Goal: Task Accomplishment & Management: Manage account settings

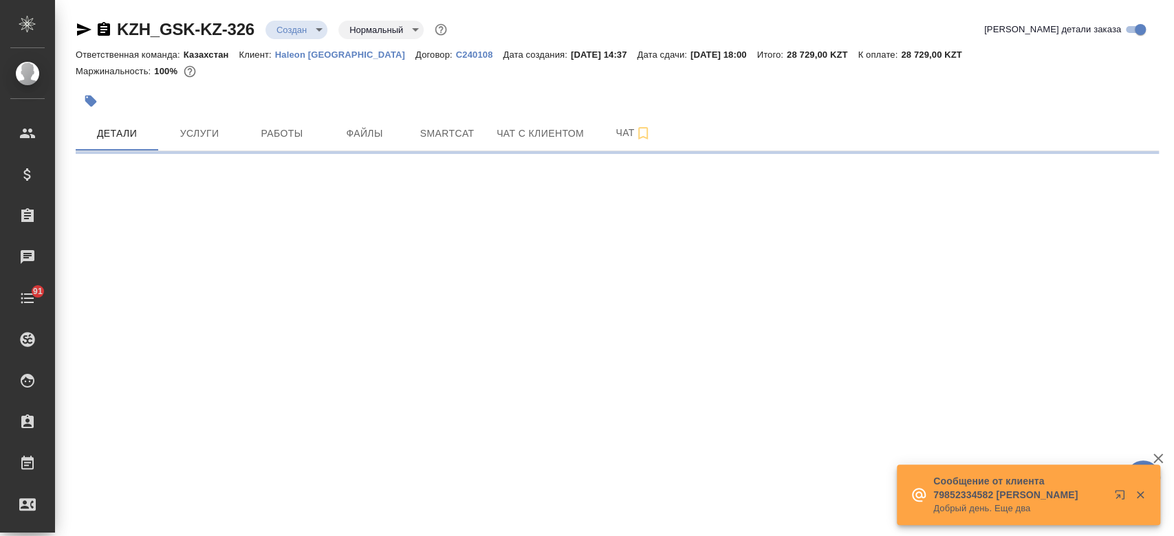
select select "RU"
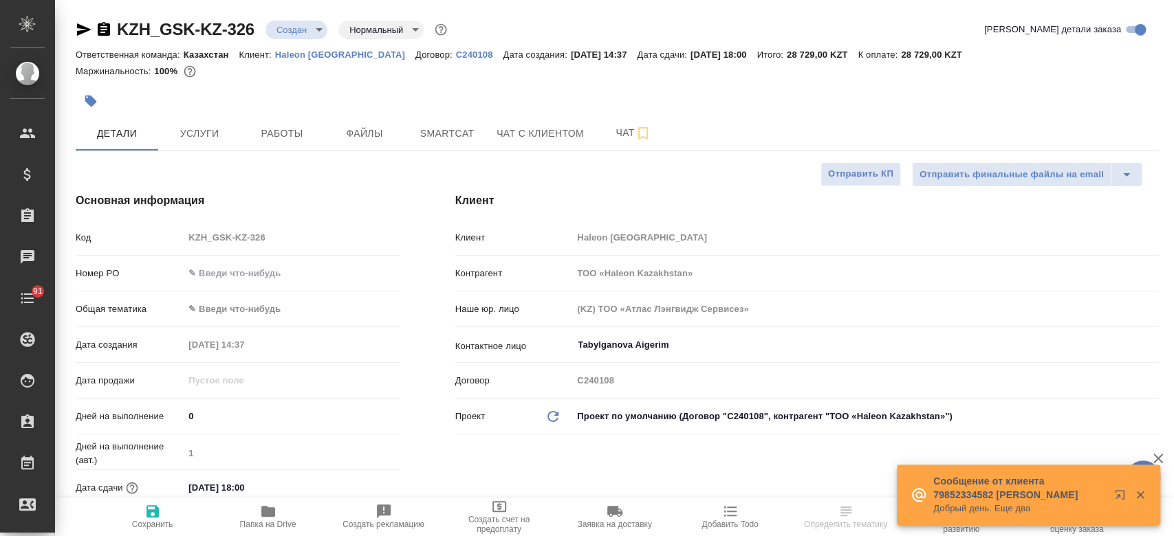
type textarea "x"
type input "Журавлев Денис"
type textarea "x"
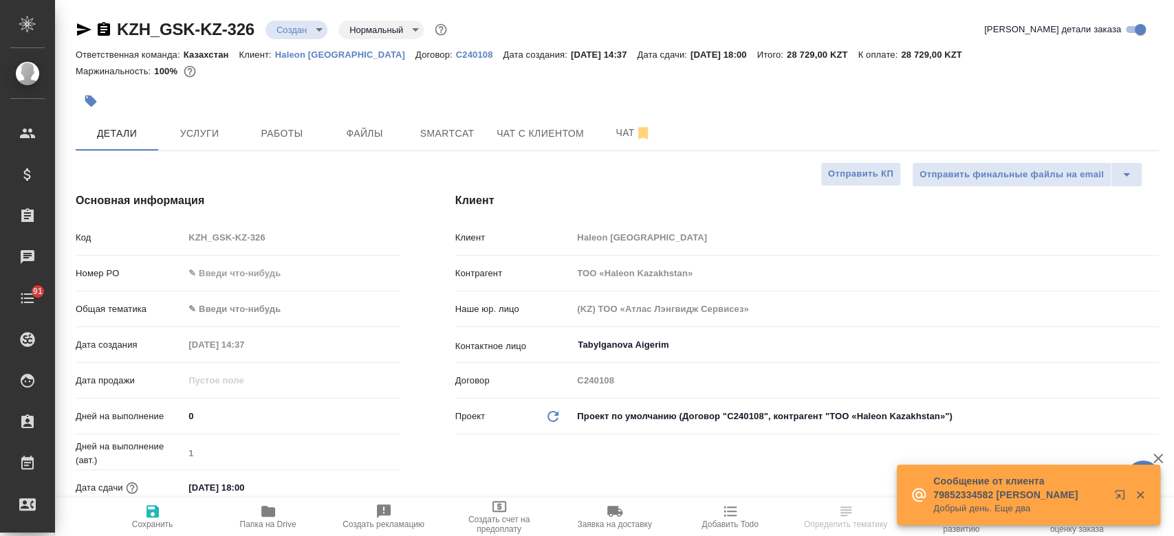
type textarea "x"
click at [624, 141] on button "Чат" at bounding box center [633, 133] width 83 height 34
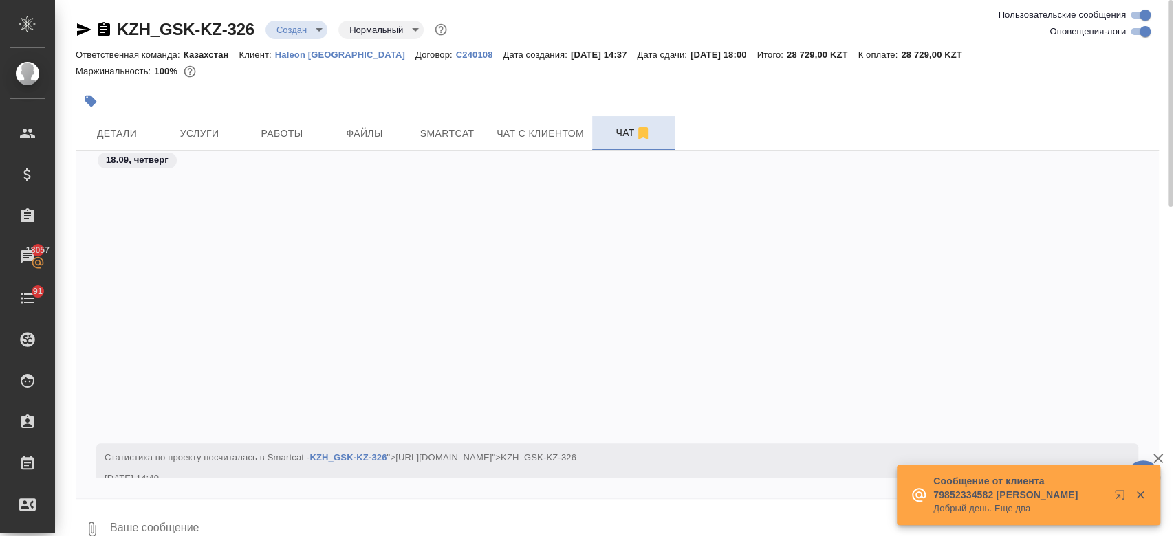
scroll to position [343, 0]
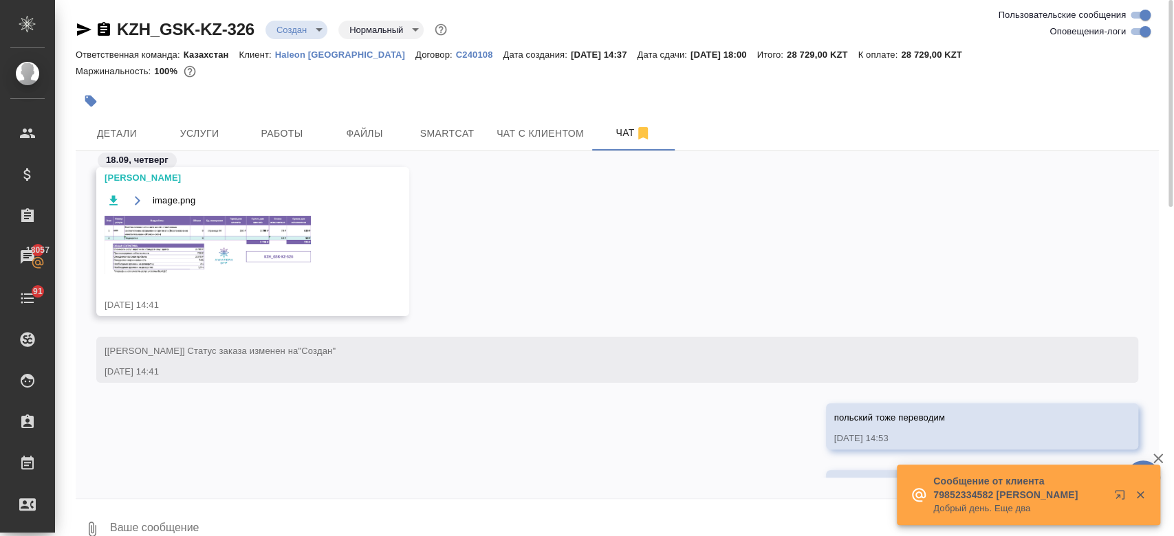
click at [259, 239] on img at bounding box center [208, 245] width 206 height 58
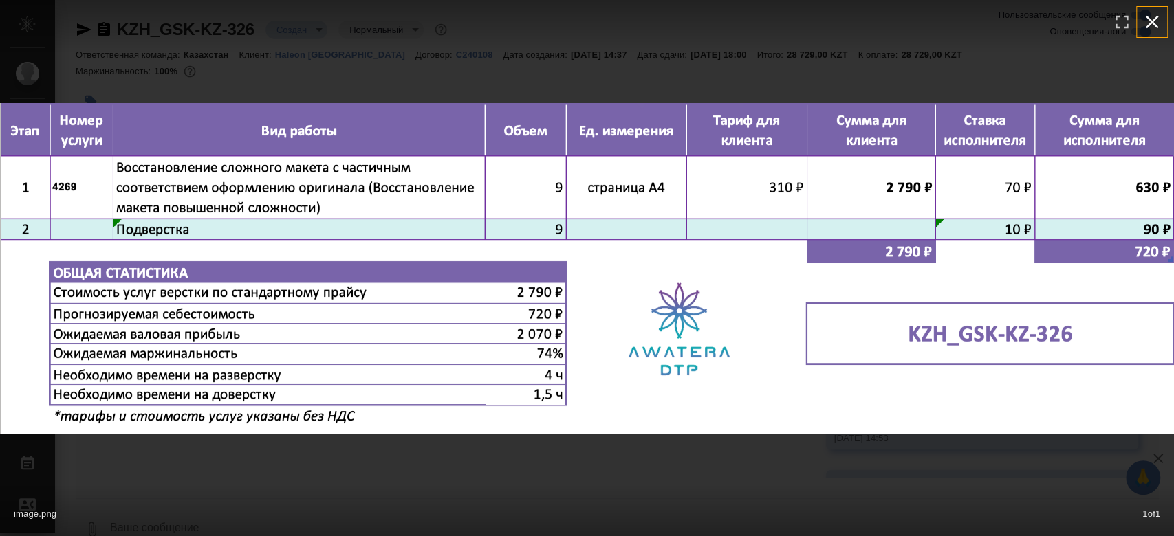
click at [1147, 14] on icon "button" at bounding box center [1152, 22] width 22 height 22
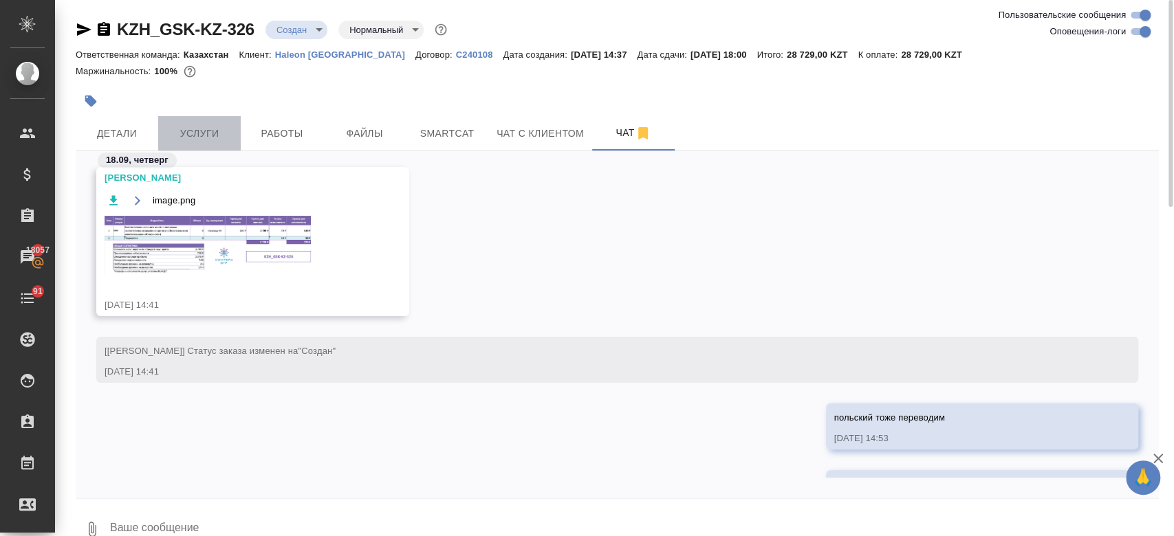
click at [204, 131] on span "Услуги" at bounding box center [199, 133] width 66 height 17
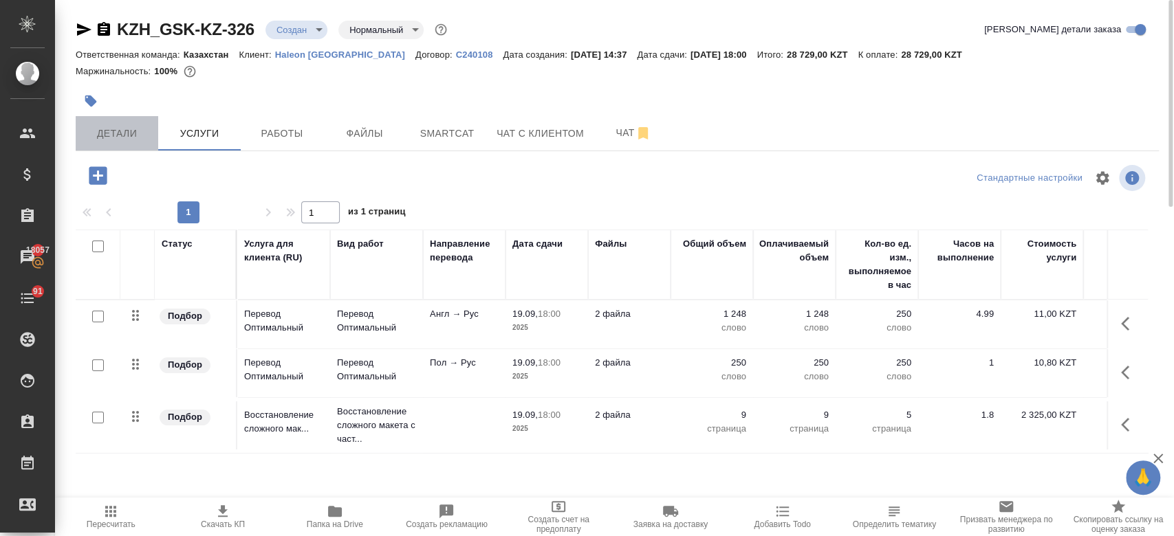
click at [123, 135] on span "Детали" at bounding box center [117, 133] width 66 height 17
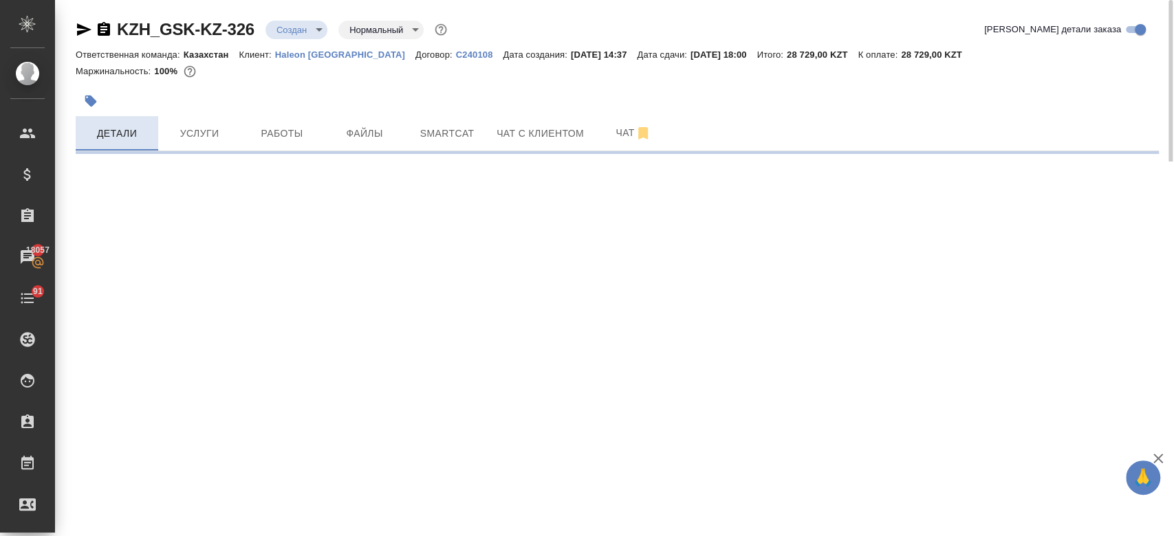
select select "RU"
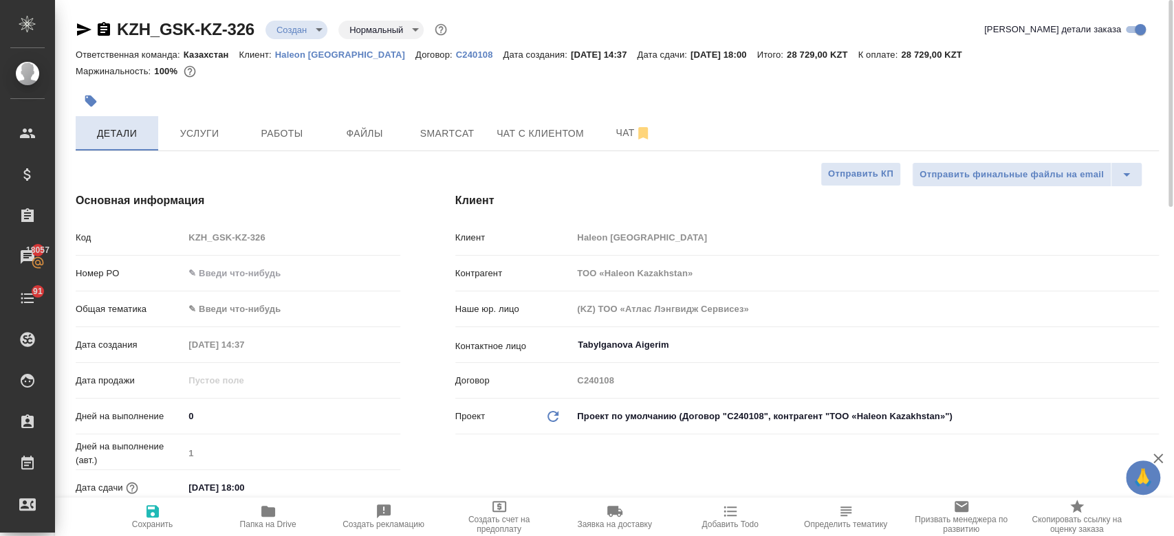
type textarea "x"
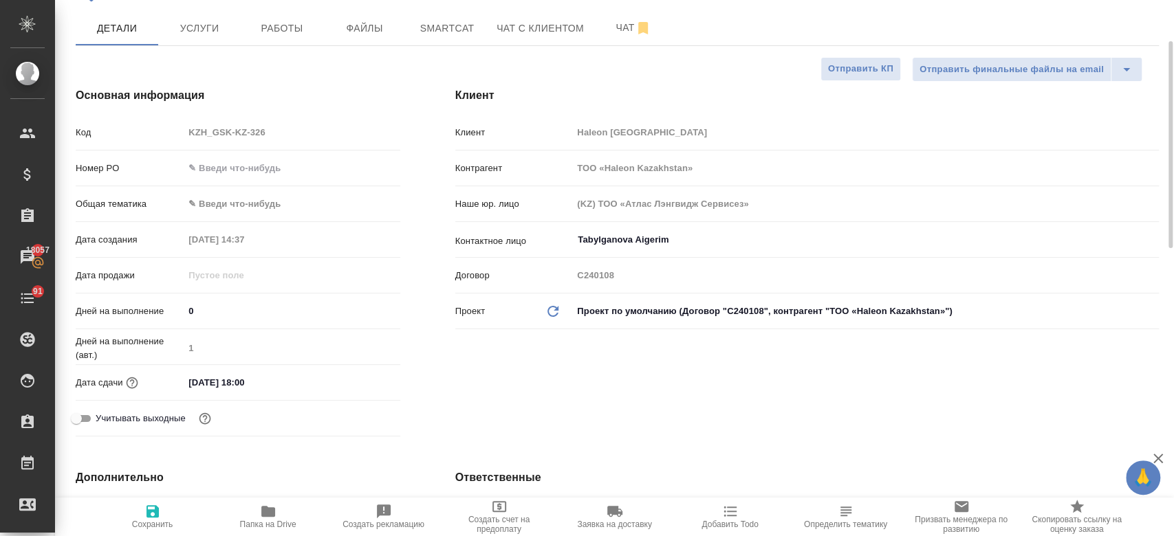
scroll to position [107, 0]
click at [246, 391] on div "Дата сдачи 19.09.2025 18:00" at bounding box center [238, 381] width 325 height 24
click at [245, 383] on input "19.09.2025 18:00" at bounding box center [244, 381] width 120 height 20
click at [357, 375] on icon "button" at bounding box center [360, 379] width 12 height 14
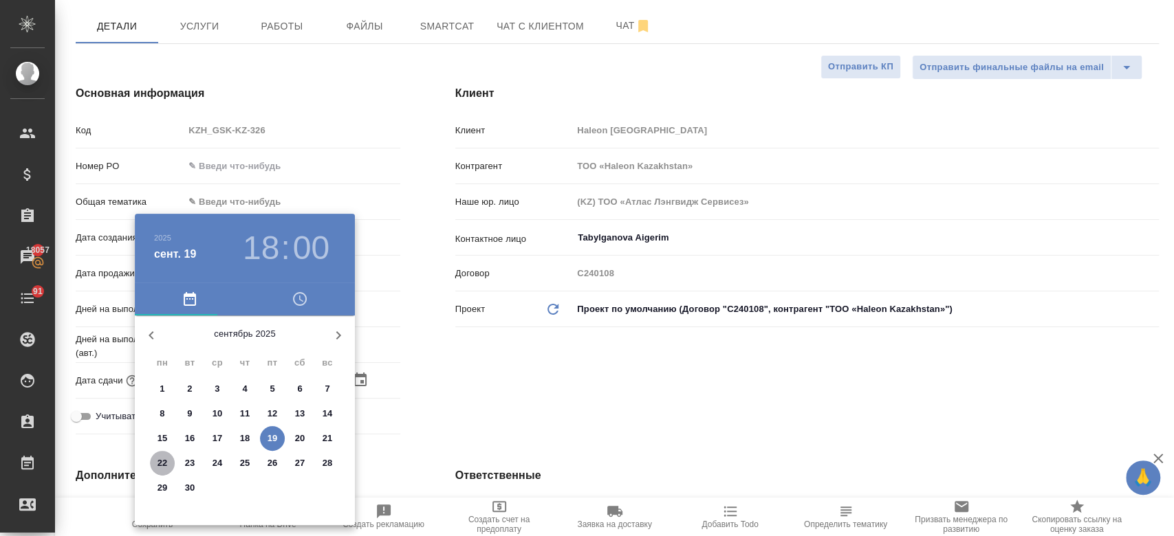
click at [162, 459] on p "22" at bounding box center [163, 464] width 10 height 14
type input "22.09.2025 18:00"
type textarea "x"
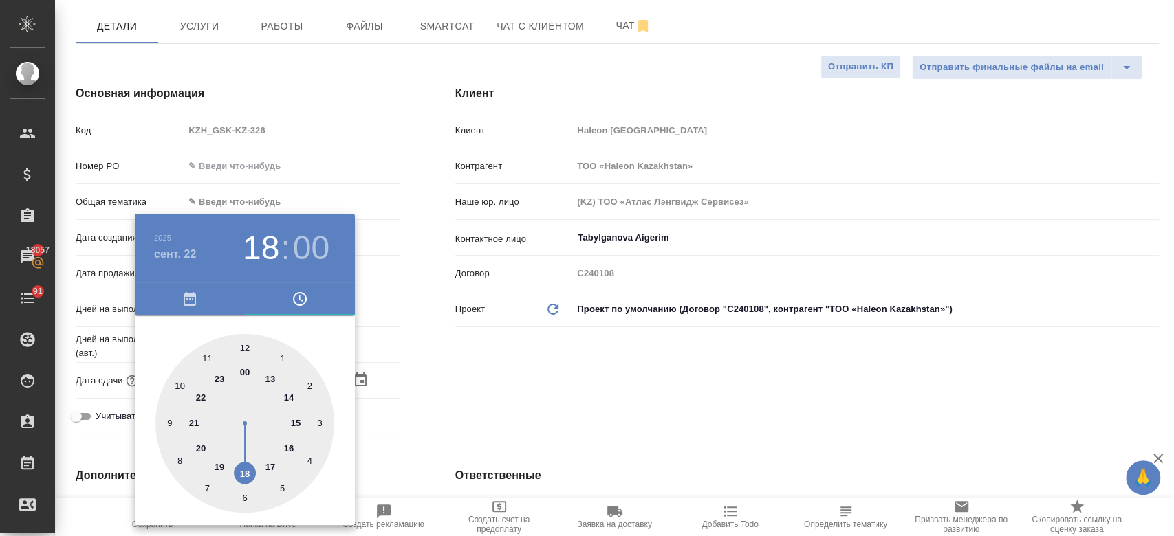
click at [244, 348] on div at bounding box center [244, 423] width 179 height 179
type input "22.09.2025 12:00"
type textarea "x"
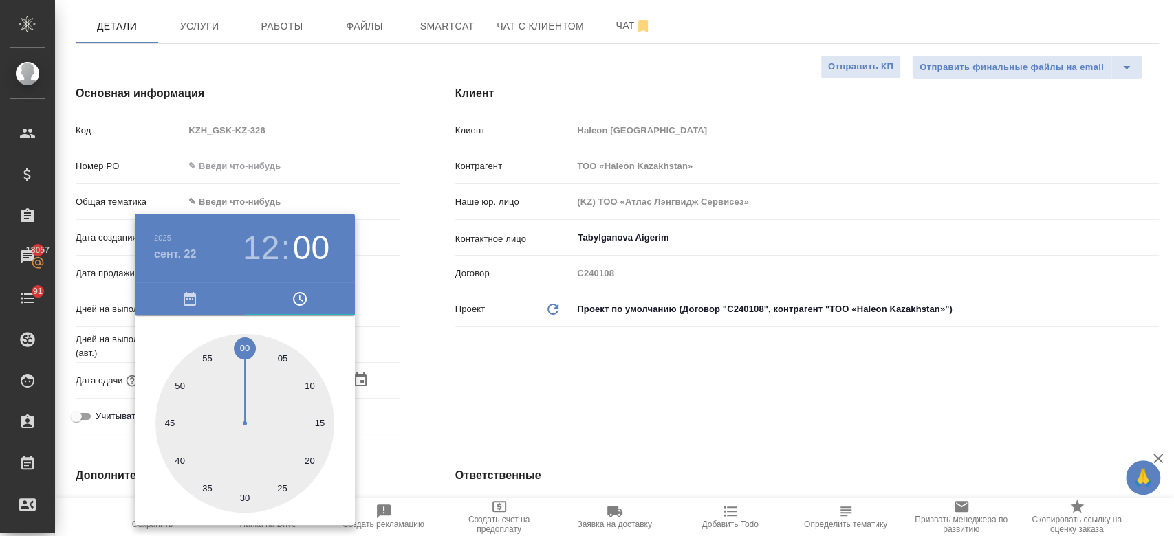
click at [499, 336] on div at bounding box center [587, 268] width 1174 height 536
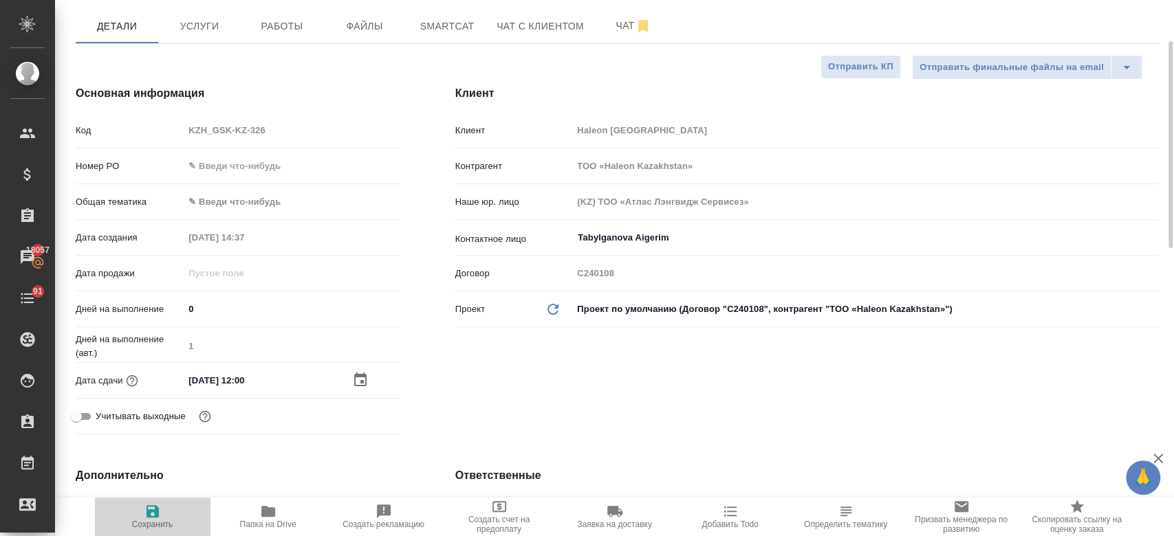
click at [144, 526] on span "Сохранить" at bounding box center [152, 525] width 41 height 10
type textarea "x"
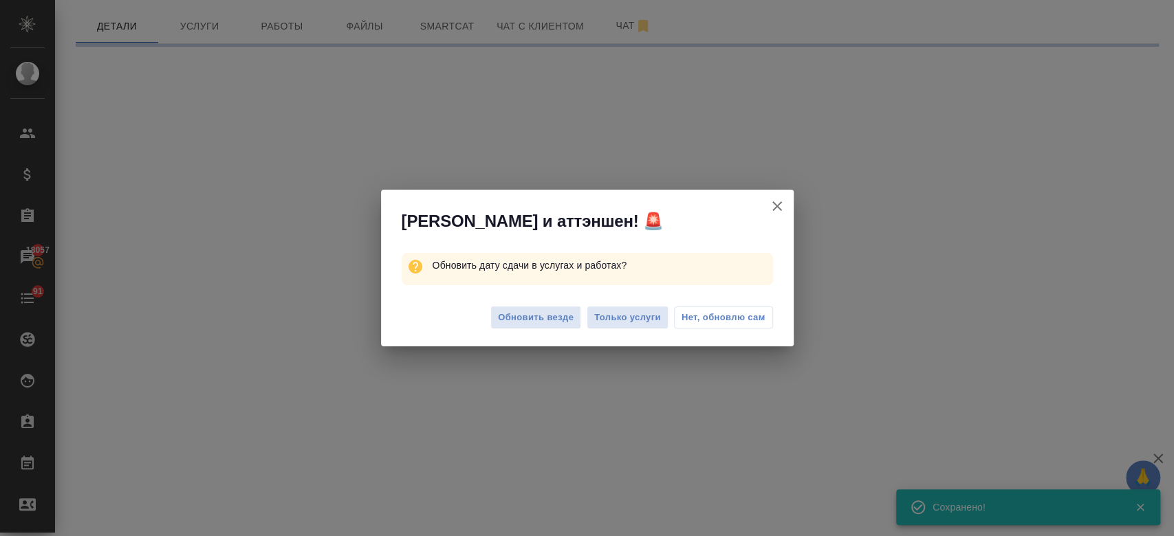
select select "RU"
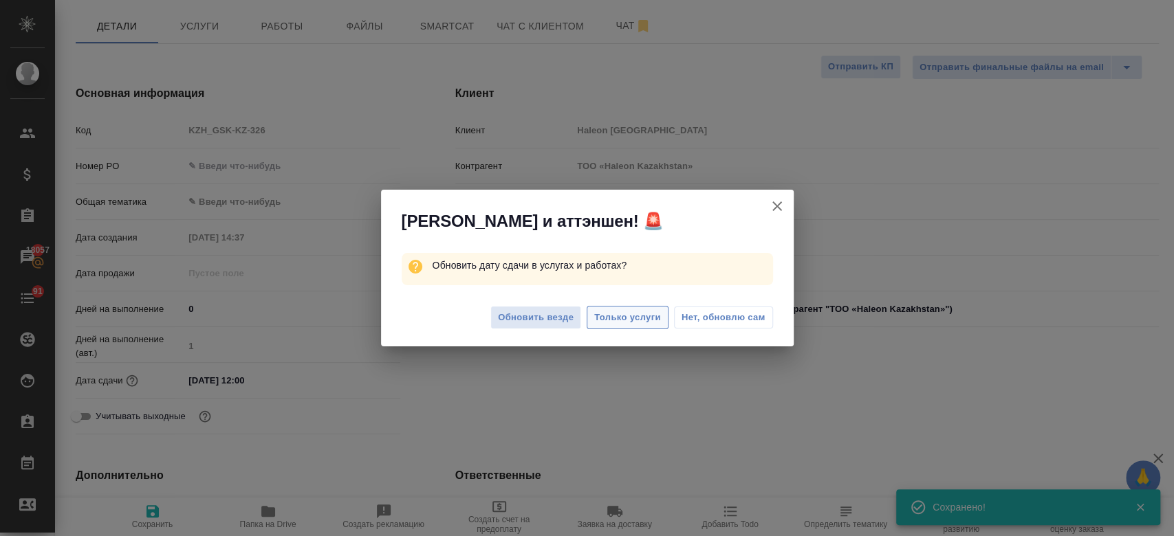
type textarea "x"
click at [605, 319] on span "Только услуги" at bounding box center [627, 318] width 67 height 16
type textarea "x"
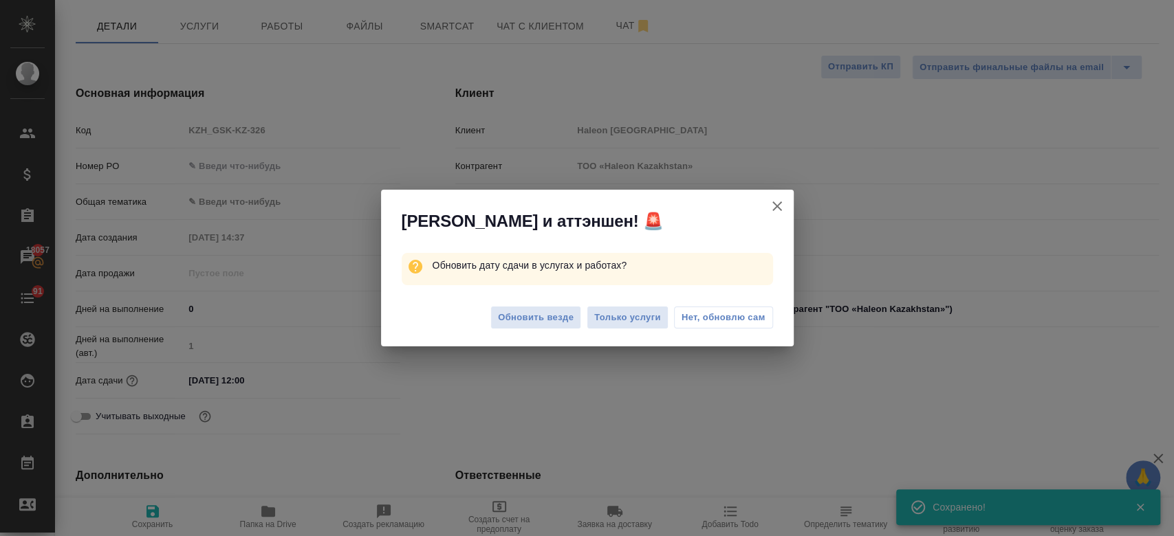
type textarea "x"
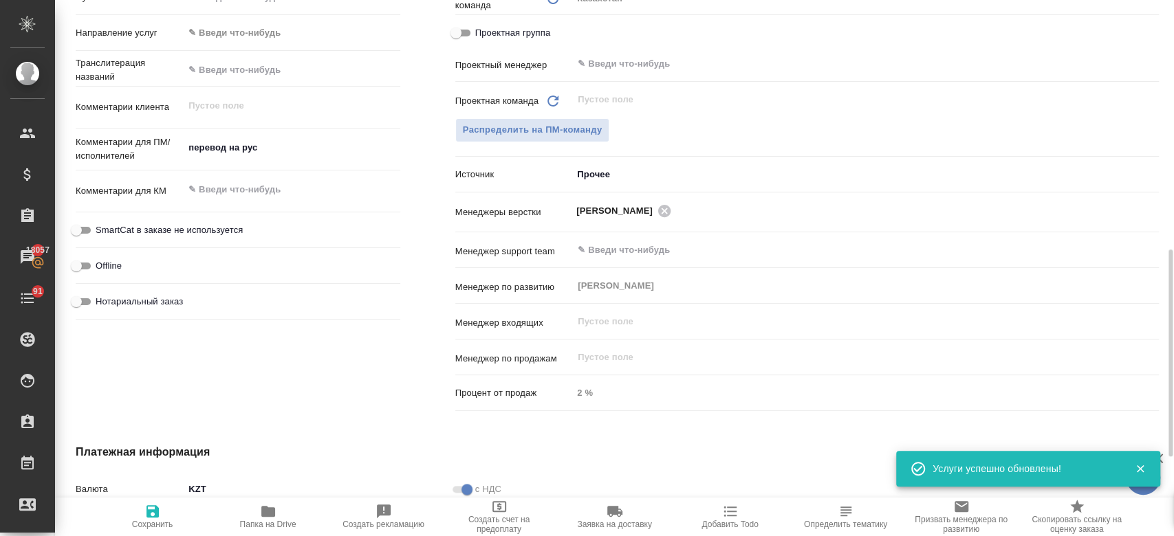
scroll to position [655, 0]
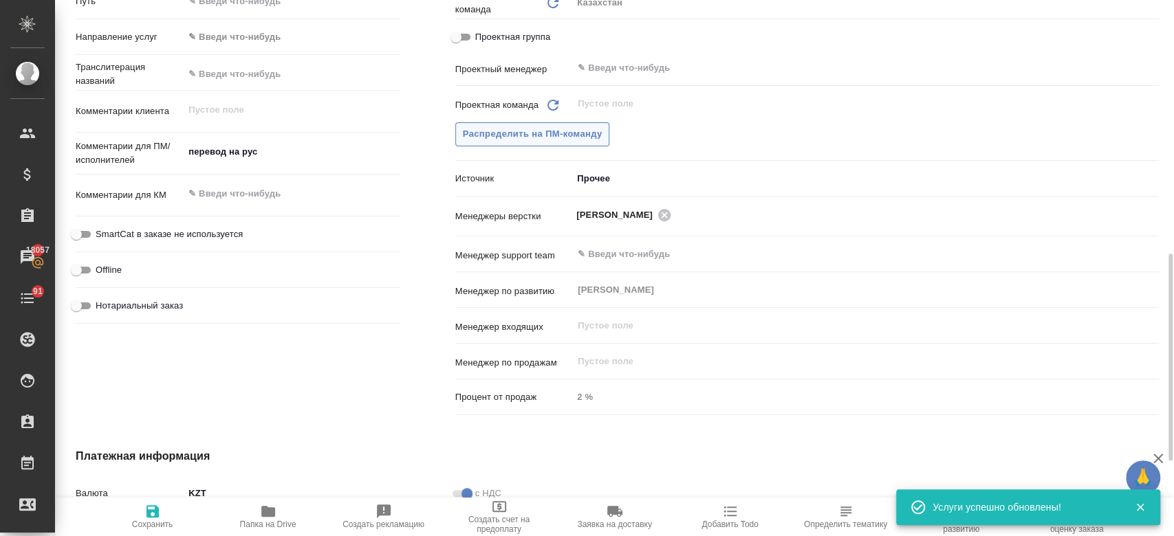
click at [590, 135] on span "Распределить на ПМ-команду" at bounding box center [533, 135] width 140 height 16
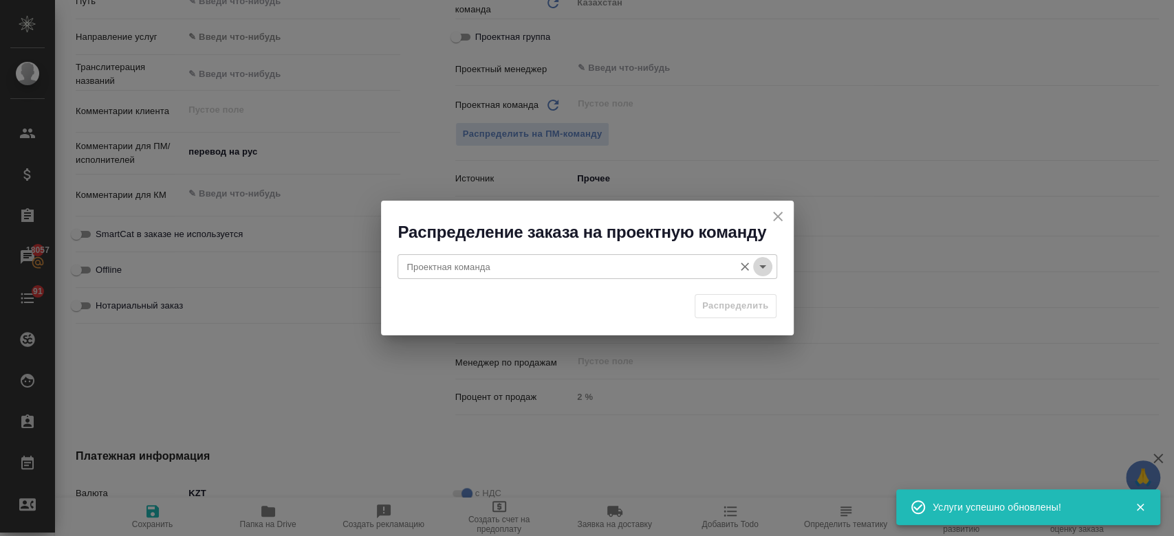
click at [765, 270] on icon "Open" at bounding box center [762, 267] width 17 height 17
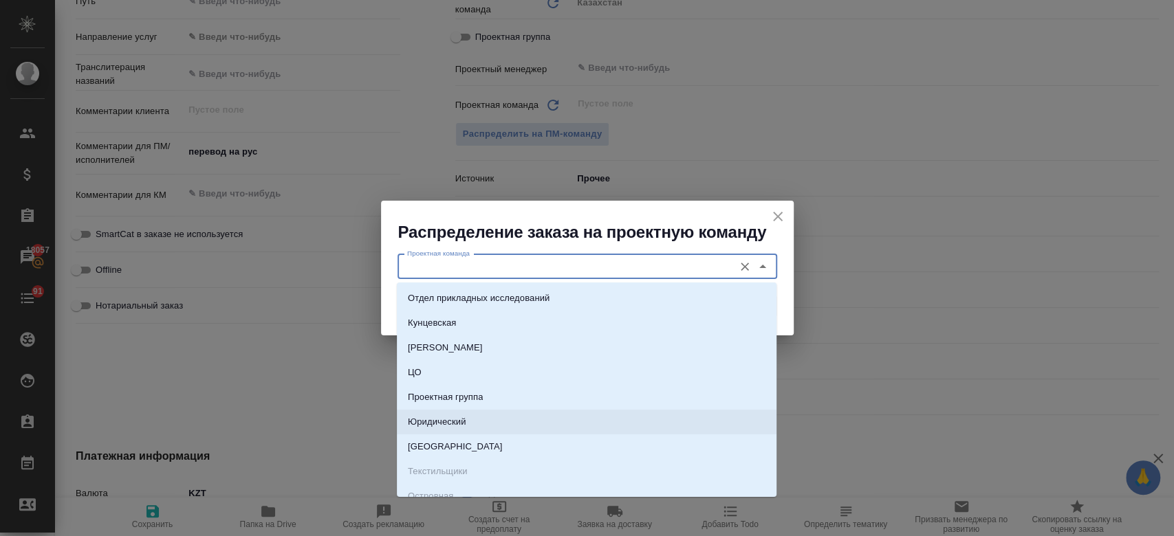
click at [550, 410] on li "Юридический" at bounding box center [587, 422] width 380 height 25
type input "Юридический"
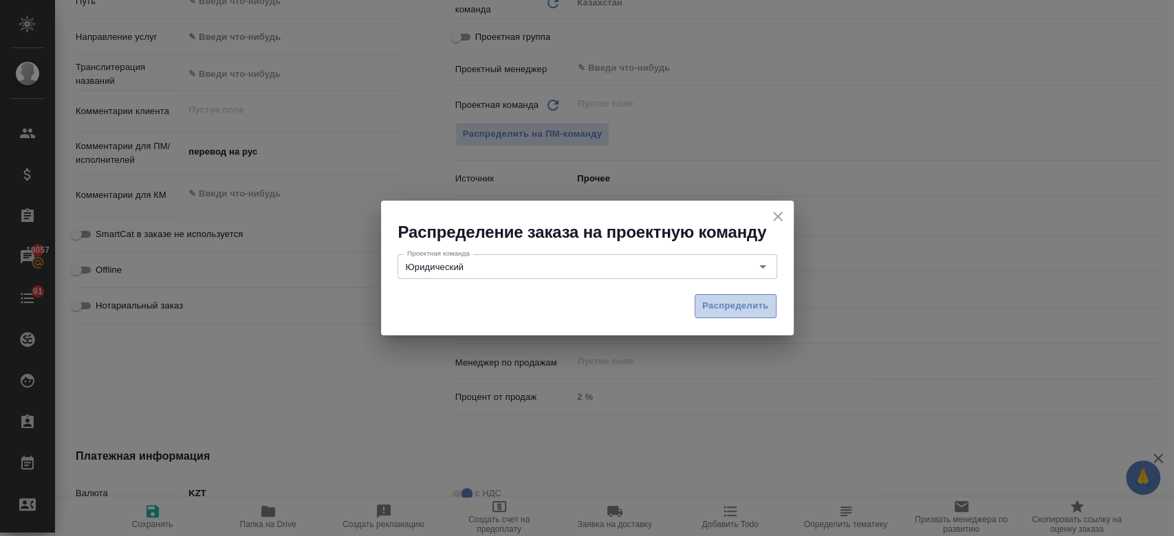
click at [719, 303] on span "Распределить" at bounding box center [735, 306] width 67 height 16
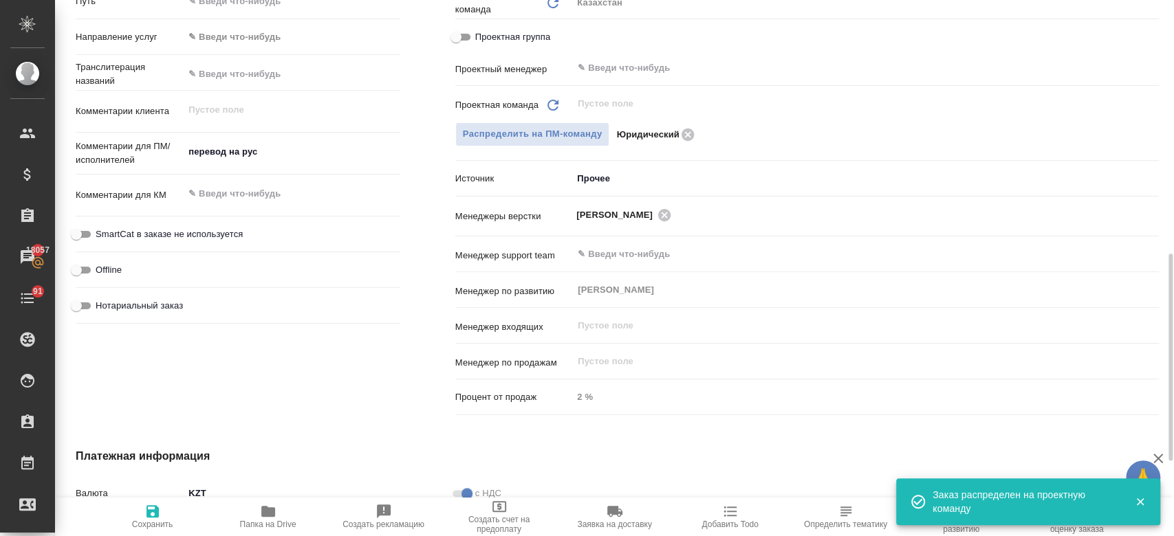
type textarea "x"
click at [160, 516] on span "Сохранить" at bounding box center [152, 516] width 99 height 26
type textarea "x"
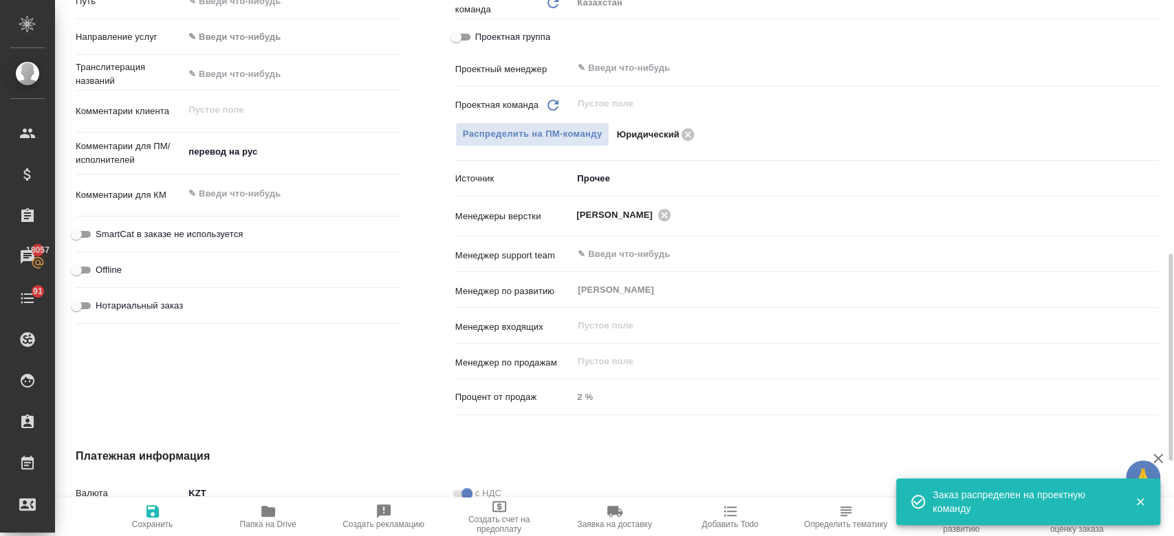
type textarea "x"
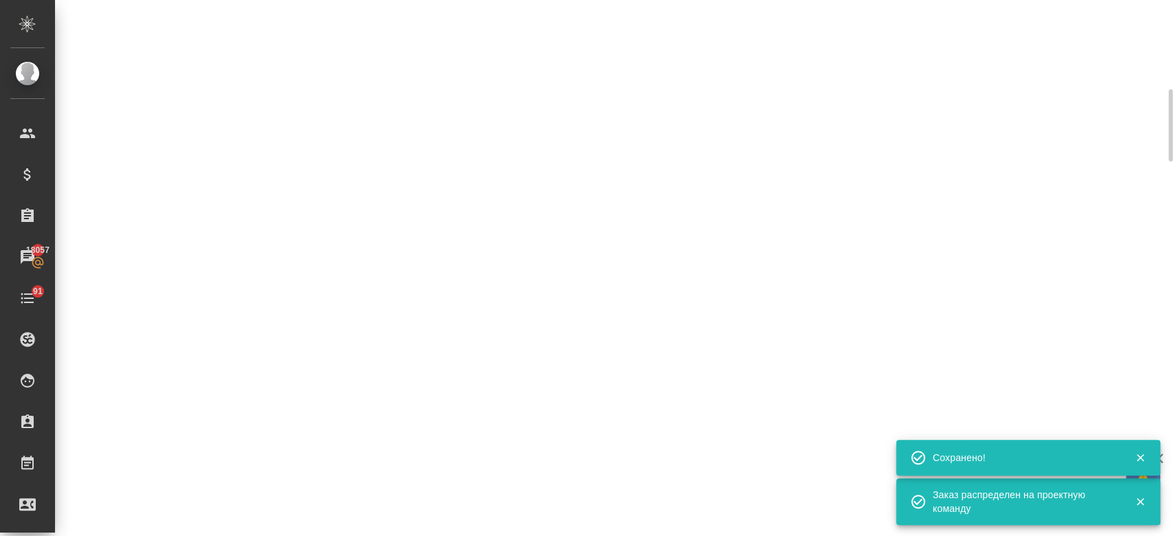
scroll to position [193, 0]
select select "RU"
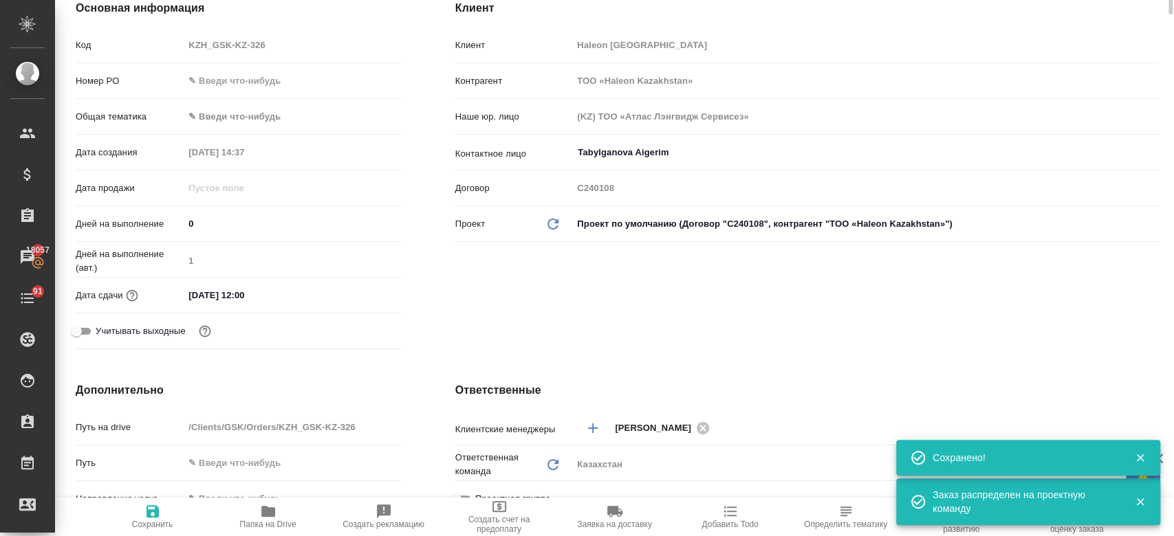
scroll to position [0, 0]
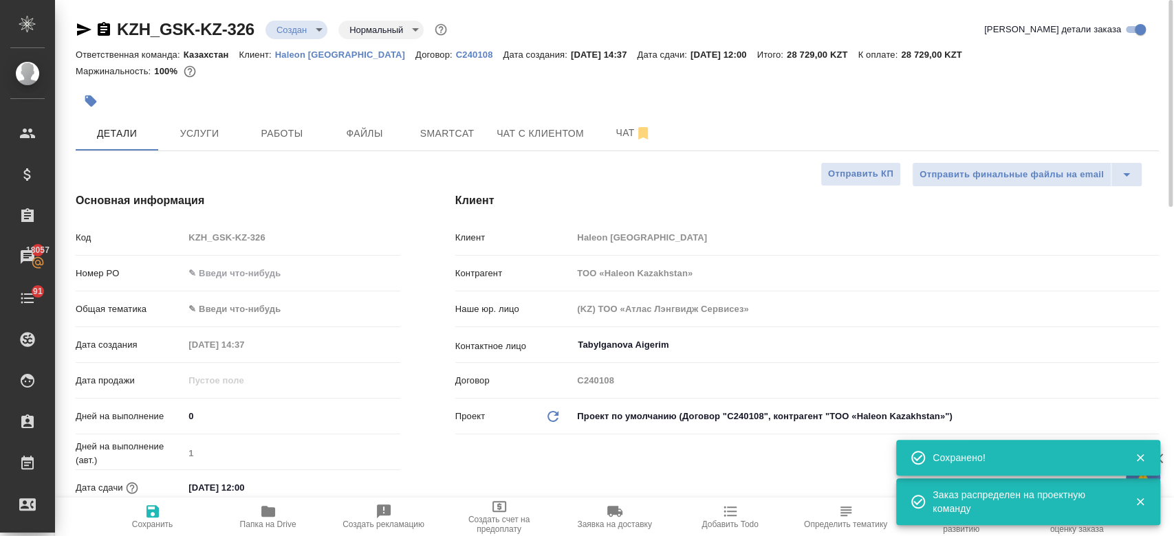
type textarea "x"
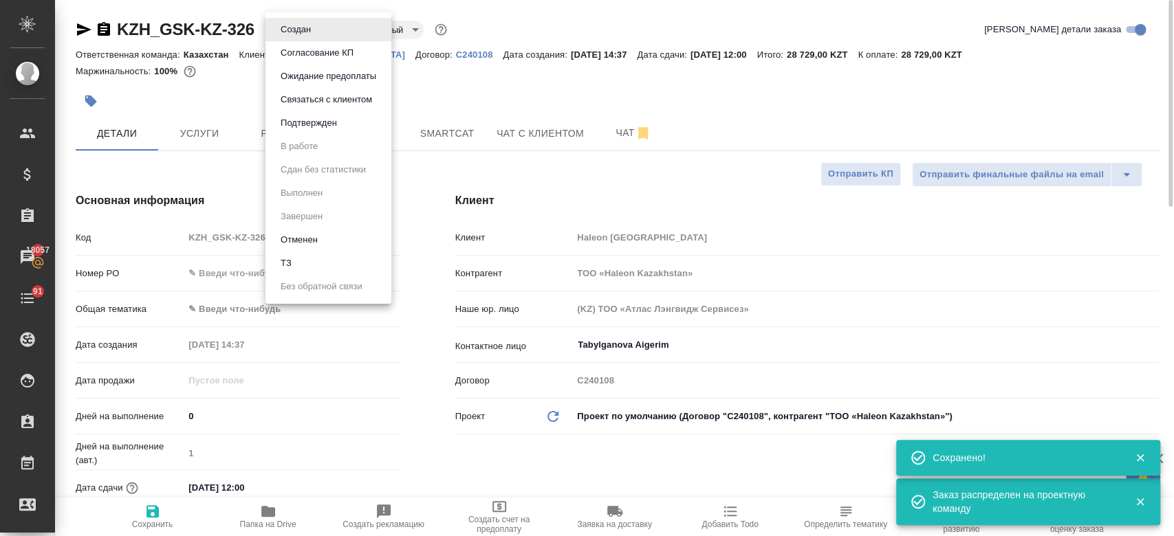
click at [314, 29] on body "🙏 .cls-1 fill:#fff; AWATERA Kosherbayeva Nazerke Клиенты Спецификации Заказы 18…" at bounding box center [587, 268] width 1174 height 536
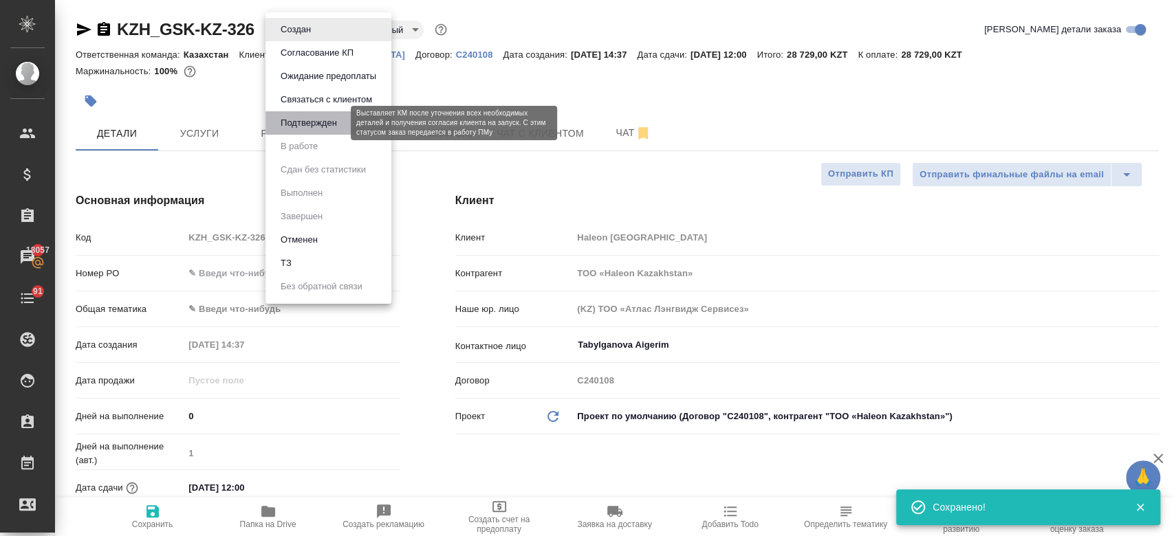
click at [318, 118] on button "Подтвержден" at bounding box center [308, 123] width 65 height 15
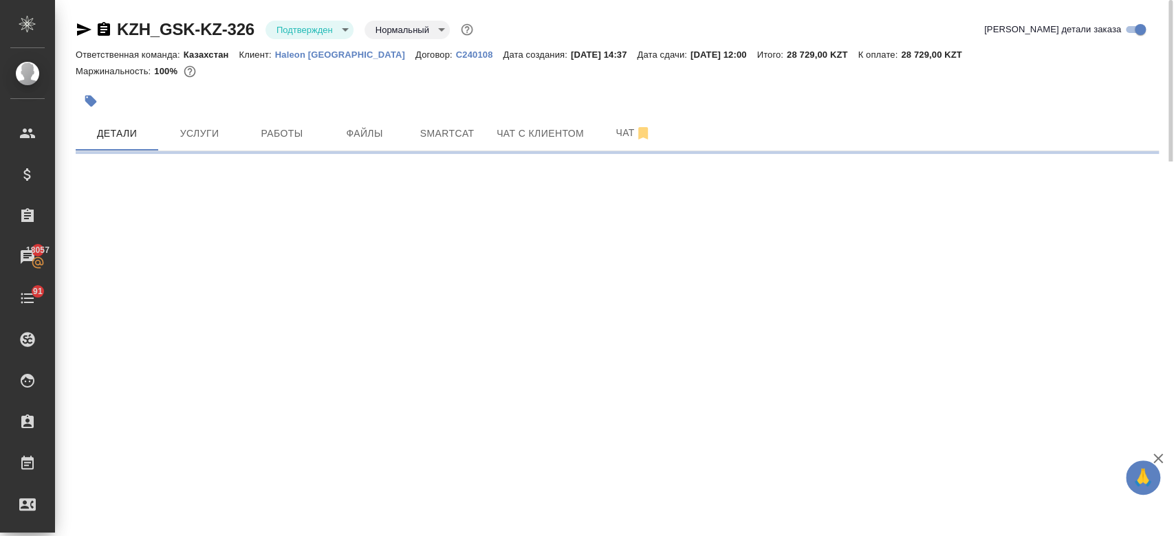
select select "RU"
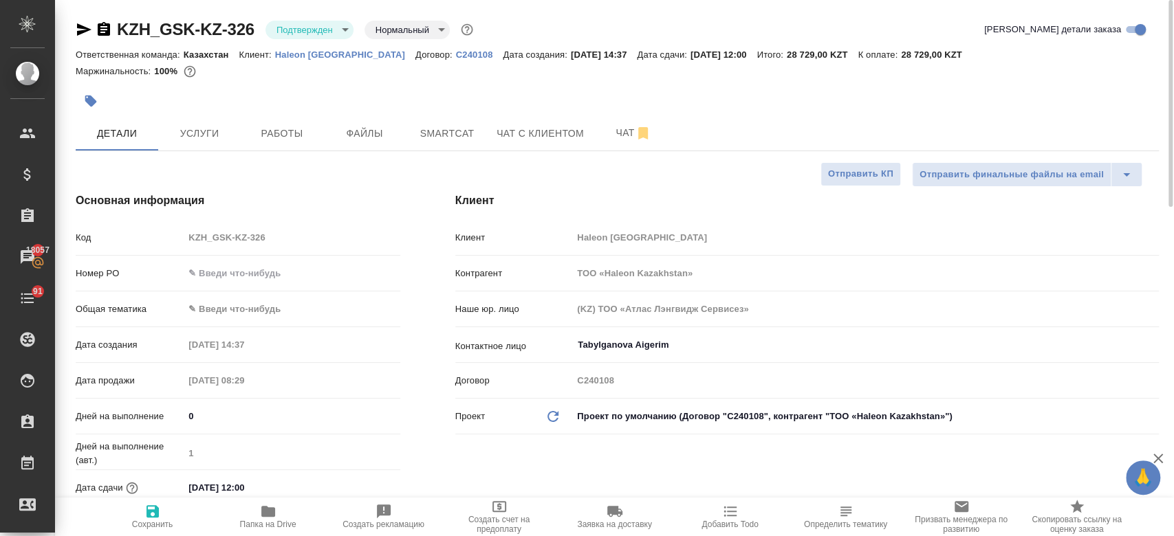
type textarea "x"
click at [80, 20] on div "KZH_GSK-KZ-326 Подтвержден confirmed Нормальный normal" at bounding box center [276, 30] width 400 height 22
click at [83, 27] on icon "button" at bounding box center [84, 29] width 14 height 12
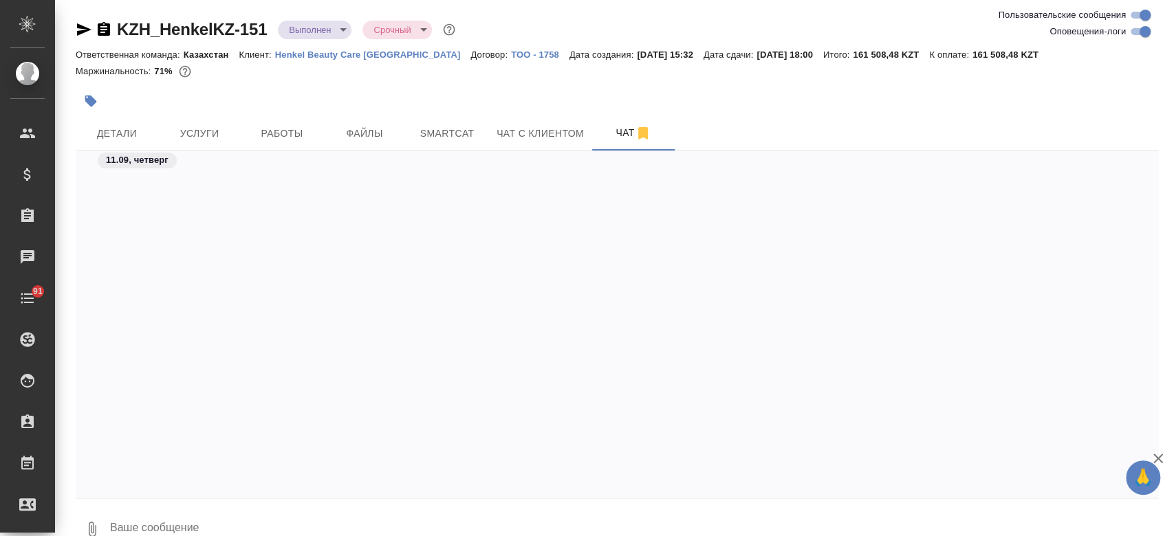
scroll to position [13853, 0]
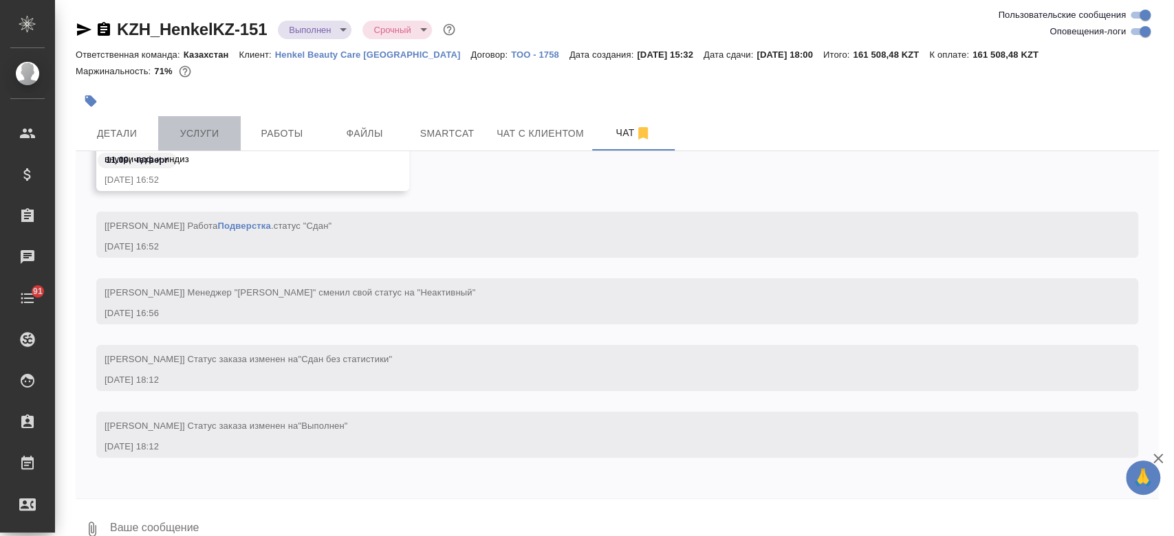
click at [218, 141] on span "Услуги" at bounding box center [199, 133] width 66 height 17
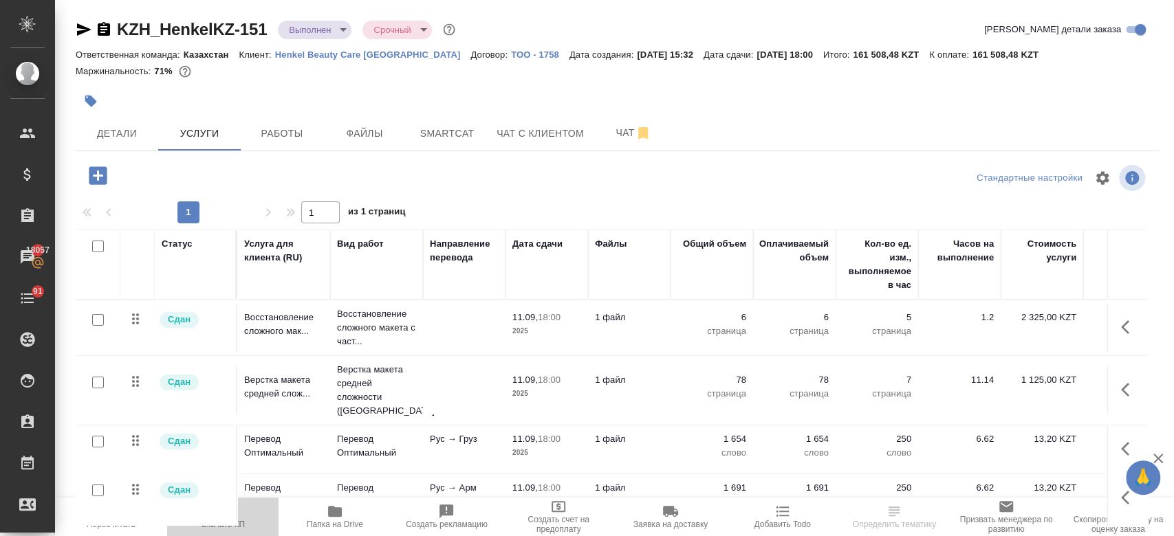
click at [226, 514] on icon "button" at bounding box center [223, 511] width 17 height 17
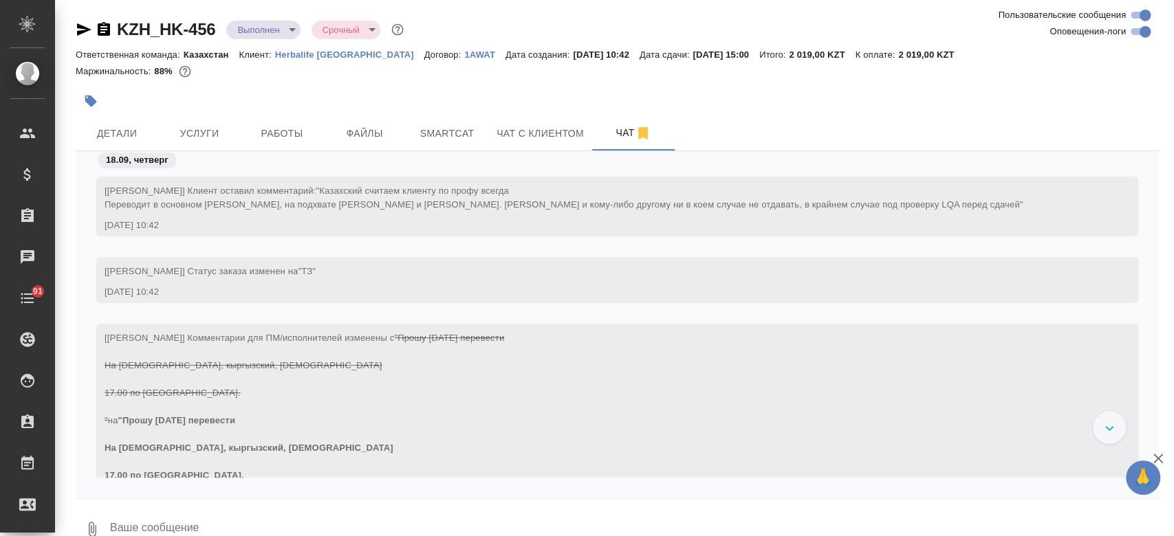
scroll to position [8079, 0]
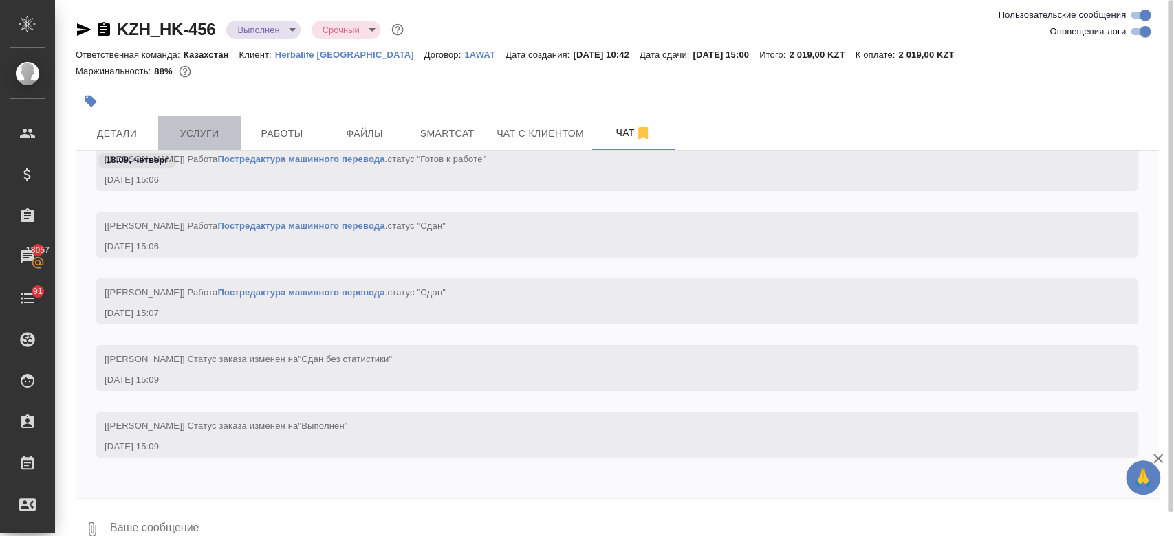
click at [193, 125] on span "Услуги" at bounding box center [199, 133] width 66 height 17
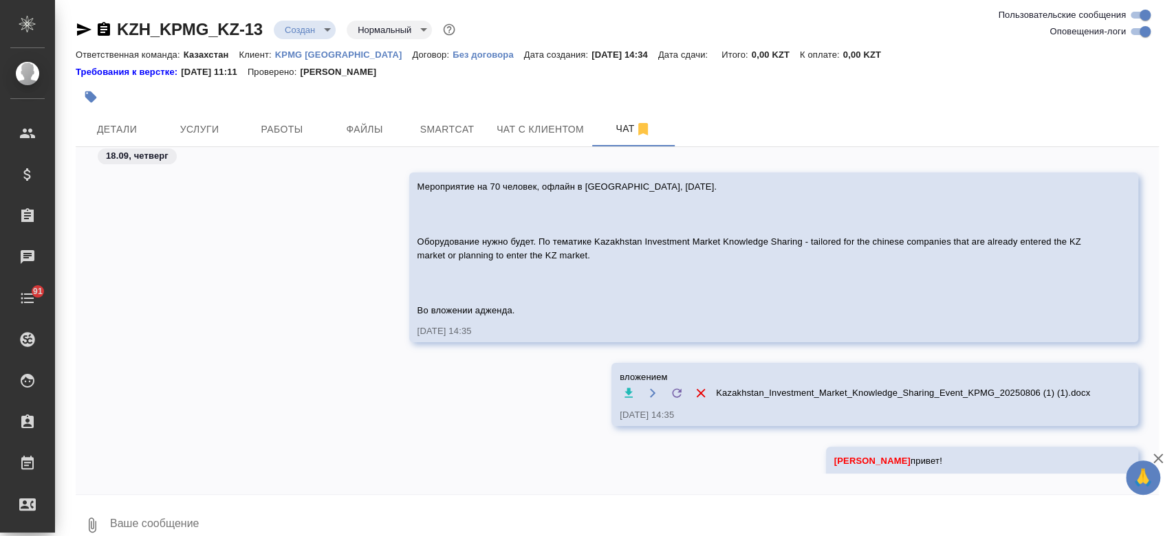
scroll to position [123, 0]
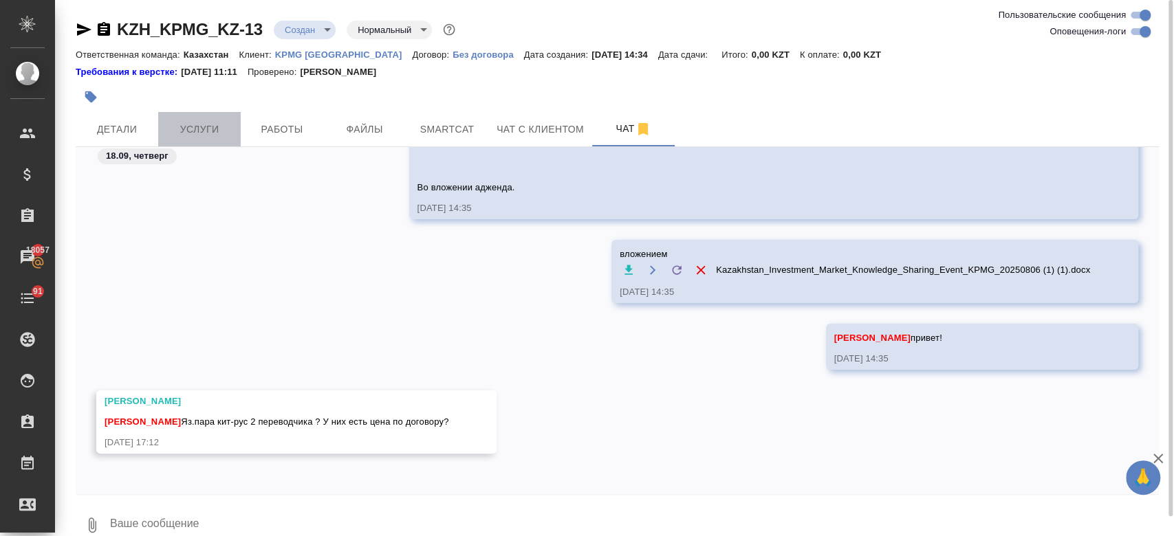
click at [197, 131] on span "Услуги" at bounding box center [199, 129] width 66 height 17
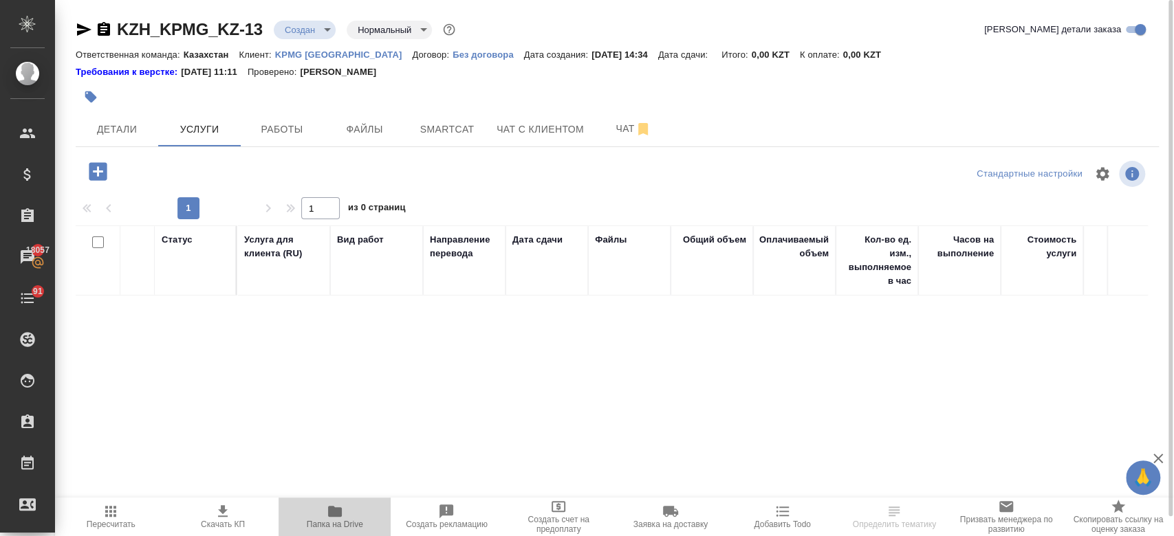
click at [329, 514] on icon "button" at bounding box center [335, 511] width 14 height 11
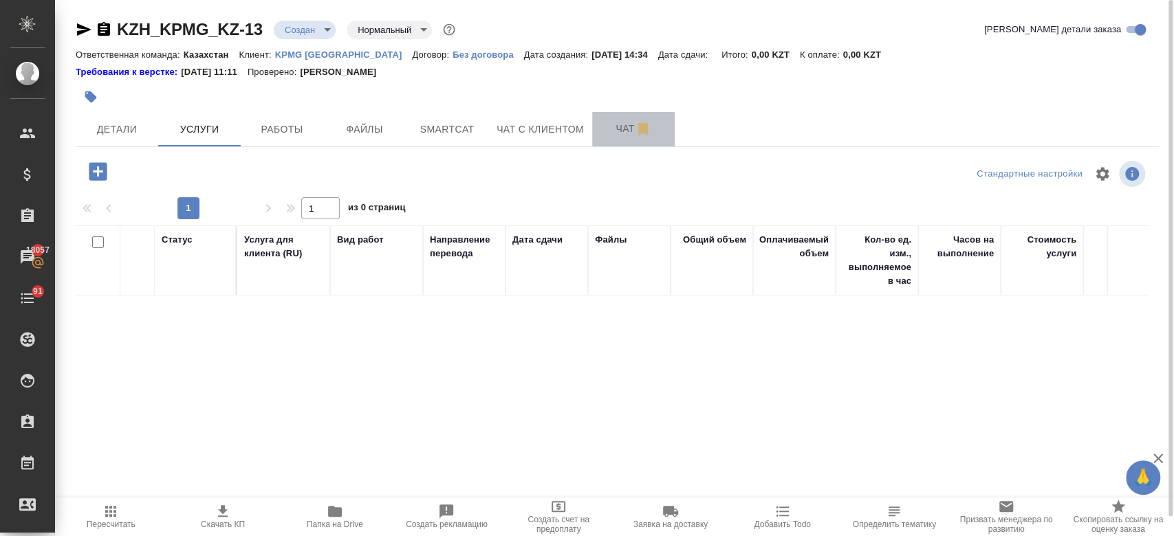
click at [616, 130] on span "Чат" at bounding box center [633, 128] width 66 height 17
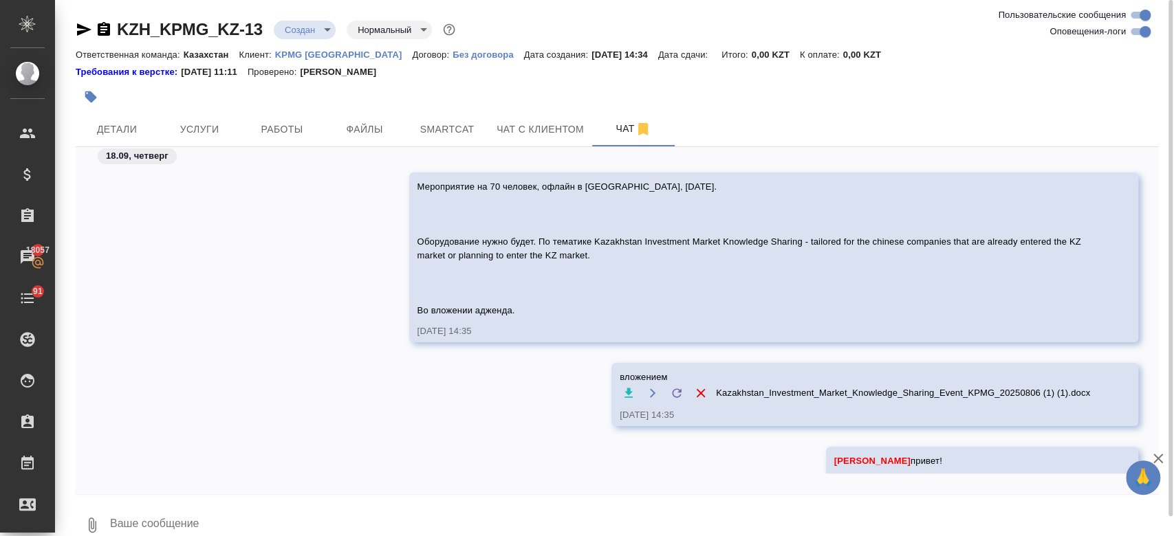
scroll to position [123, 0]
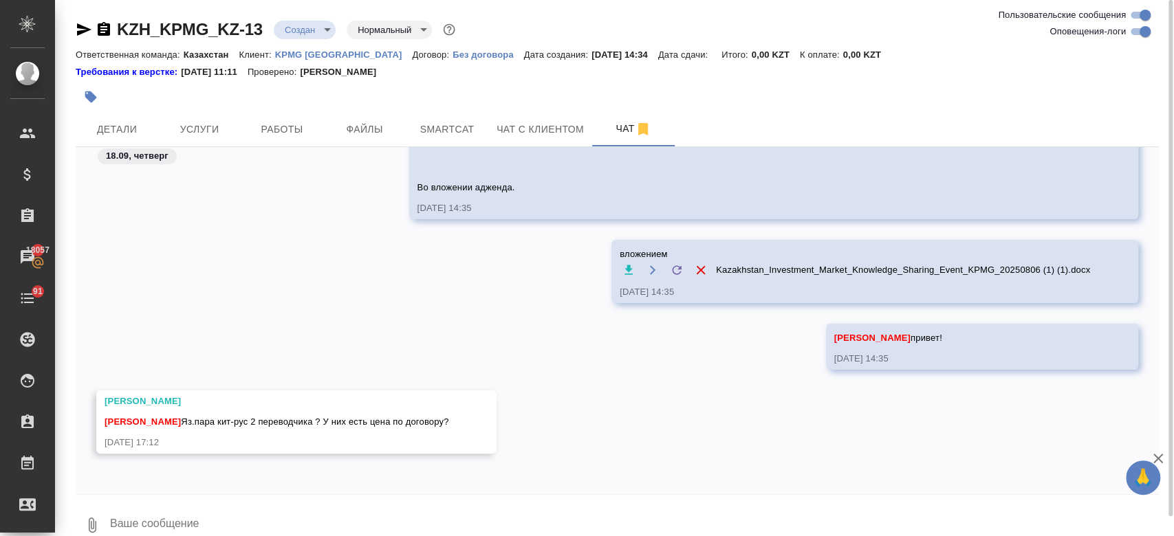
click at [353, 519] on textarea at bounding box center [634, 525] width 1050 height 47
paste textarea "g"
type textarea "g"
type textarea "по договору так"
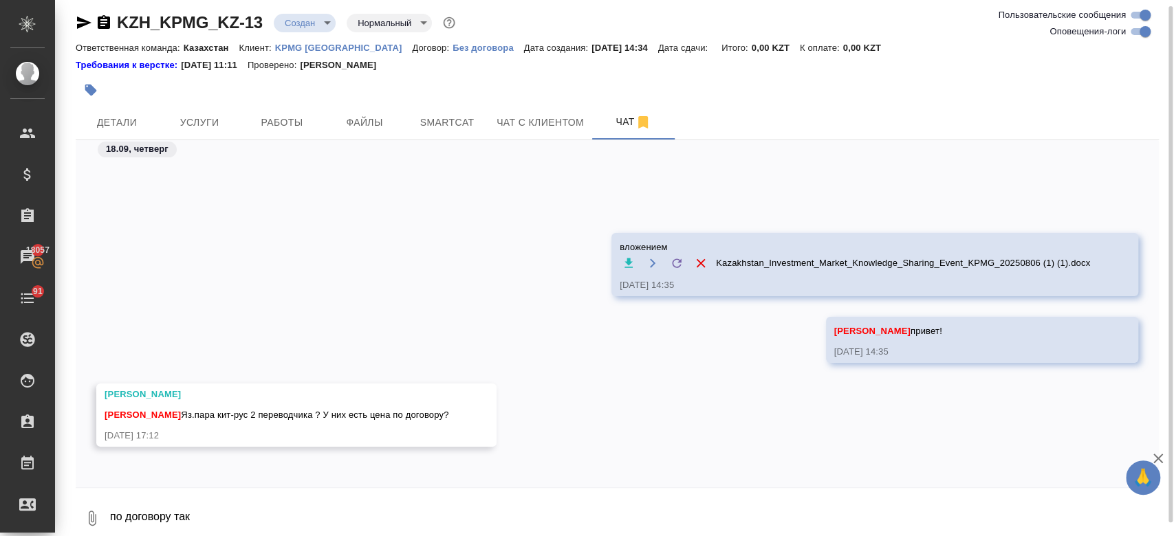
scroll to position [257, 0]
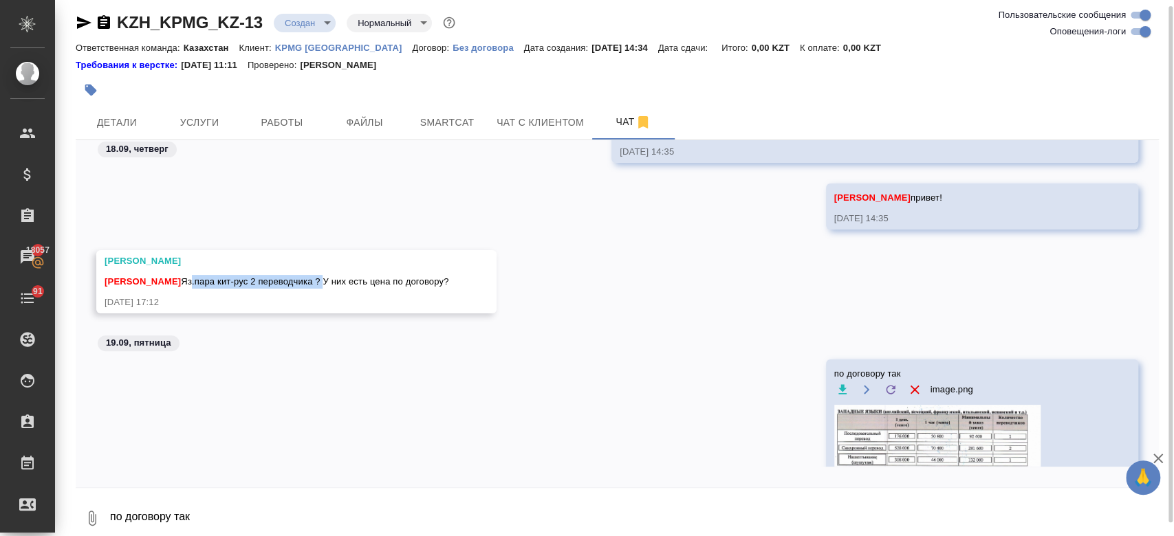
drag, startPoint x: 206, startPoint y: 278, endPoint x: 339, endPoint y: 281, distance: 133.5
click at [339, 281] on span "Кошербаева Назерке Яз.пара кит-рус 2 переводчика ? У них есть цена по договору?" at bounding box center [277, 281] width 344 height 10
copy span "з.пара кит-рус 2 переводчика ?"
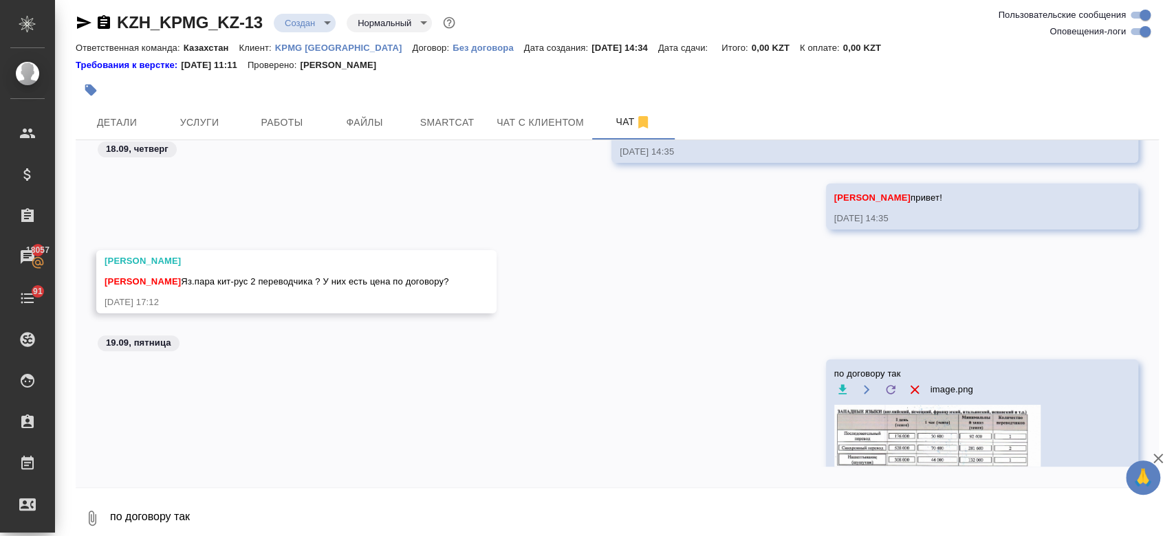
click at [519, 336] on div "19.09, пятница" at bounding box center [617, 346] width 1083 height 25
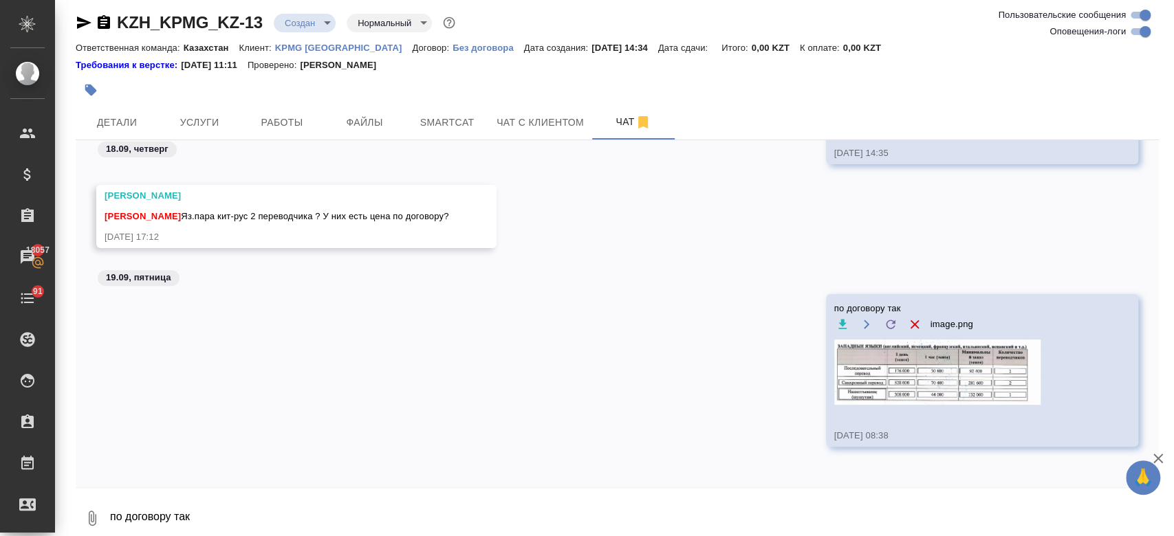
click at [349, 506] on textarea "по договору так" at bounding box center [634, 518] width 1050 height 47
paste textarea "Да, два."
type textarea "Да, два."
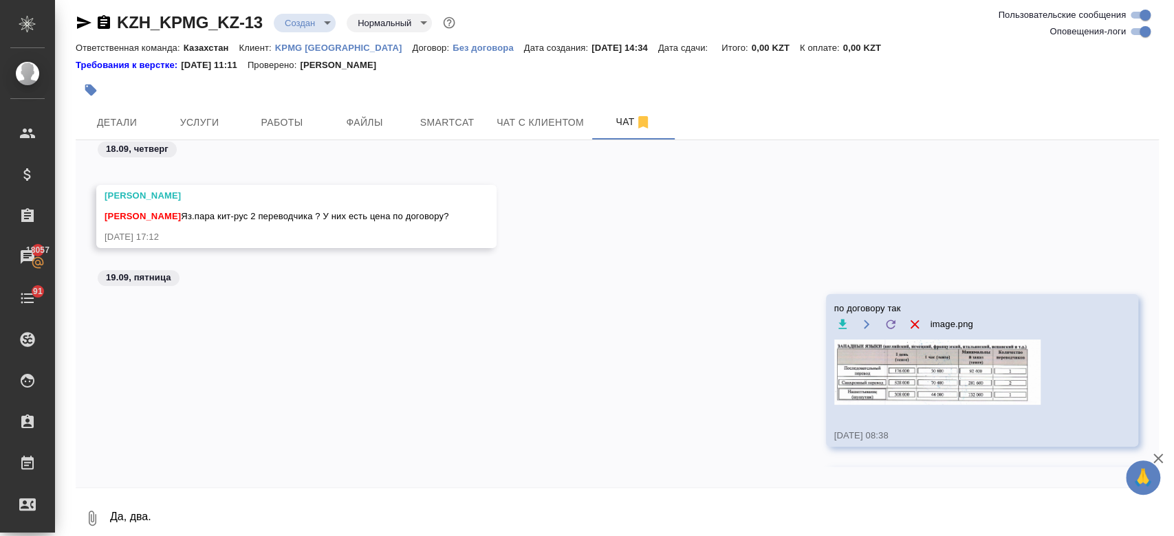
scroll to position [389, 0]
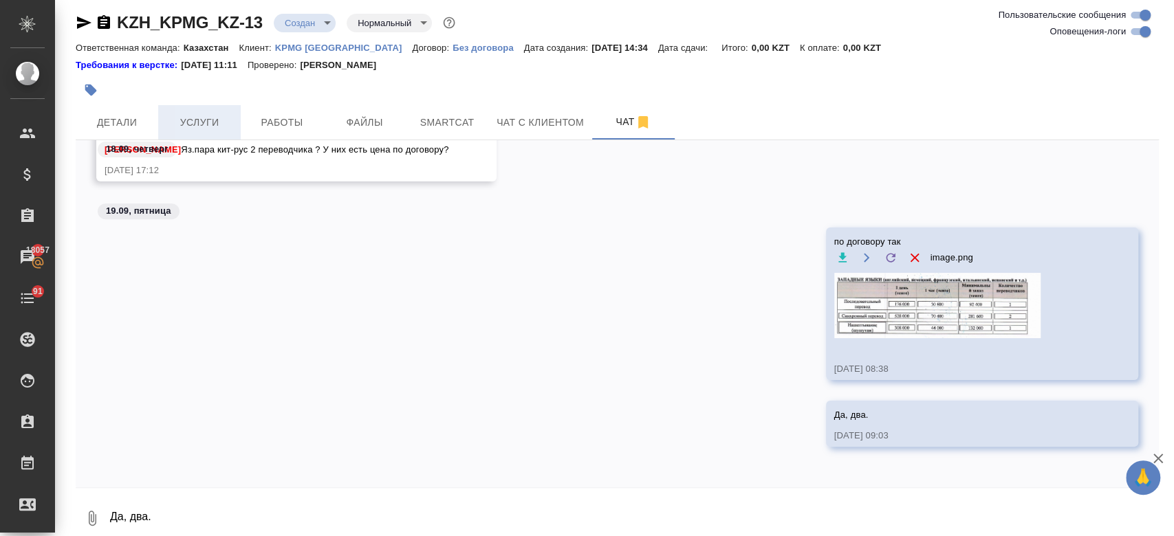
click at [197, 110] on button "Услуги" at bounding box center [199, 122] width 83 height 34
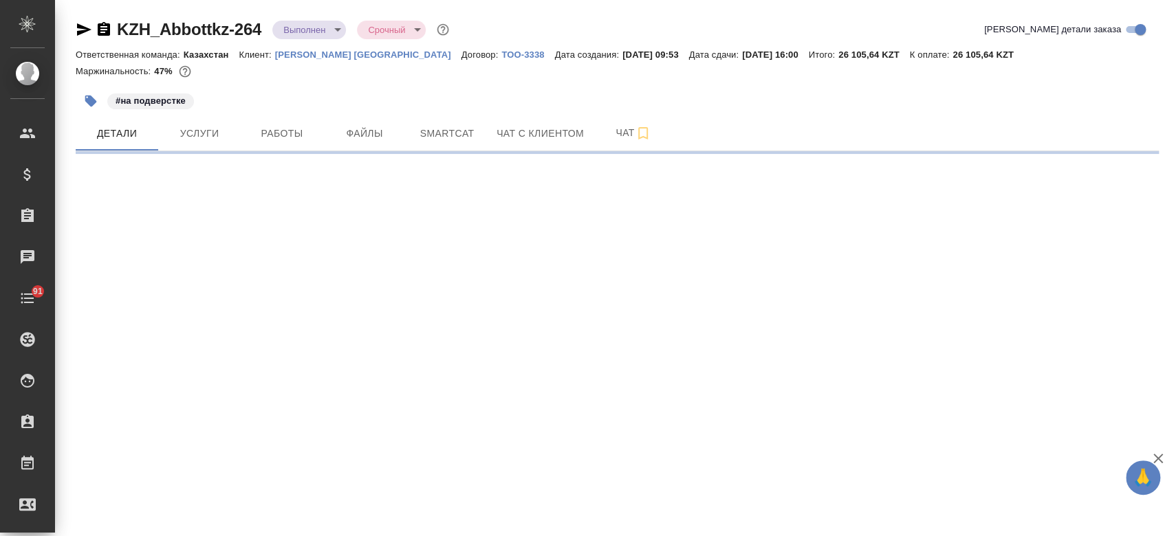
drag, startPoint x: 307, startPoint y: 57, endPoint x: 326, endPoint y: 30, distance: 33.0
click at [307, 57] on p "[PERSON_NAME] [GEOGRAPHIC_DATA]" at bounding box center [368, 55] width 186 height 10
select select "RU"
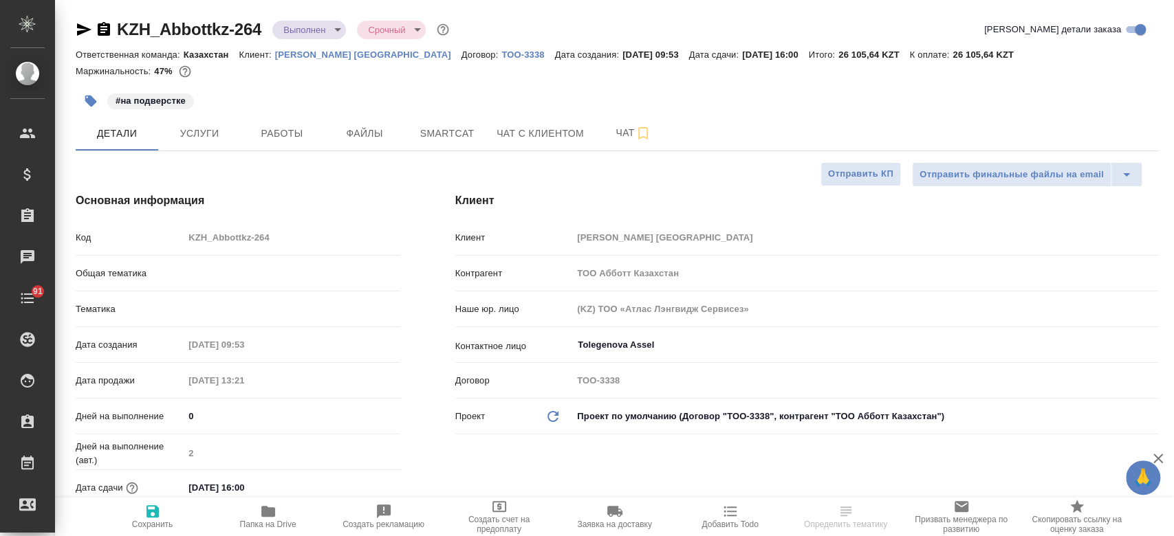
type textarea "x"
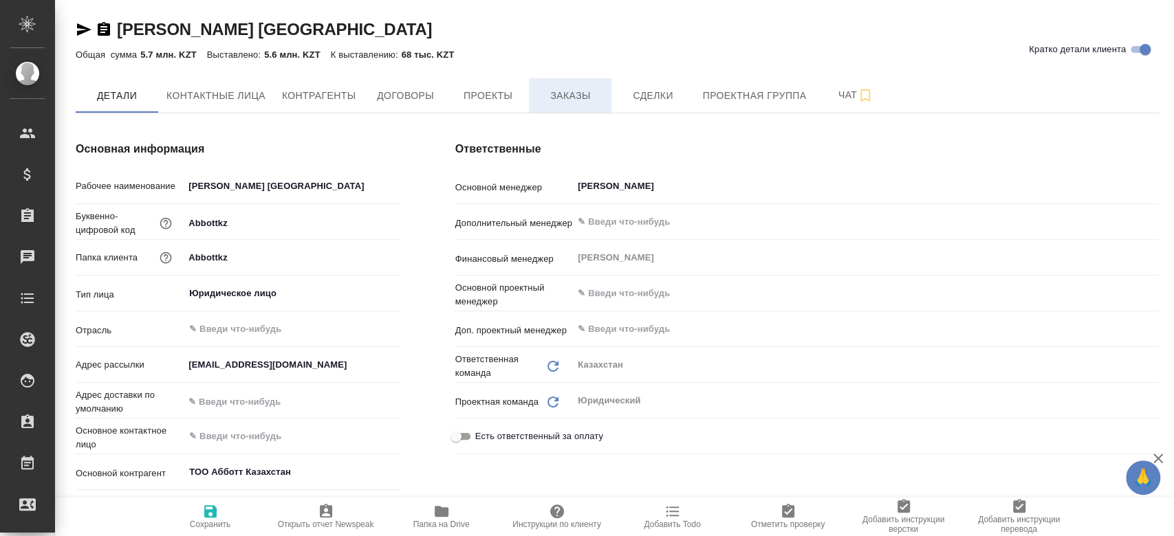
type textarea "x"
type input "(KZ) ТОО «Атлас Лэнгвидж Сервисез»"
type textarea "x"
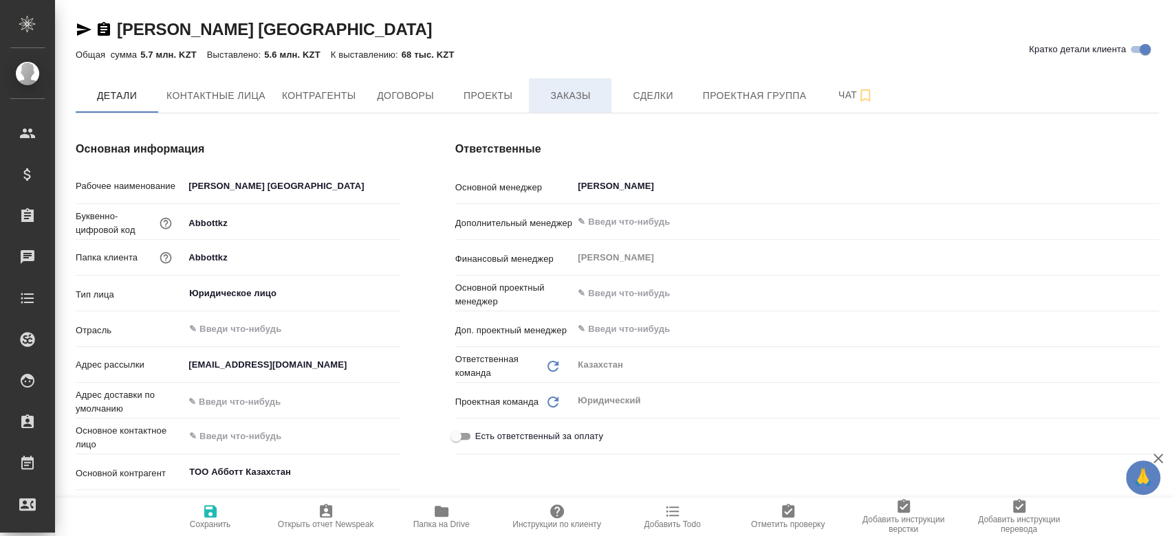
click at [572, 107] on button "Заказы" at bounding box center [570, 95] width 83 height 34
type textarea "x"
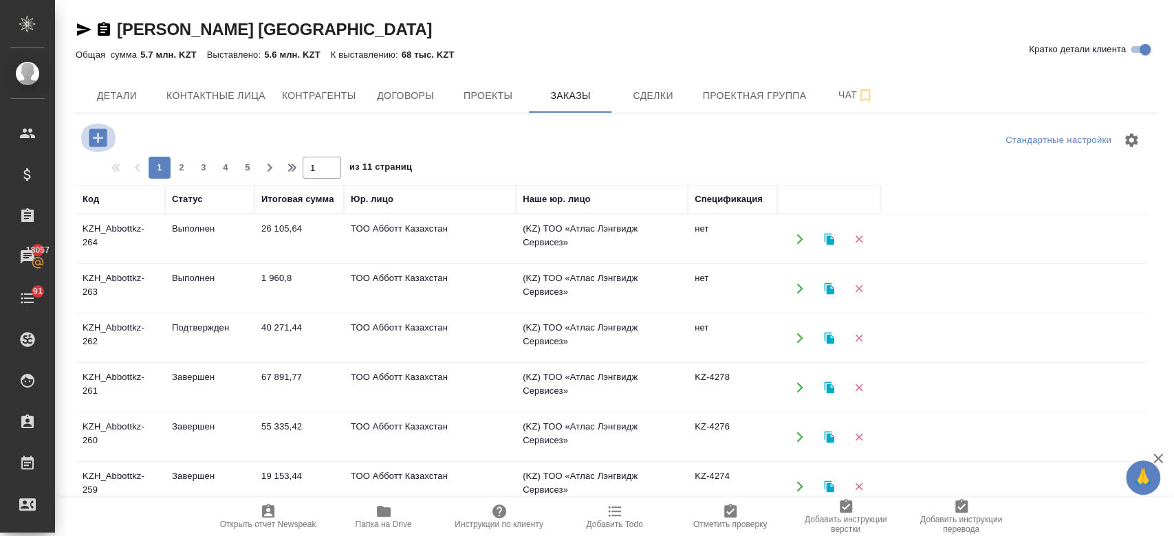
click at [96, 142] on icon "button" at bounding box center [98, 138] width 18 height 18
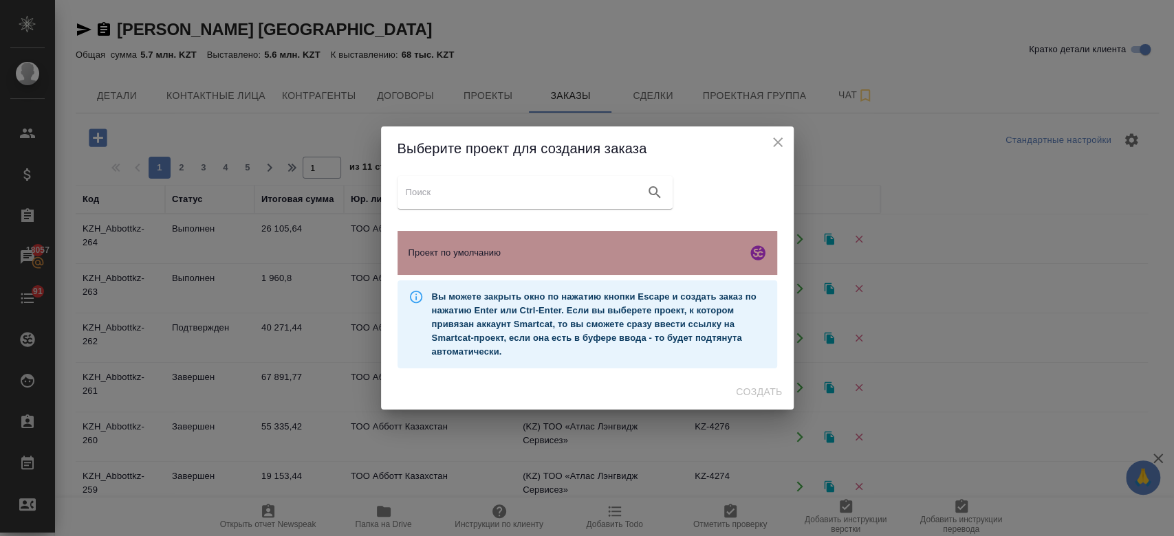
click at [512, 255] on span "Проект по умолчанию" at bounding box center [575, 253] width 333 height 14
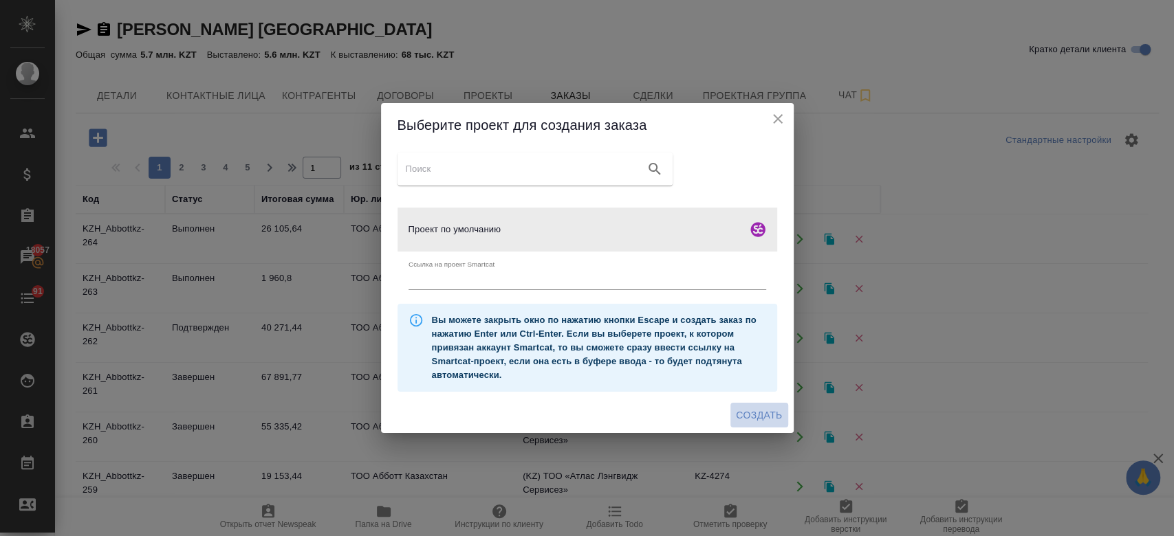
click at [754, 413] on span "Создать" at bounding box center [759, 415] width 46 height 17
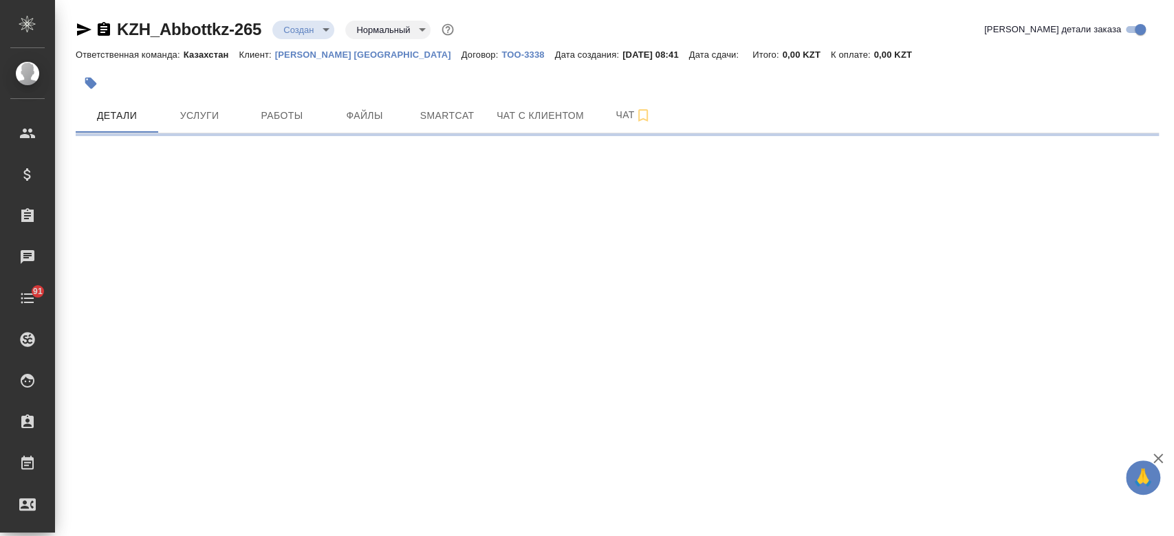
select select "RU"
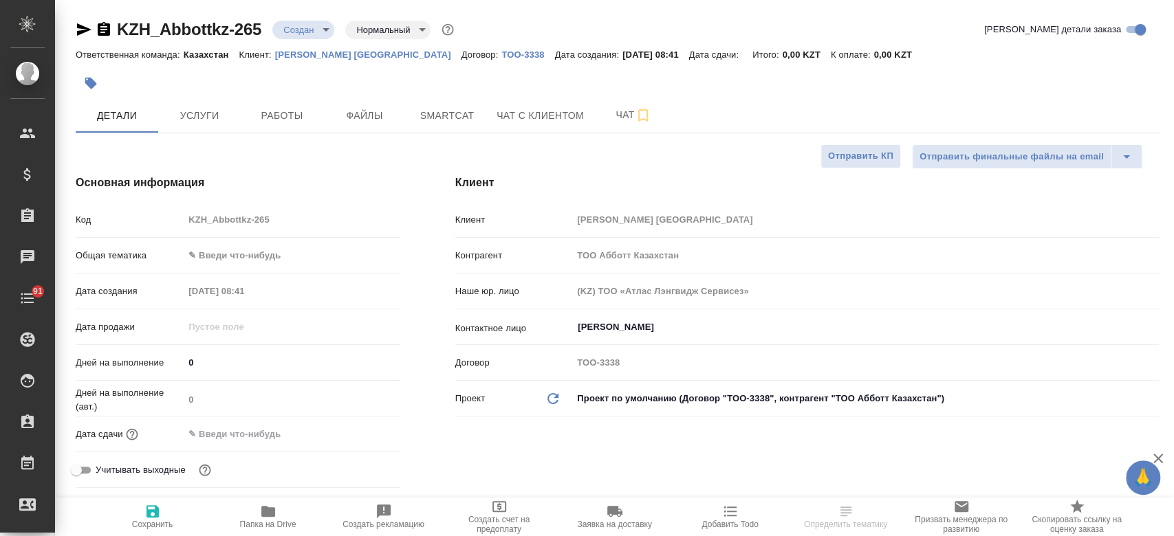
type textarea "x"
click at [370, 127] on button "Файлы" at bounding box center [364, 115] width 83 height 34
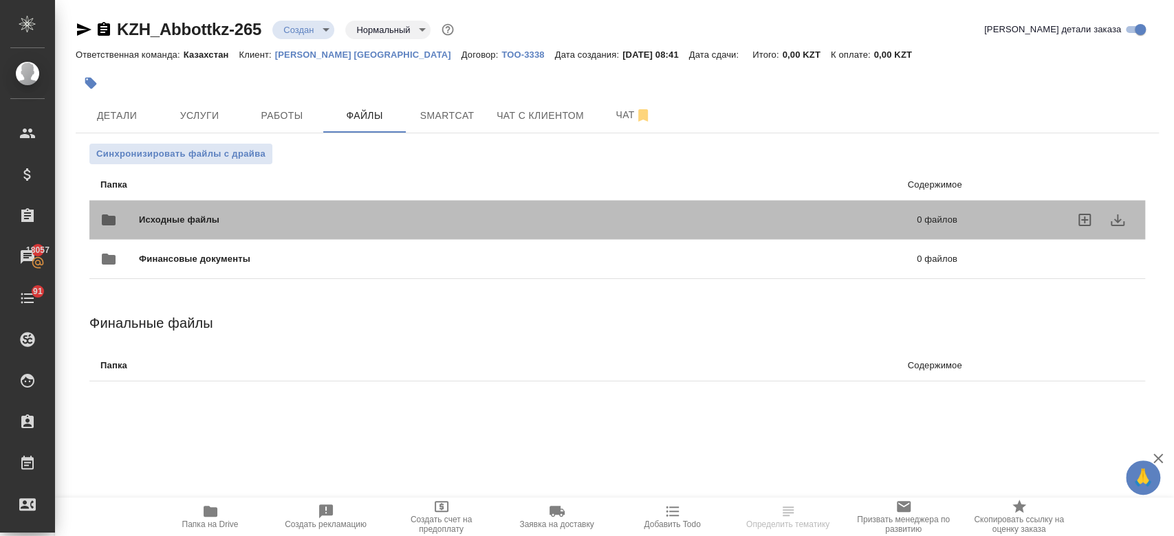
click at [289, 219] on span "Исходные файлы" at bounding box center [353, 220] width 429 height 14
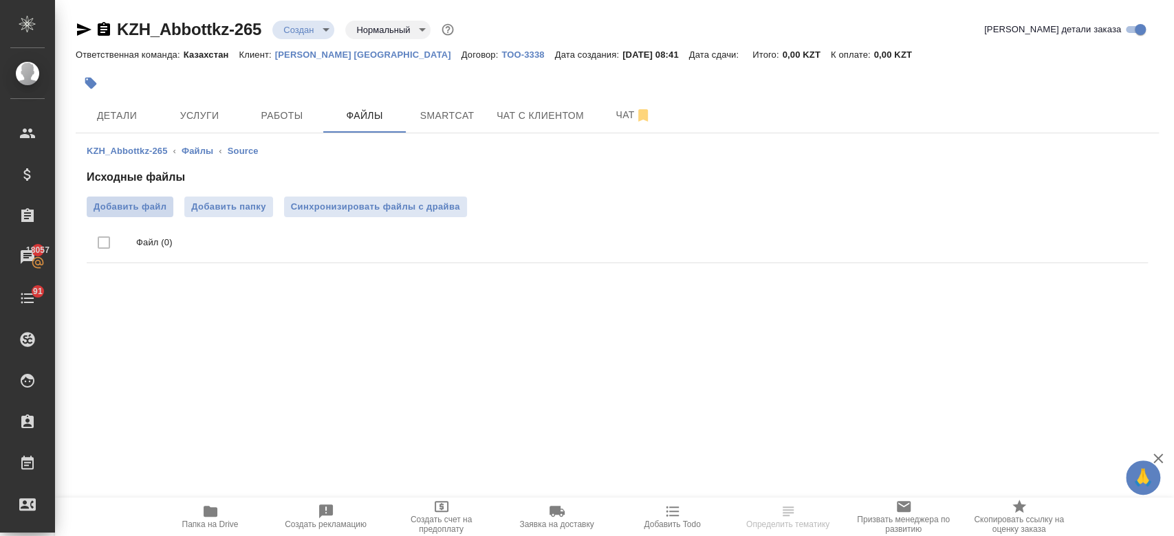
click at [128, 206] on span "Добавить файл" at bounding box center [130, 207] width 73 height 14
click at [0, 0] on input "Добавить файл" at bounding box center [0, 0] width 0 height 0
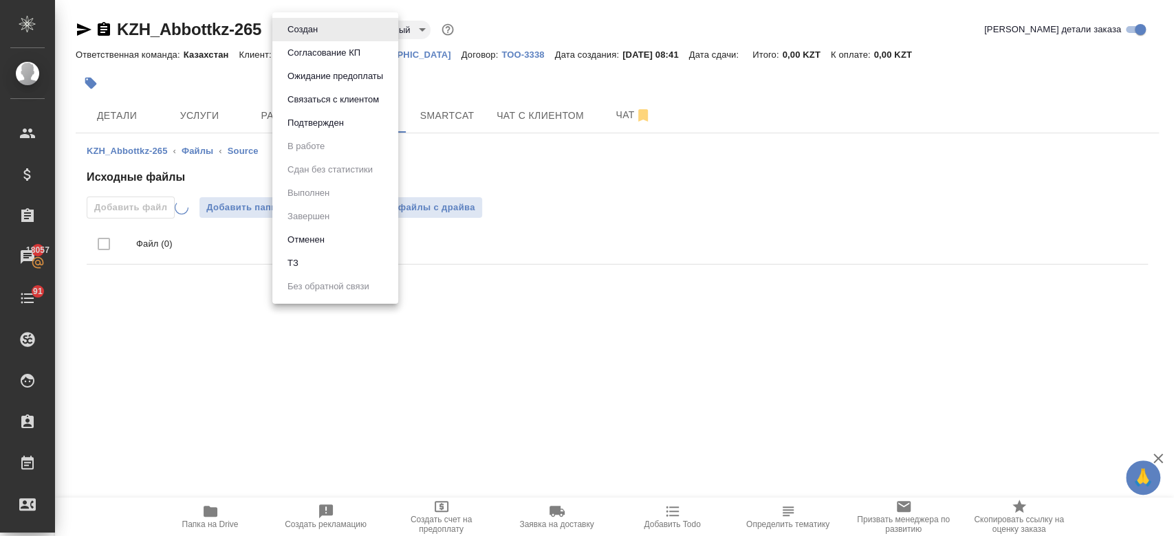
click at [314, 36] on body "🙏 .cls-1 fill:#fff; AWATERA Kosherbayeva Nazerke Клиенты Спецификации Заказы 18…" at bounding box center [587, 268] width 1174 height 536
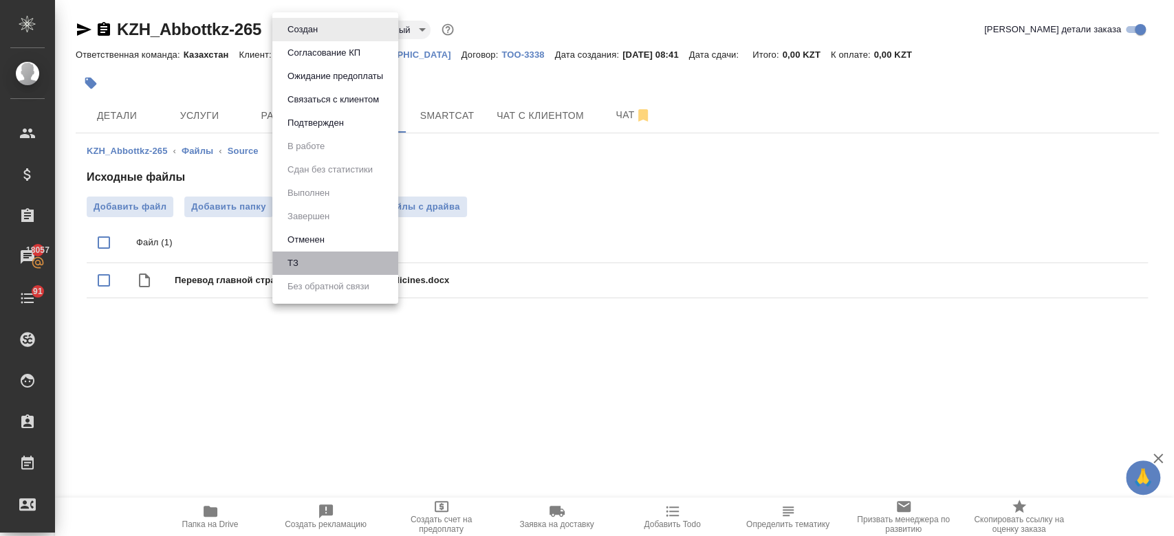
click at [332, 256] on li "ТЗ" at bounding box center [335, 263] width 126 height 23
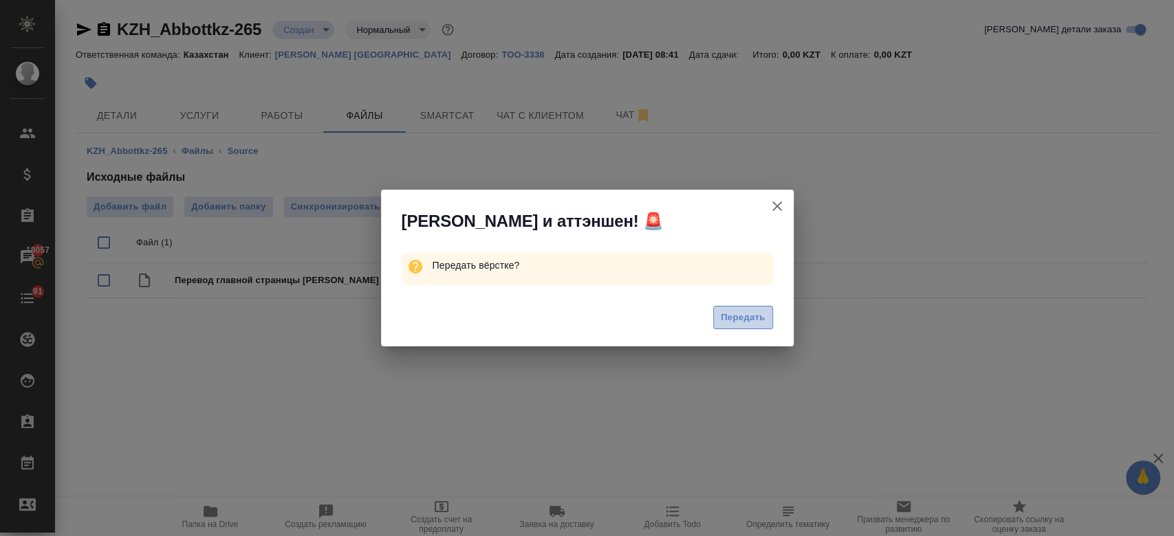
click at [754, 323] on span "Передать" at bounding box center [743, 318] width 45 height 16
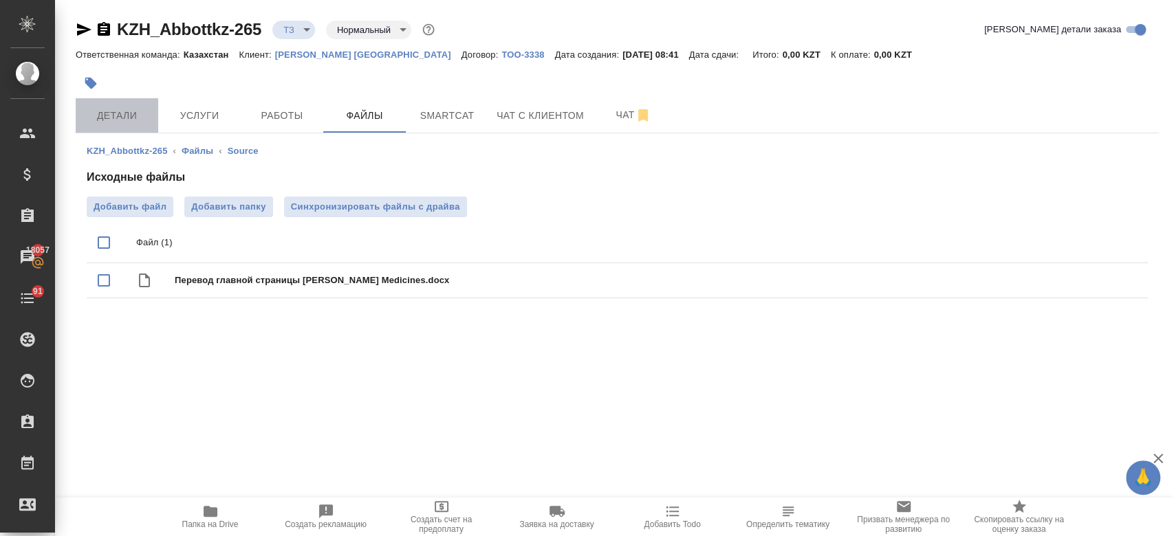
click at [108, 125] on button "Детали" at bounding box center [117, 115] width 83 height 34
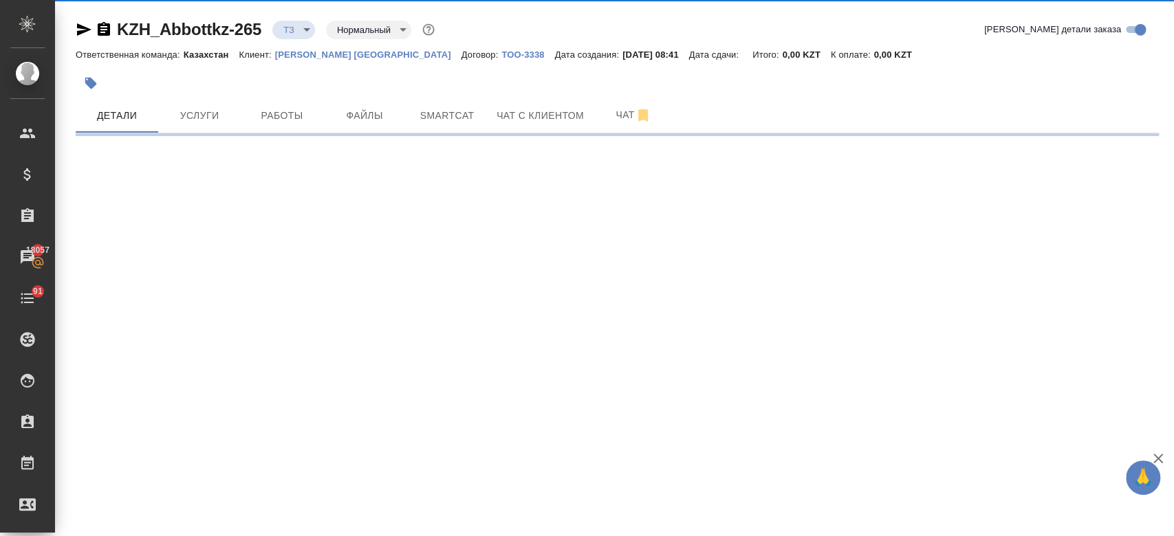
select select "RU"
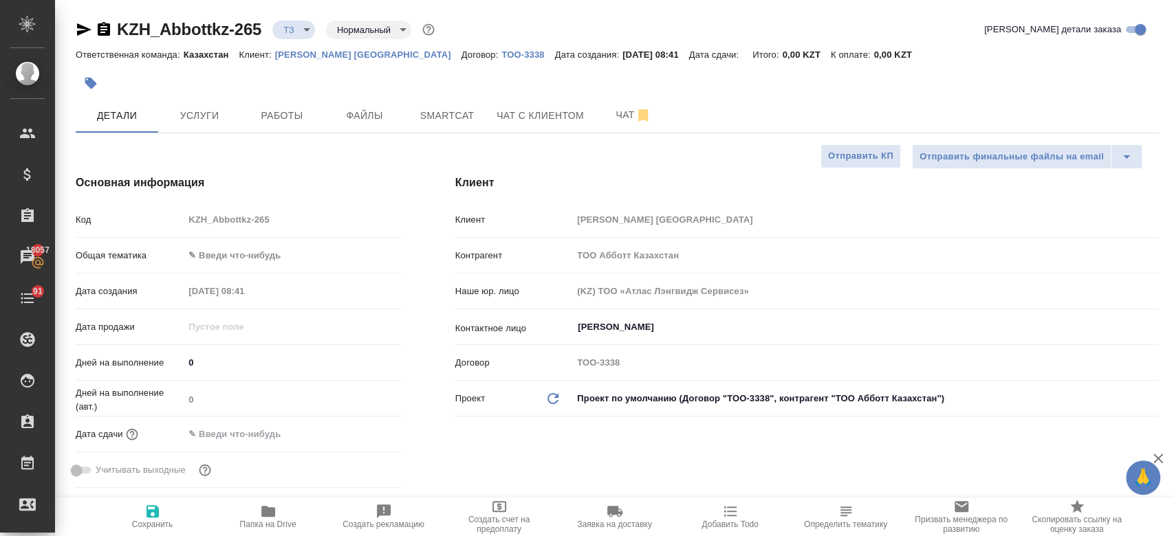
type textarea "x"
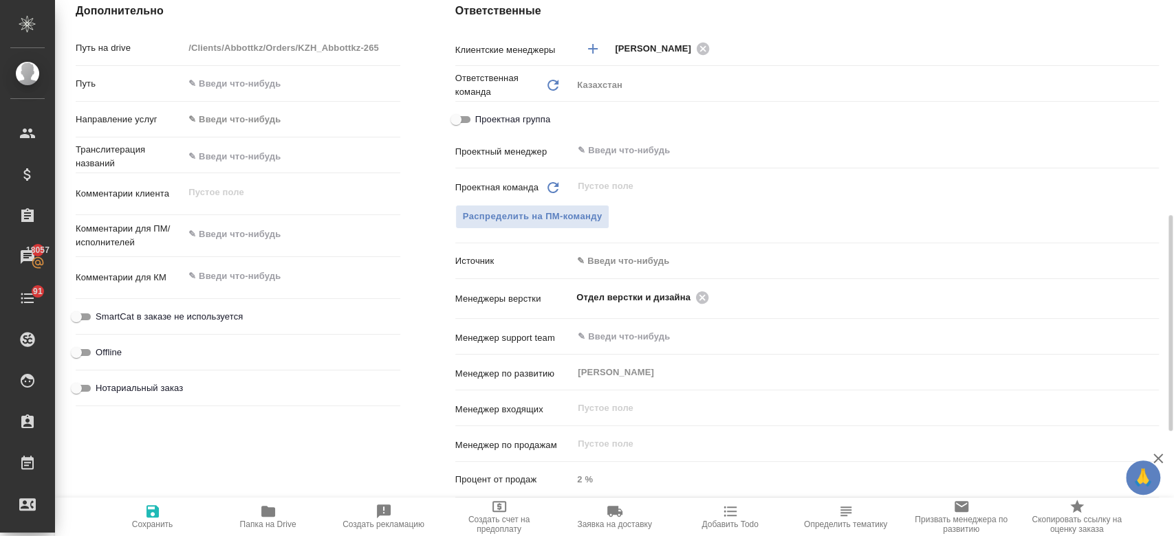
scroll to position [527, 0]
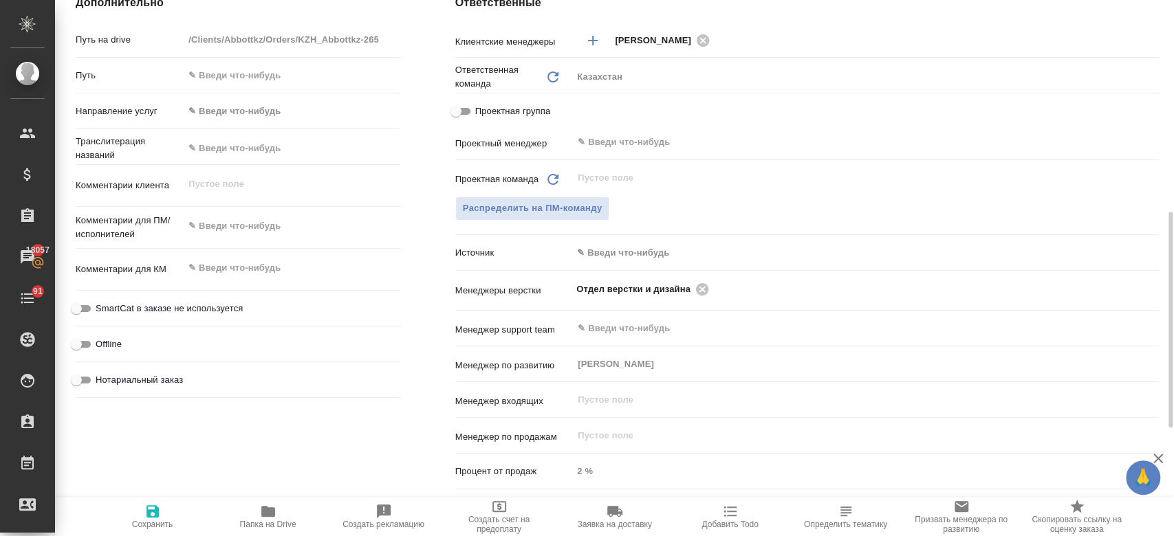
type textarea "x"
click at [226, 235] on textarea at bounding box center [291, 226] width 215 height 23
paste textarea "перевод текстов на русский язык согласно документу во вложении Тот текст, котор…"
type textarea "перевод текстов на русский язык согласно документу во вложении Тот текст, котор…"
type textarea "x"
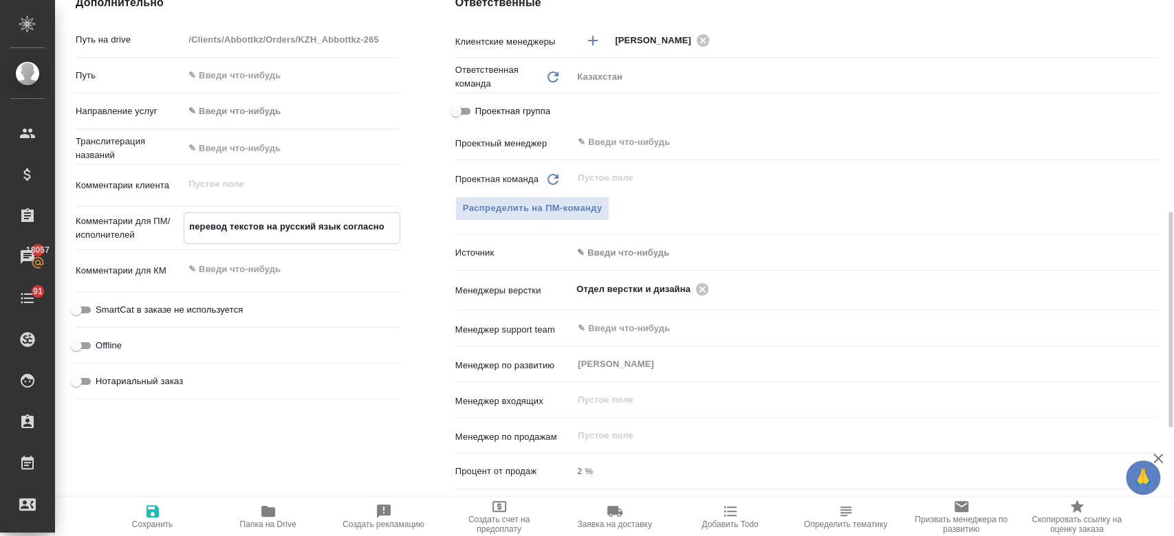
type textarea "x"
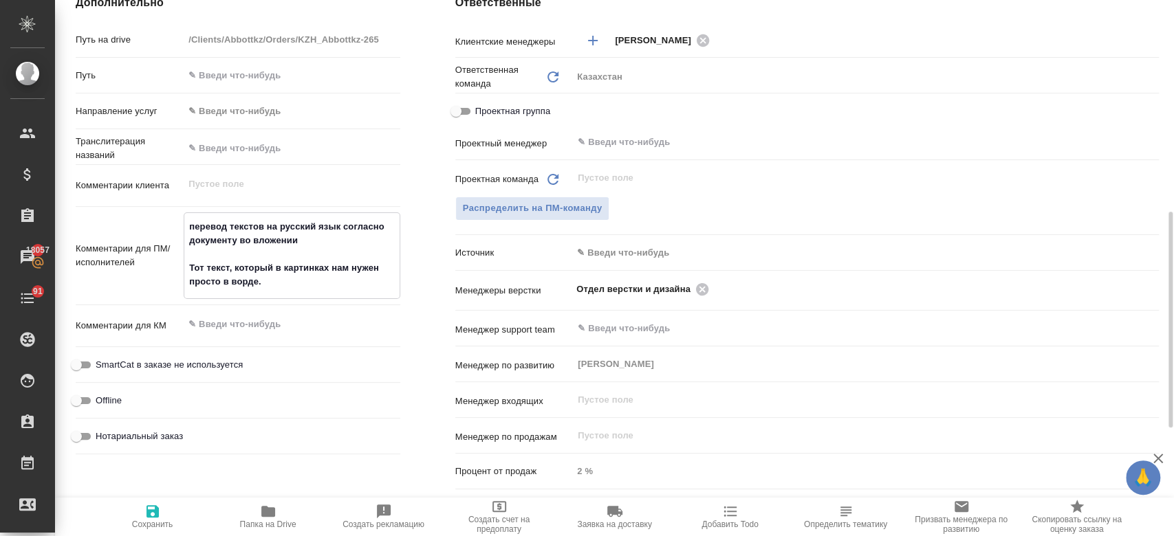
click at [345, 228] on textarea "перевод текстов на русский язык согласно документу во вложении Тот текст, котор…" at bounding box center [291, 254] width 215 height 78
type textarea "перевод текстов на русский языксогласно документу во вложении Тот текст, которы…"
type textarea "x"
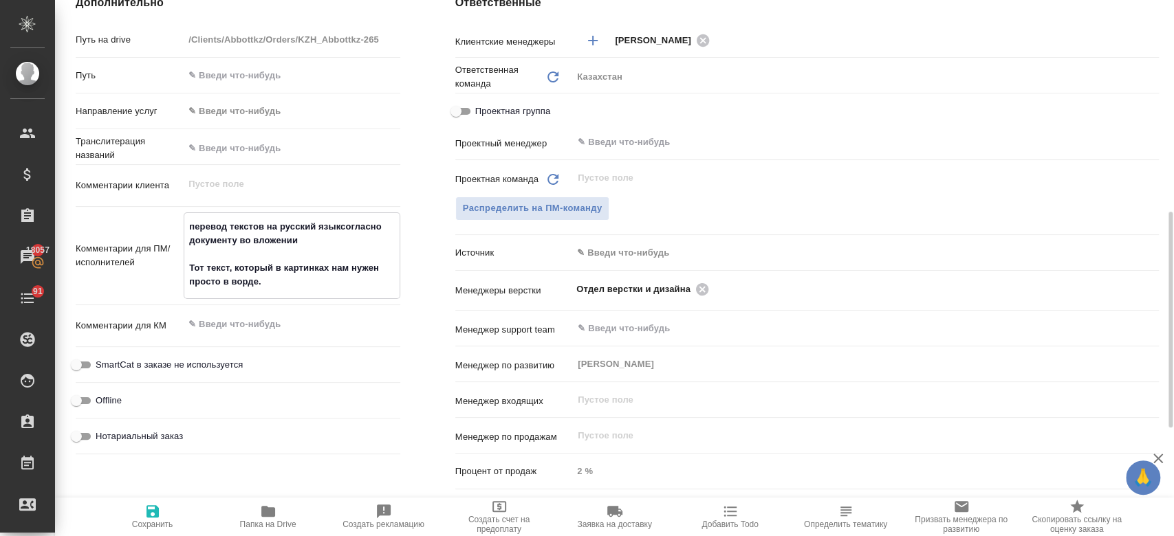
type textarea "перевод текстов на русский язысогласно документу во вложении Тот текст, который…"
type textarea "x"
type textarea "перевод текстов на русский язсогласно документу во вложении Тот текст, который …"
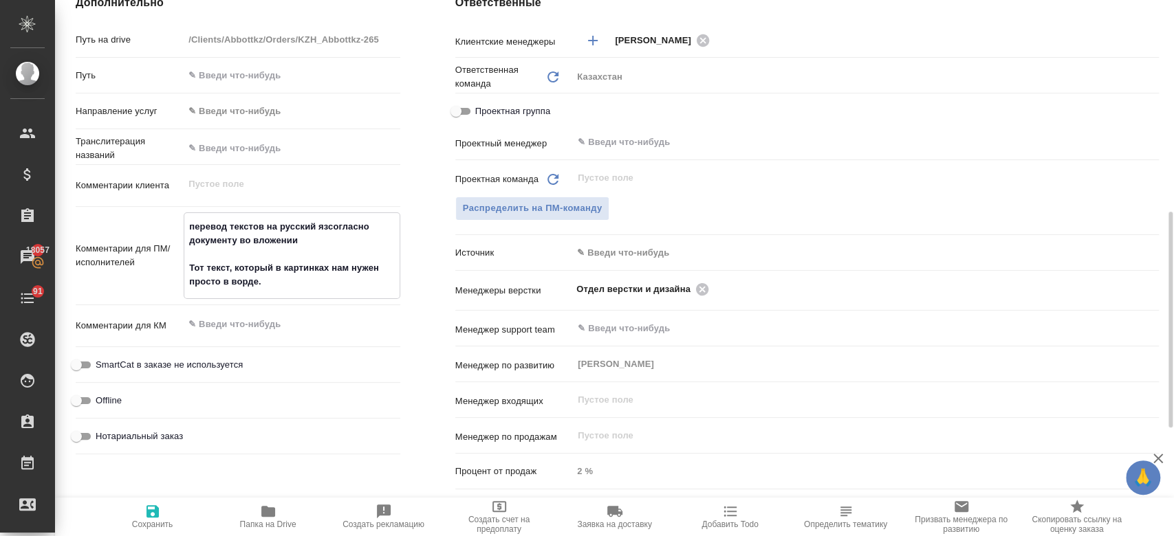
type textarea "x"
type textarea "перевод текстов на русский ясогласно документу во вложении Тот текст, который в…"
type textarea "x"
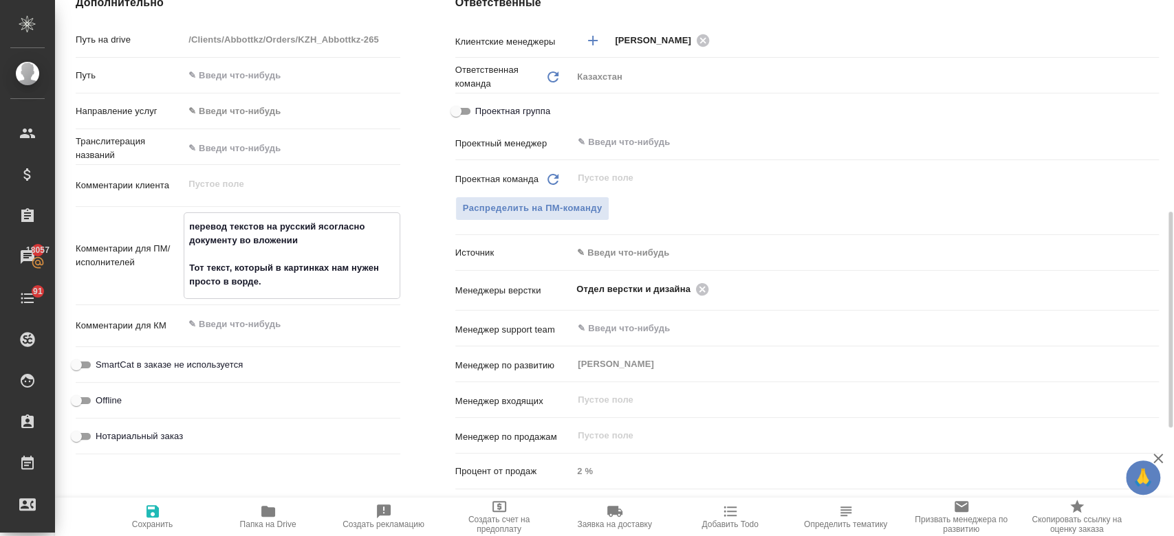
type textarea "x"
type textarea "перевод текстов на русский согласно документу во вложении Тот текст, который в …"
type textarea "x"
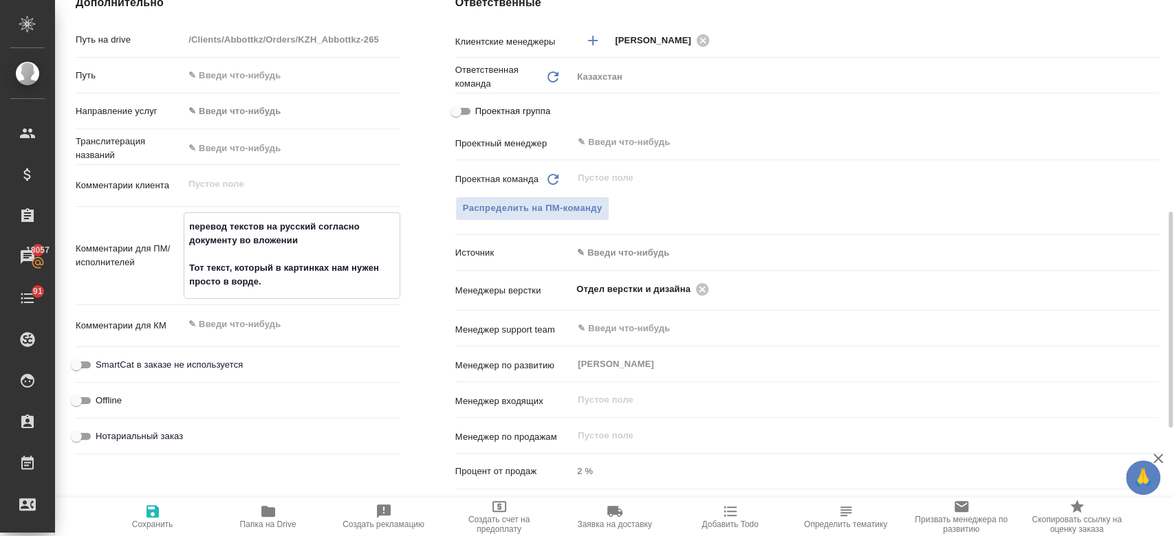
type textarea "x"
type textarea "перевод текстов на русский zpсогласно документу во вложении Тот текст, который …"
type textarea "x"
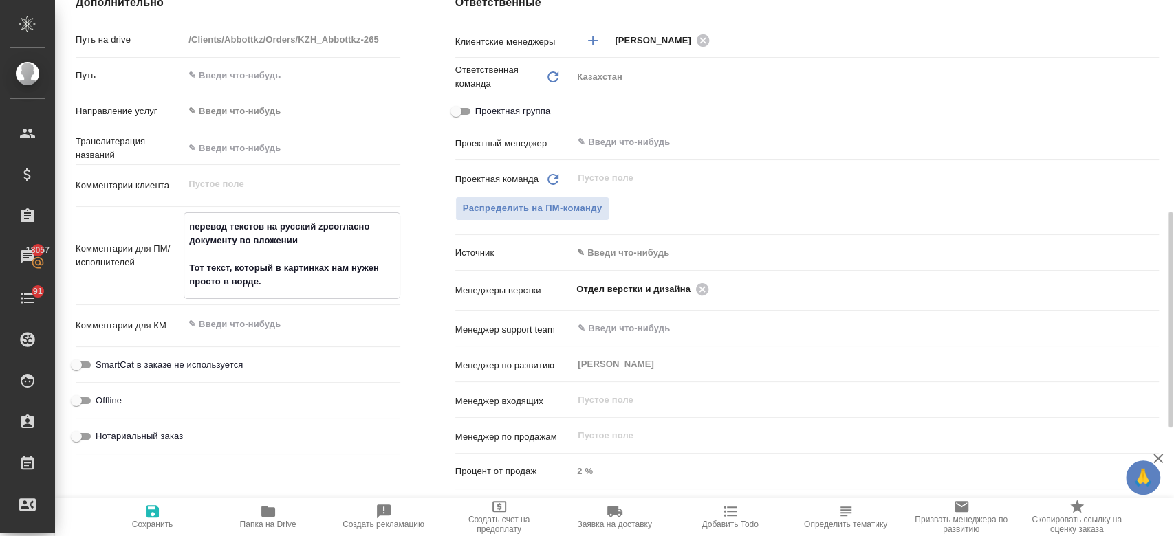
type textarea "перевод текстов на русский zp согласно документу во вложении Тот текст, который…"
type textarea "x"
type textarea "перевод текстов на русский zp bсогласно документу во вложении Тот текст, которы…"
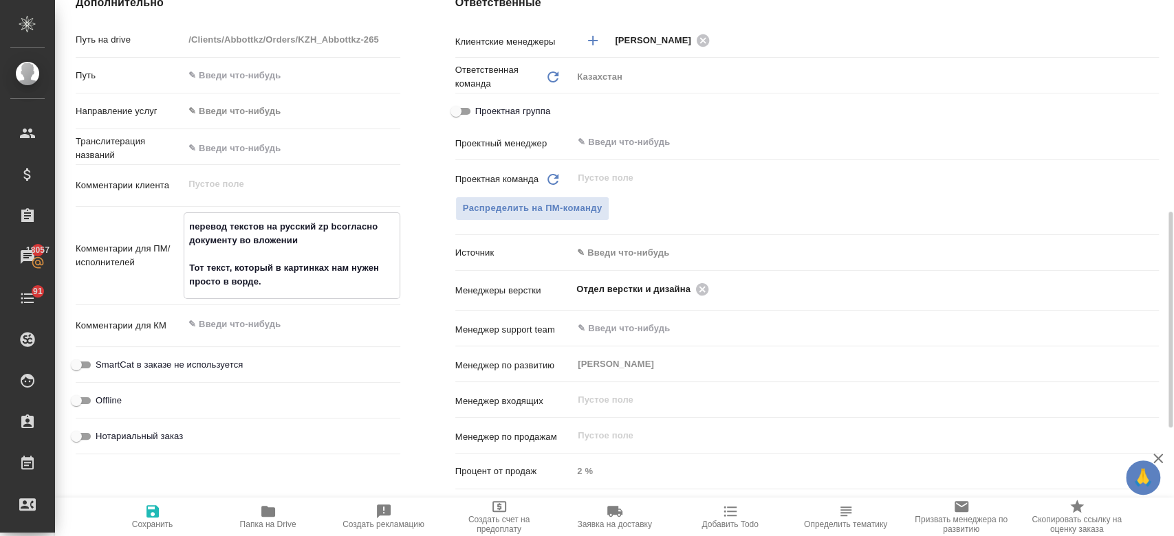
type textarea "x"
type textarea "перевод текстов на русский zp b согласно документу во вложении Тот текст, котор…"
type textarea "x"
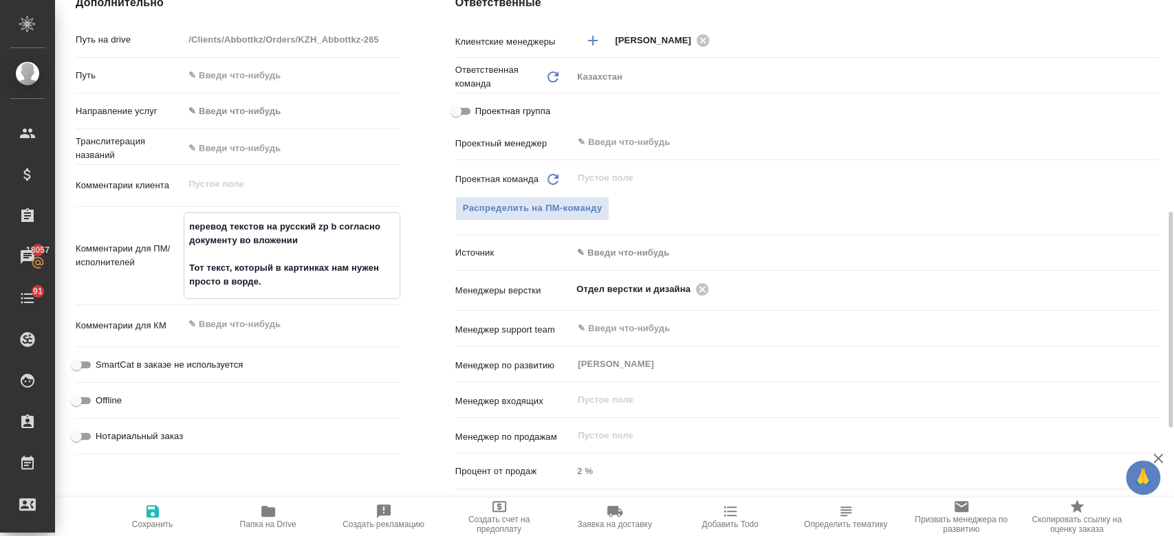
type textarea "перевод текстов на русский zp b rсогласно документу во вложении Тот текст, кото…"
type textarea "x"
type textarea "перевод текстов на русский zp b rfсогласно документу во вложении Тот текст, кот…"
type textarea "x"
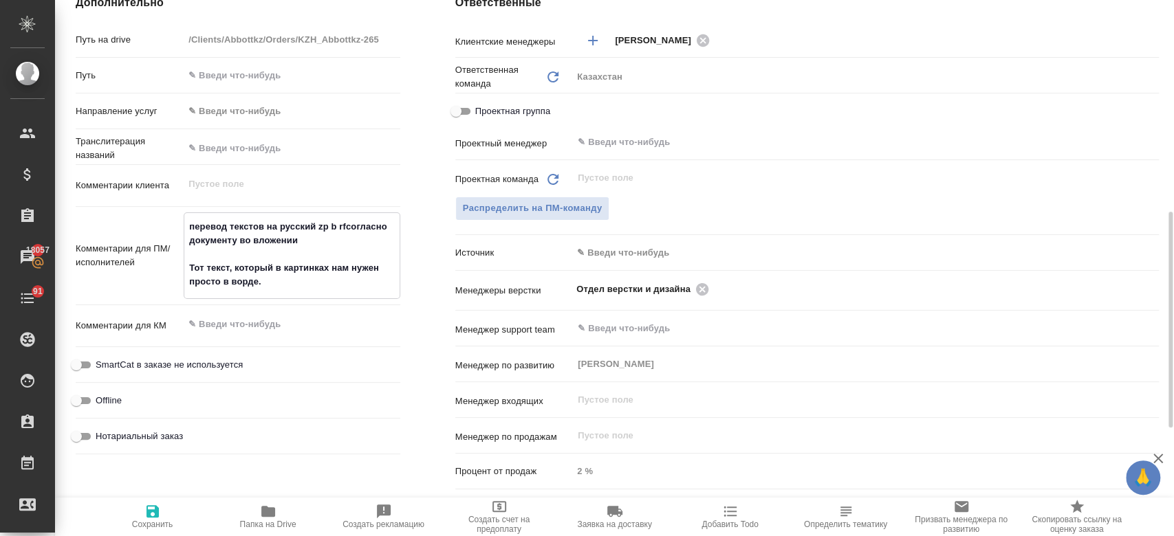
type textarea "x"
type textarea "перевод текстов на русский zp b rfpсогласно документу во вложении Тот текст, ко…"
type textarea "x"
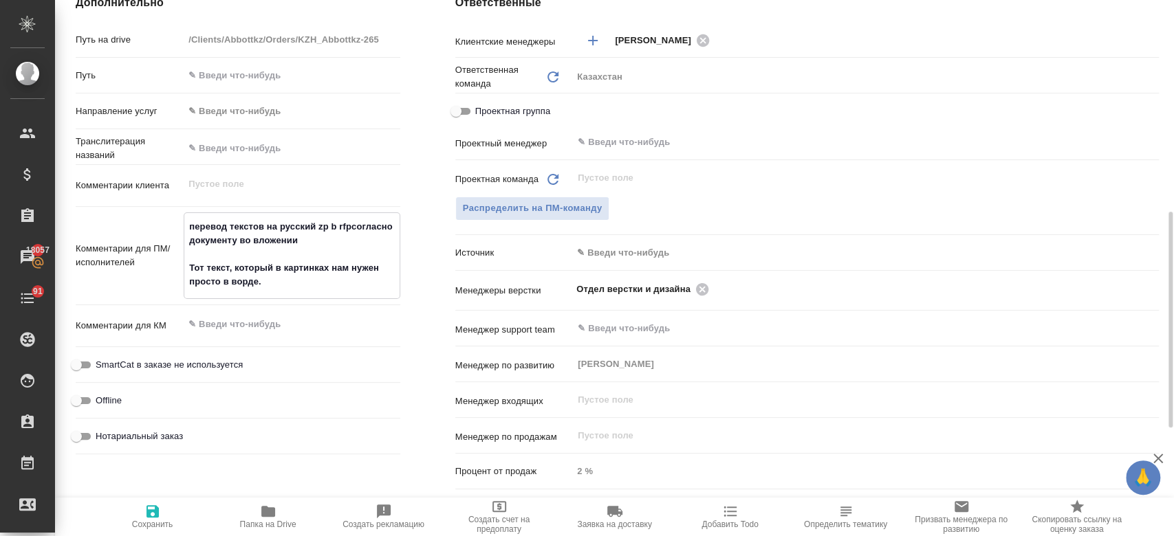
type textarea "x"
type textarea "перевод текстов на русский zp b rfp согласно документу во вложении Тот текст, к…"
type textarea "x"
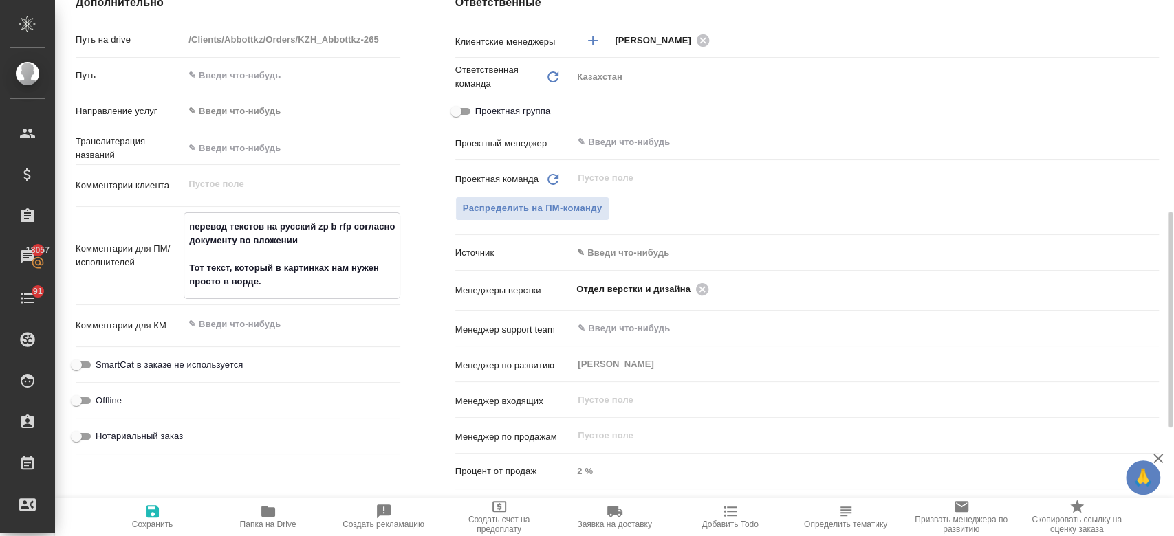
type textarea "перевод текстов на русский zp b rfp zсогласно документу во вложении Тот текст, …"
type textarea "x"
type textarea "перевод текстов на русский zp b rfp zpсогласно документу во вложении Тот текст,…"
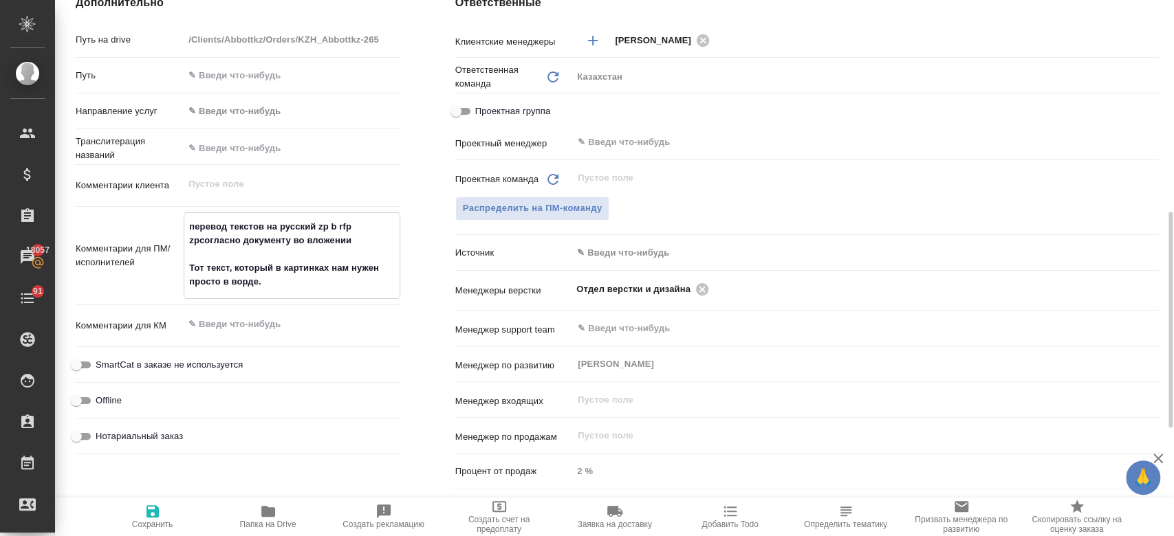
type textarea "x"
type textarea "перевод текстов на русский zp b rfp zсогласно документу во вложении Тот текст, …"
type textarea "x"
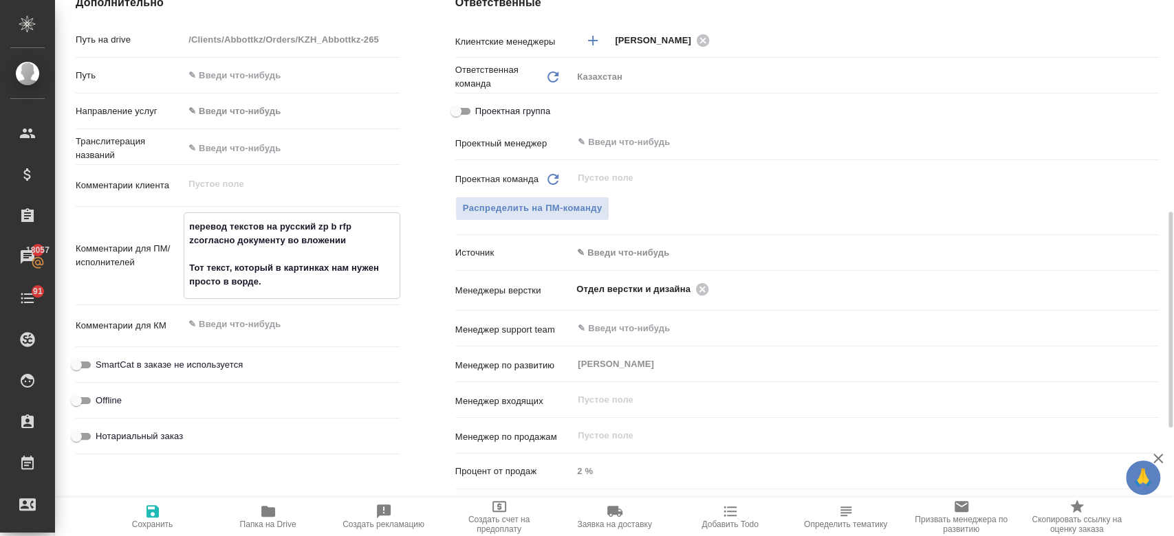
type textarea "x"
type textarea "перевод текстов на русский zp b rfp согласно документу во вложении Тот текст, к…"
type textarea "x"
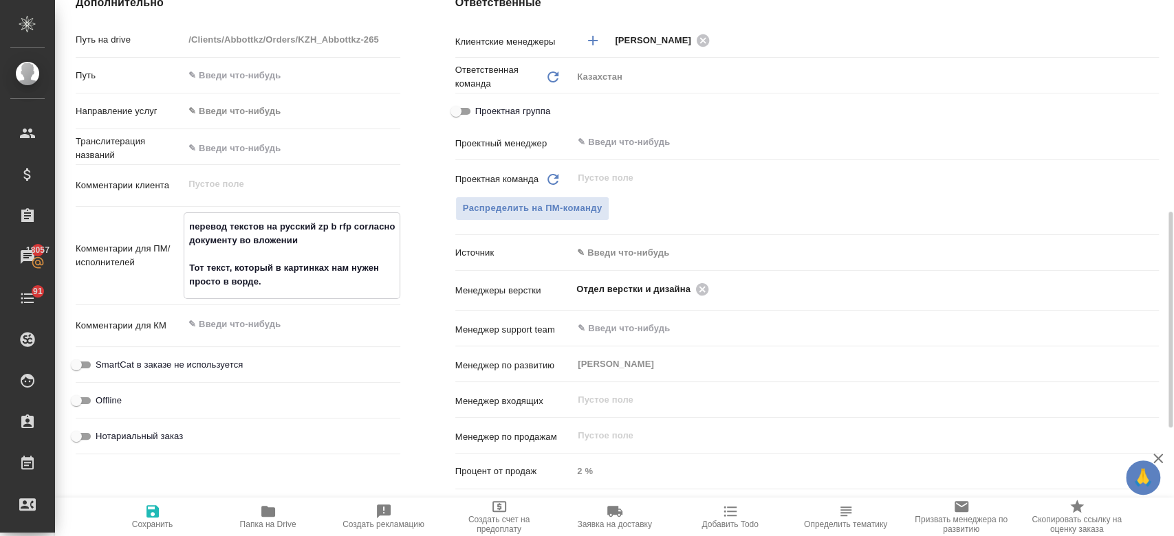
type textarea "x"
type textarea "перевод текстов на русский zp b rfpсогласно документу во вложении Тот текст, ко…"
type textarea "x"
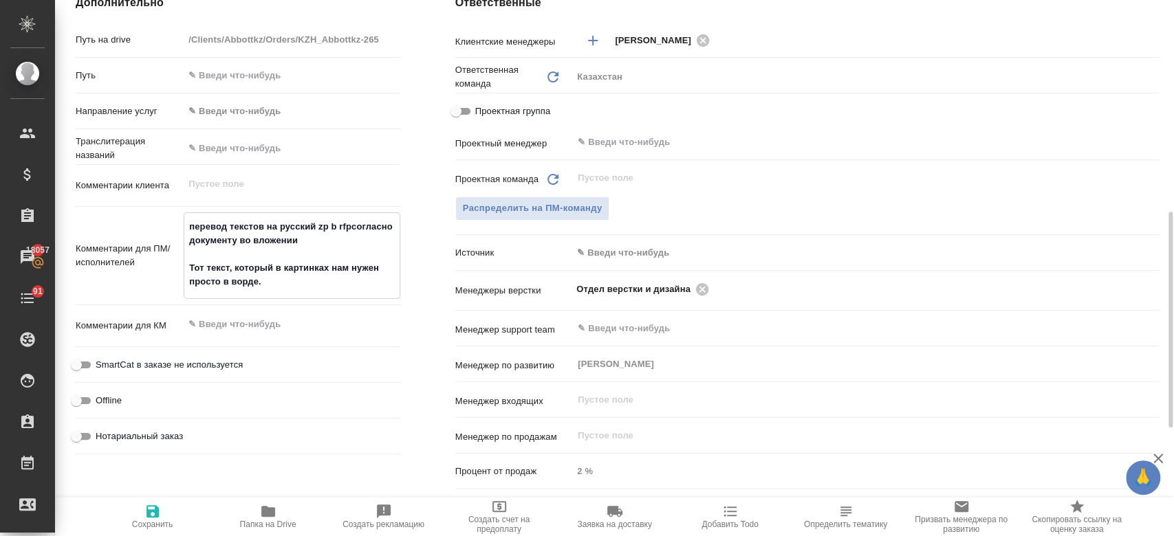
type textarea "перевод текстов на русский zp b rfсогласно документу во вложении Тот текст, кот…"
type textarea "x"
type textarea "перевод текстов на русский zp b rсогласно документу во вложении Тот текст, кото…"
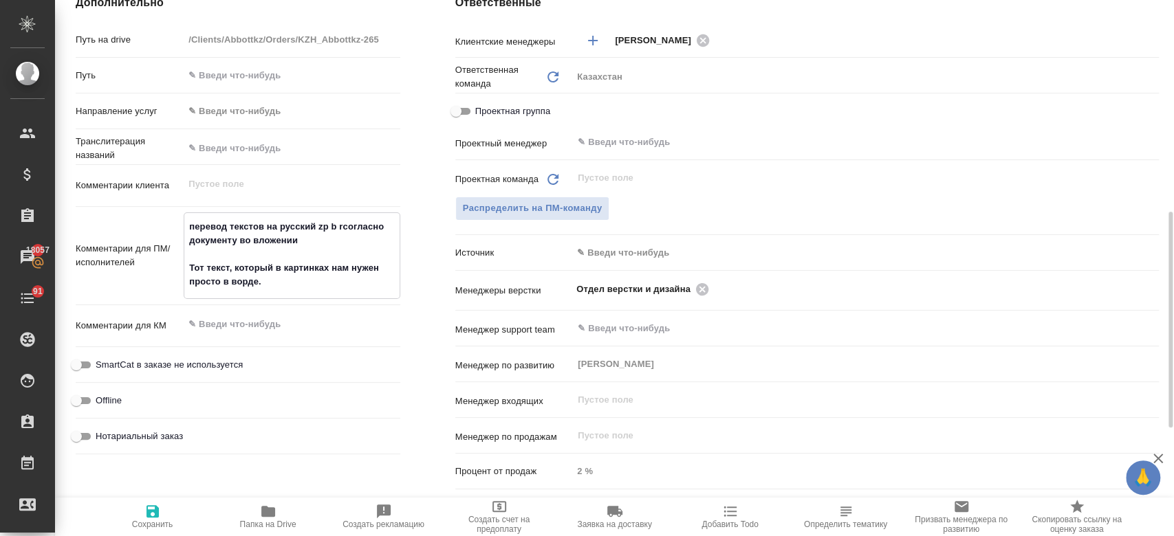
type textarea "x"
type textarea "перевод текстов на русский zp b согласно документу во вложении Тот текст, котор…"
type textarea "x"
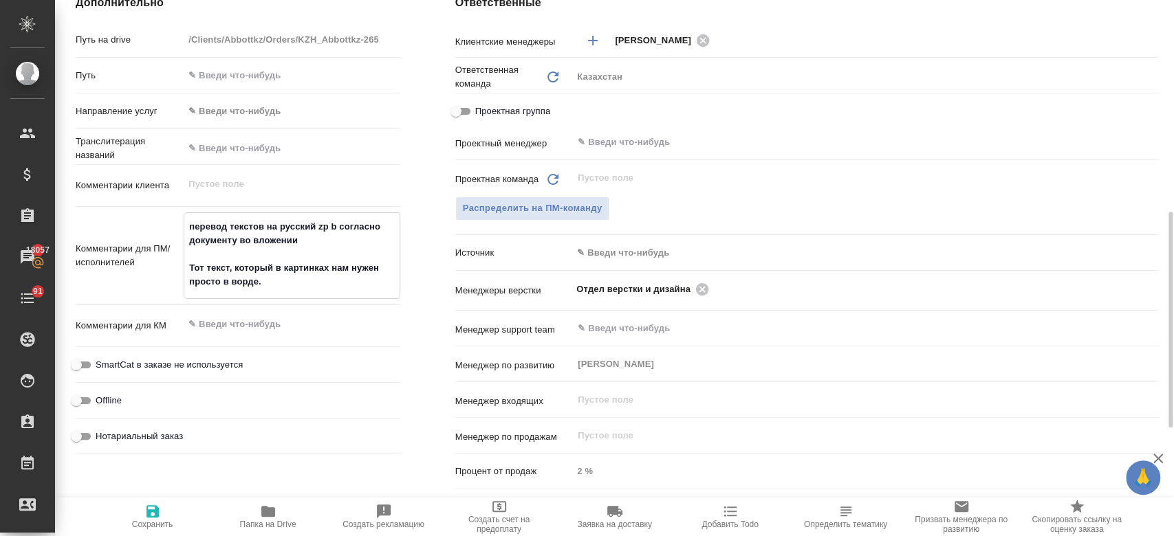
type textarea "x"
type textarea "перевод текстов на русский zp bсогласно документу во вложении Тот текст, которы…"
type textarea "x"
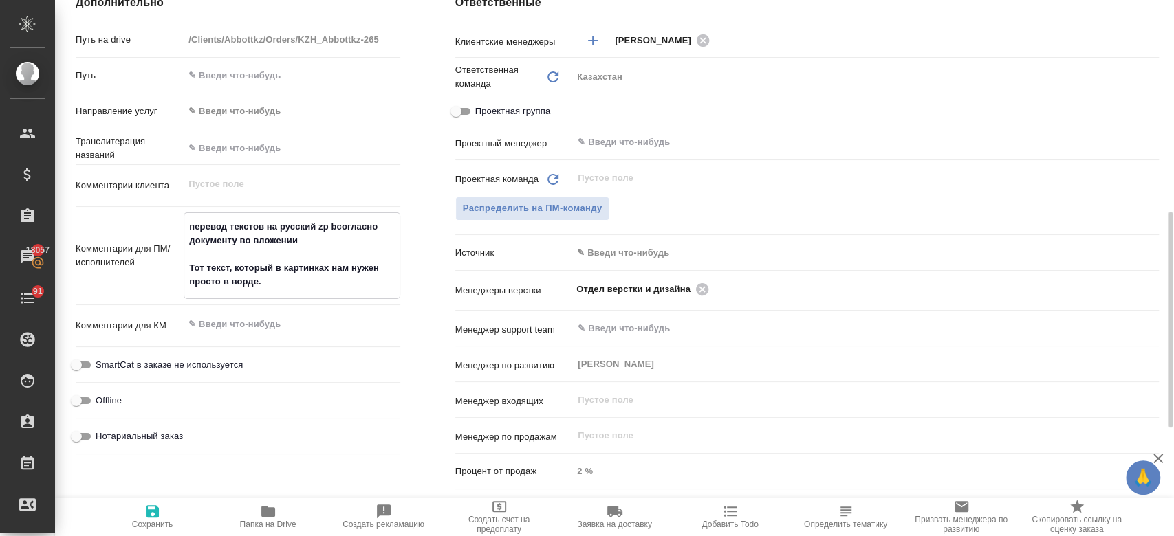
type textarea "x"
type textarea "перевод текстов на русский zp согласно документу во вложении Тот текст, который…"
type textarea "x"
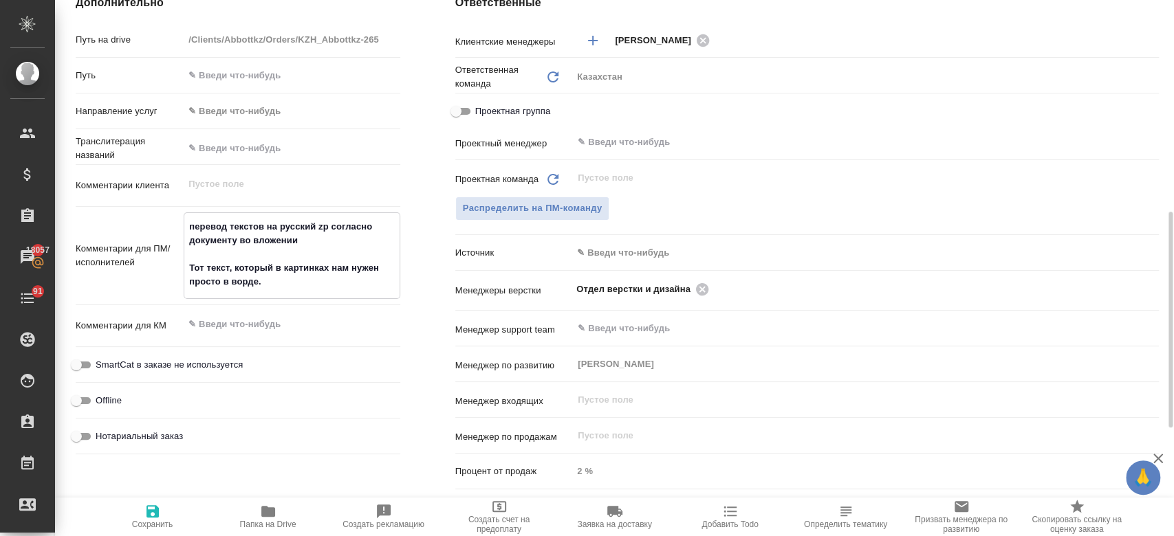
type textarea "перевод текстов на русский zpсогласно документу во вложении Тот текст, который …"
type textarea "x"
type textarea "перевод текстов на русский zсогласно документу во вложении Тот текст, который в…"
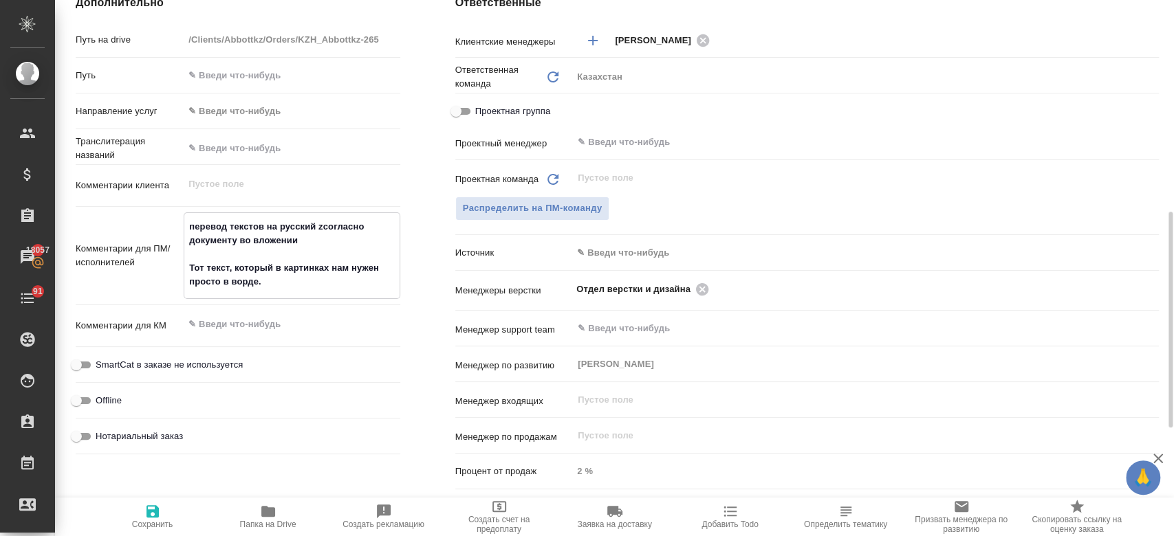
type textarea "x"
type textarea "перевод текстов на русский согласно документу во вложении Тот текст, который в …"
type textarea "x"
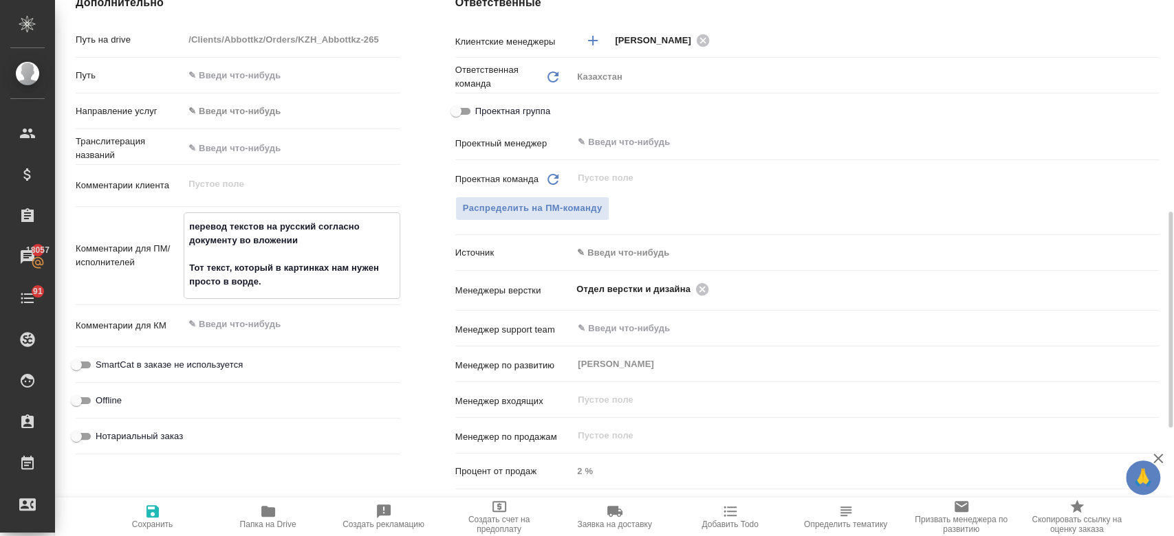
type textarea "x"
type textarea "перевод текстов на русский bсогласно документу во вложении Тот текст, который в…"
type textarea "x"
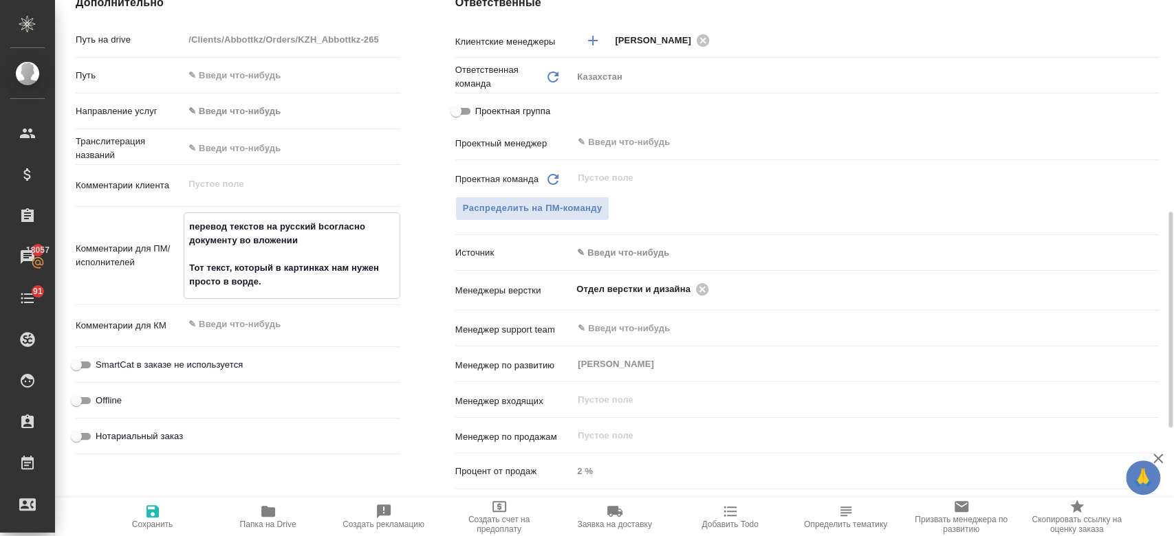
type textarea "x"
type textarea "перевод текстов на русский b согласно документу во вложении Тот текст, который …"
type textarea "x"
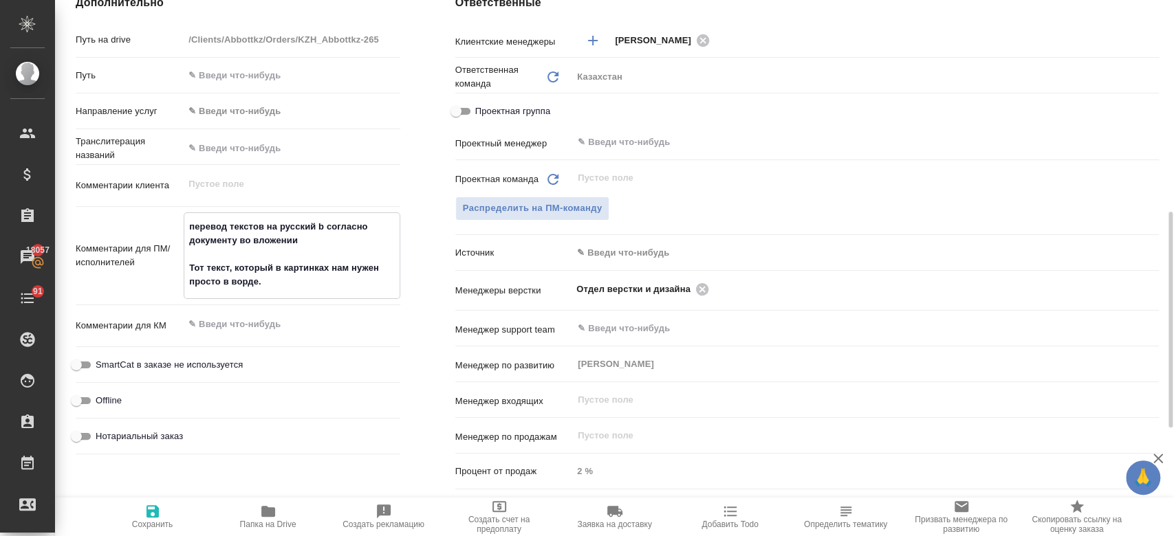
type textarea "перевод текстов на русский bсогласно документу во вложении Тот текст, который в…"
type textarea "x"
type textarea "перевод текстов на русский согласно документу во вложении Тот текст, который в …"
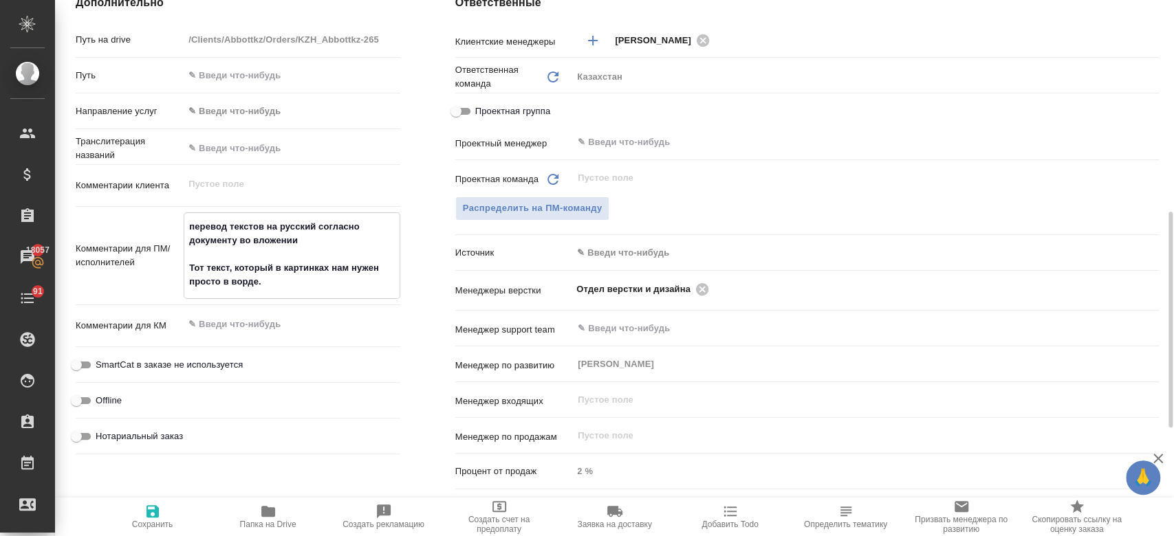
type textarea "x"
type textarea "перевод текстов на русскийсогласно документу во вложении Тот текст, который в к…"
type textarea "x"
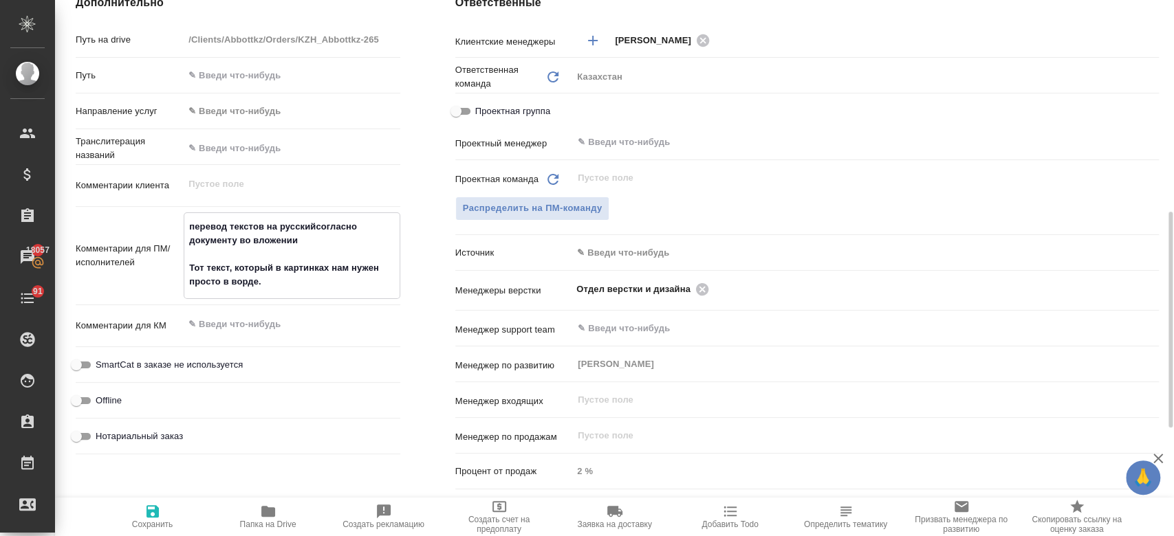
type textarea "x"
type textarea "перевод текстов на русский согласно документу во вложении Тот текст, который в …"
type textarea "x"
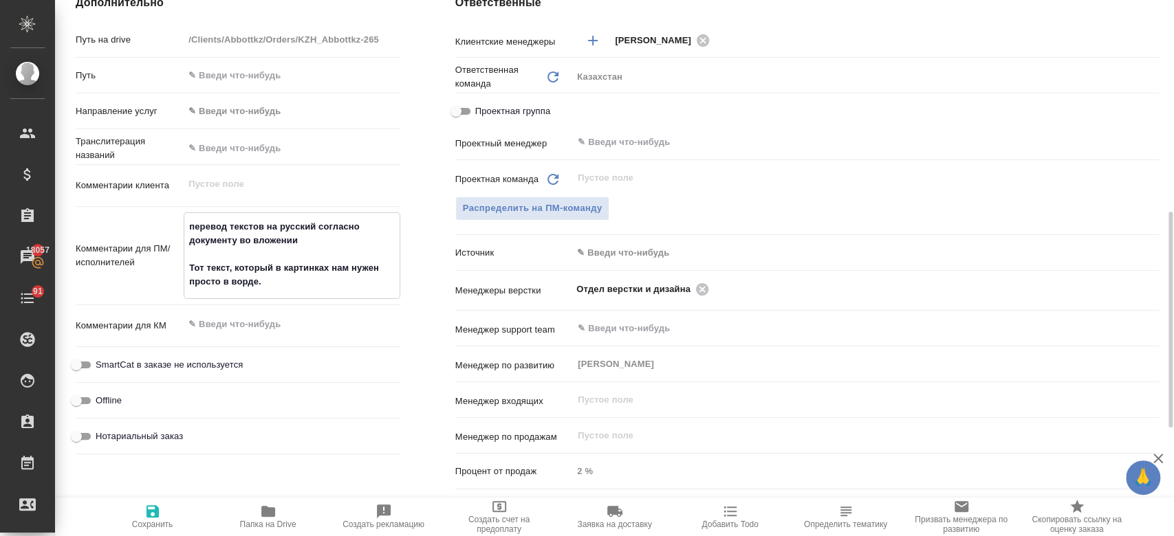
type textarea "x"
type textarea "перевод текстов на русский исогласно документу во вложении Тот текст, который в…"
type textarea "x"
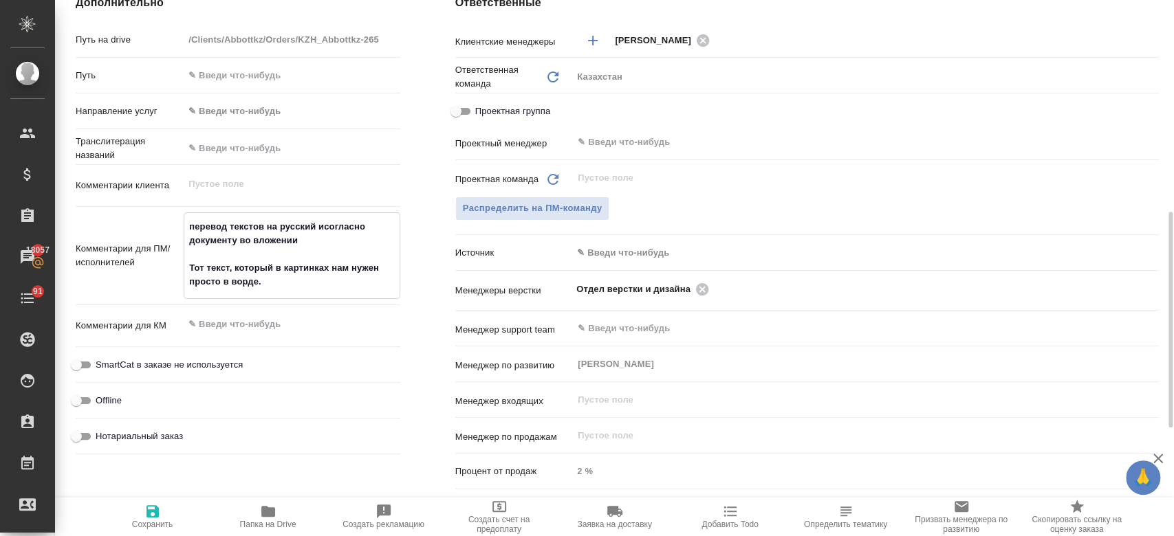
type textarea "перевод текстов на русский и согласно документу во вложении Тот текст, который …"
type textarea "x"
type textarea "перевод текстов на русский и нсогласно документу во вложении Тот текст, который…"
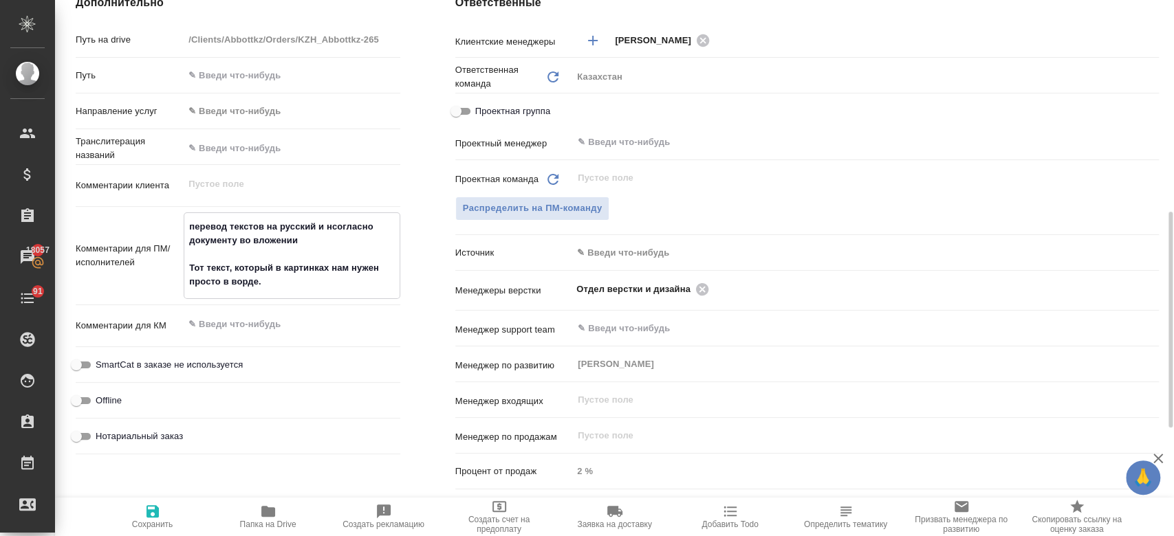
type textarea "x"
type textarea "перевод текстов на русский и насогласно документу во вложении Тот текст, которы…"
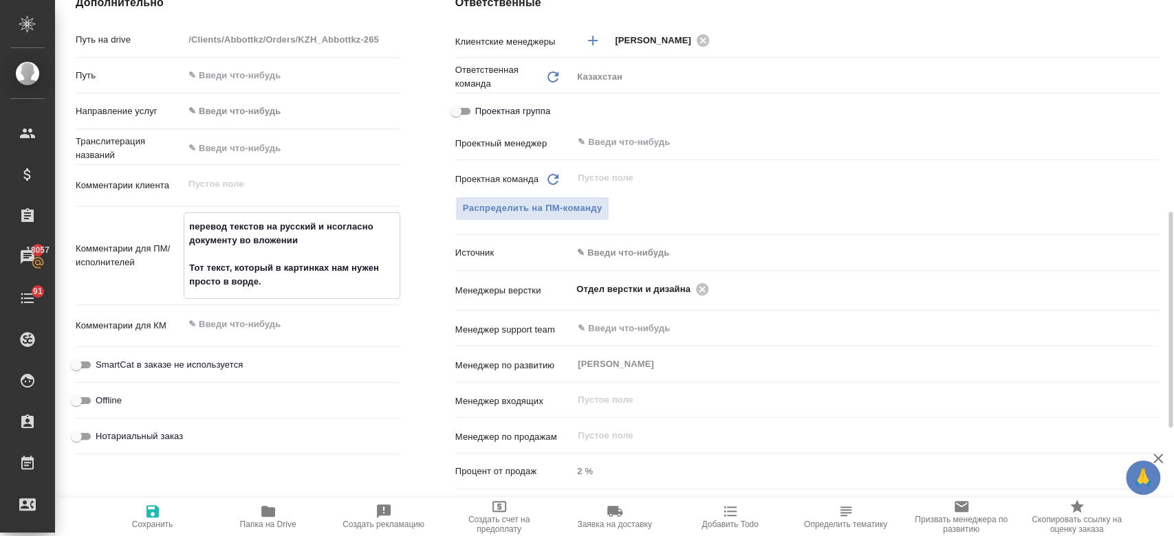
type textarea "x"
type textarea "перевод текстов на русский и на ксогласно документу во вложении Тот текст, кото…"
type textarea "x"
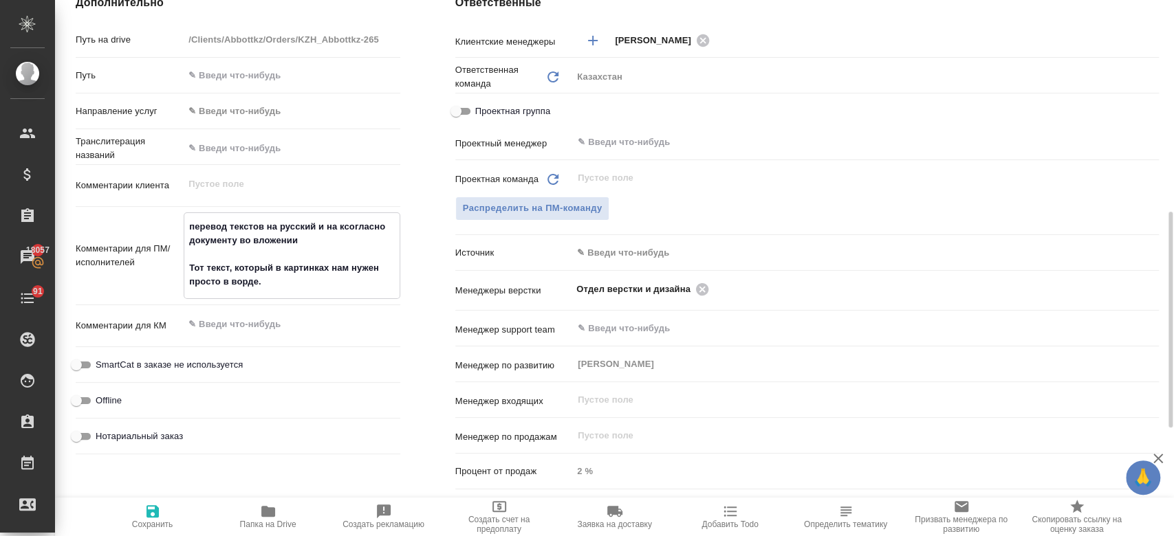
type textarea "x"
type textarea "перевод текстов на русский и на касогласно документу во вложении Тот текст, кот…"
type textarea "x"
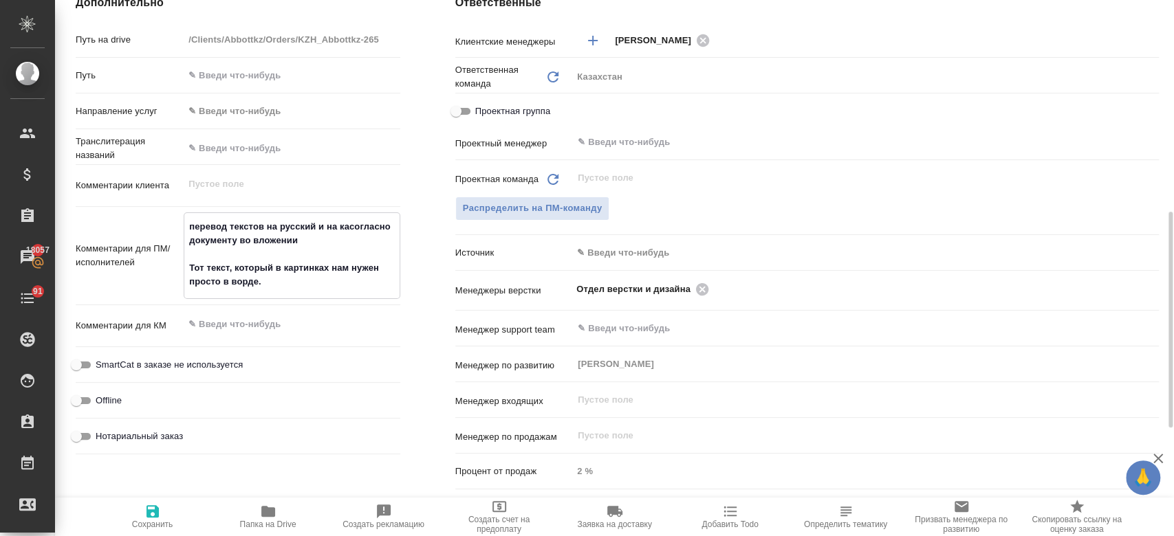
type textarea "перевод текстов на русский и на казсогласно документу во вложении Тот текст, ко…"
type textarea "x"
type textarea "перевод текстов на русский и на каз согласно документу во вложении Тот текст, к…"
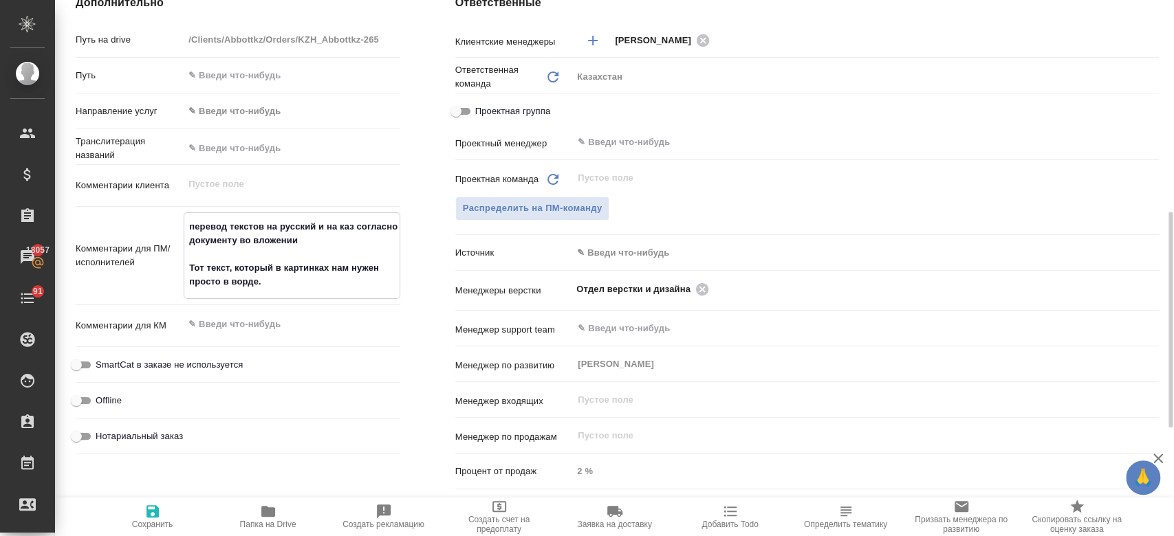
type textarea "x"
type textarea "перевод текстов на русский и на каз ясогласно документу во вложении Тот текст, …"
type textarea "x"
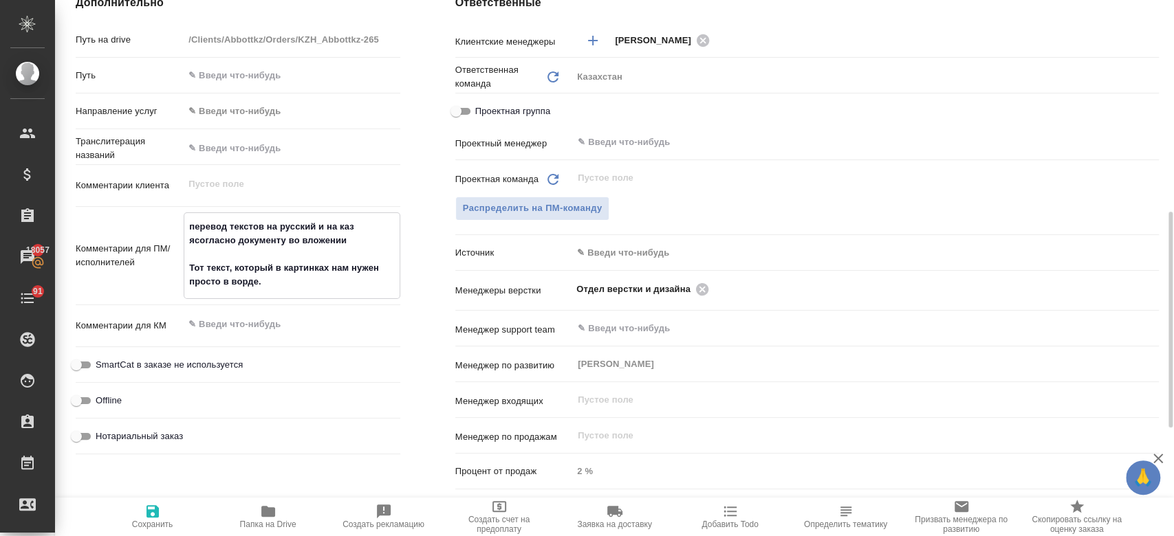
type textarea "x"
type textarea "перевод текстов на русский и на каз язсогласно документу во вложении Тот текст,…"
type textarea "x"
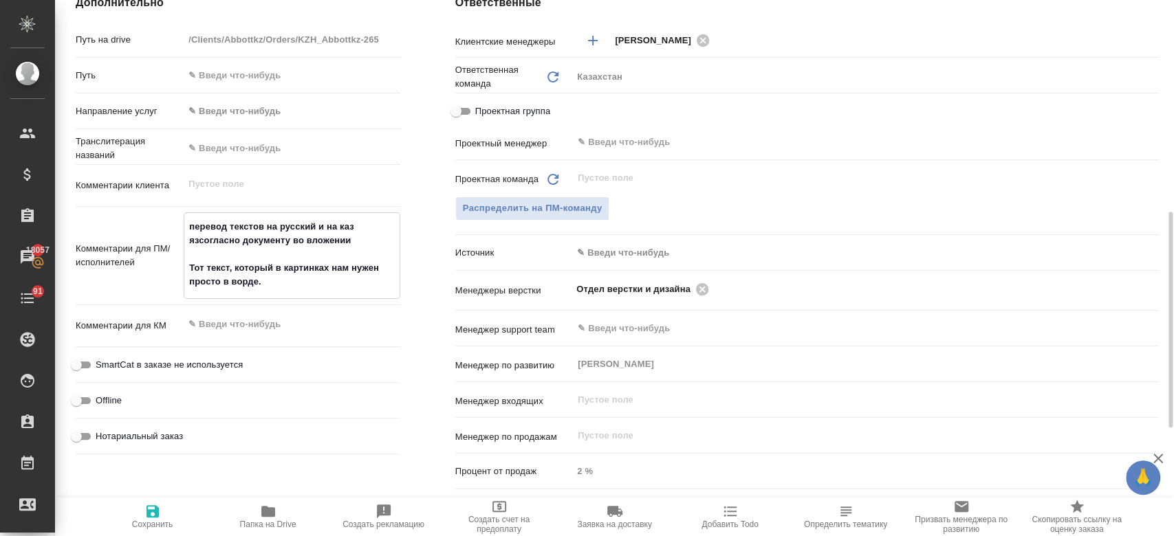
type textarea "x"
type textarea "перевод текстов на русский и на каз яз согласно документу во вложении Тот текст…"
type textarea "x"
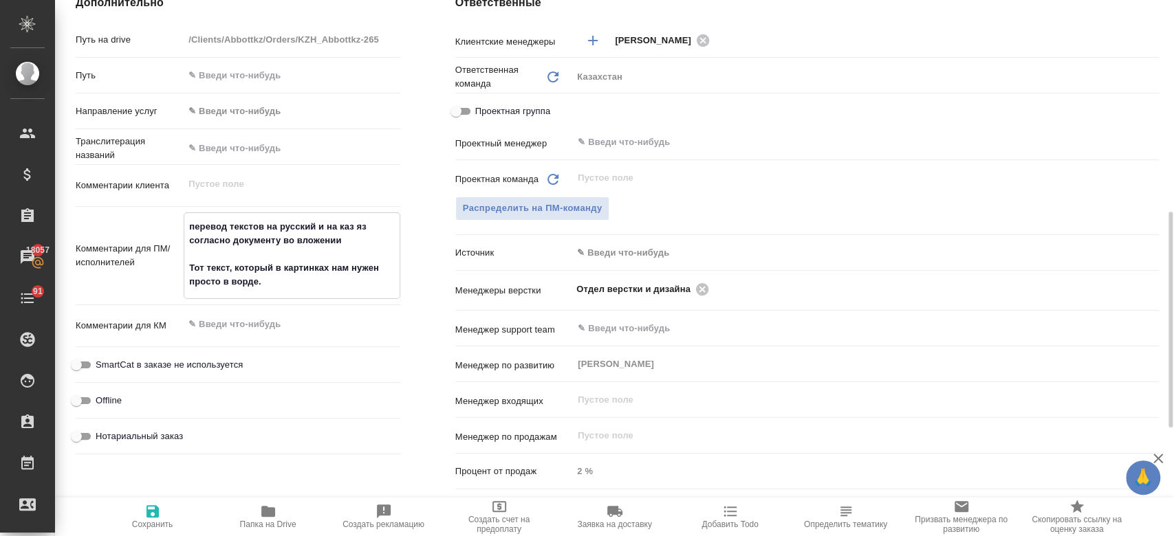
click at [349, 242] on textarea "перевод текстов на русский и на каз яз согласно документу во вложении Тот текст…" at bounding box center [291, 254] width 215 height 78
type textarea "x"
type textarea "перевод текстов на русский и на каз яз согласно документу во вложени Тот текст,…"
type textarea "x"
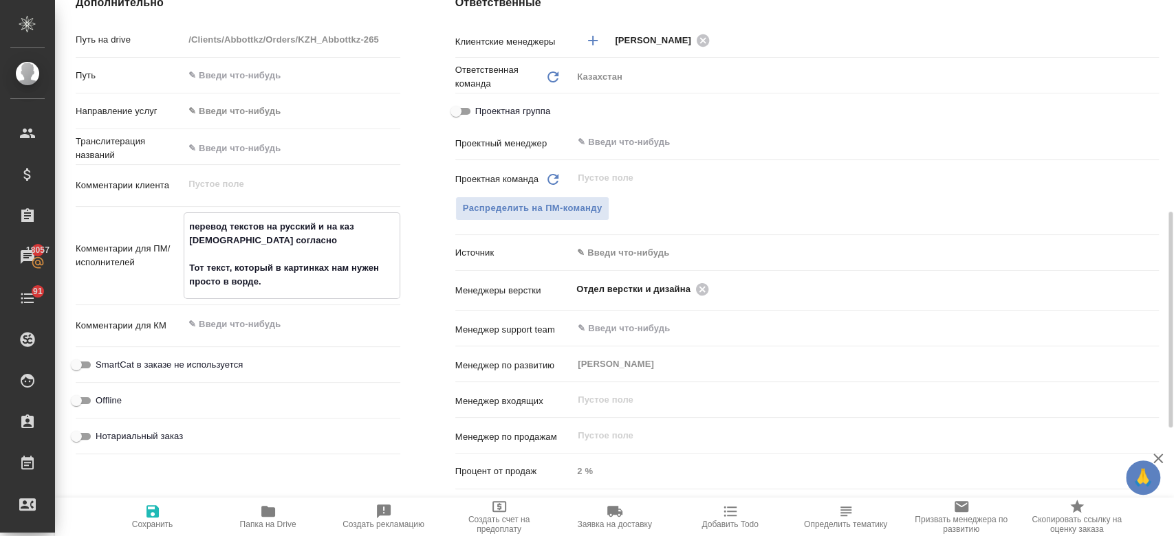
type textarea "перевод текстов на русский и на каз яз согласн Тот текст, который в картинках н…"
type textarea "x"
click at [317, 231] on textarea "перевод текстов на русский и на каз яз согласн Тот текст, который в картинках н…" at bounding box center [291, 254] width 215 height 78
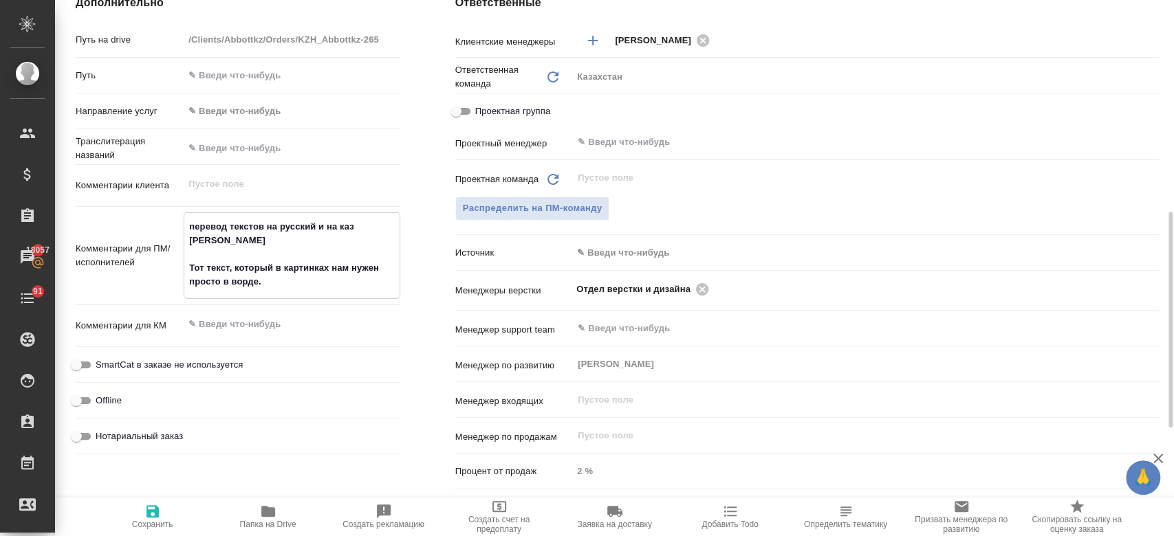
type textarea "перевод текстов на русскийи на каз яз согласн Тот текст, который в картинках на…"
type textarea "x"
type textarea "перевод текстов на русскии на каз яз согласн Тот текст, который в картинках нам…"
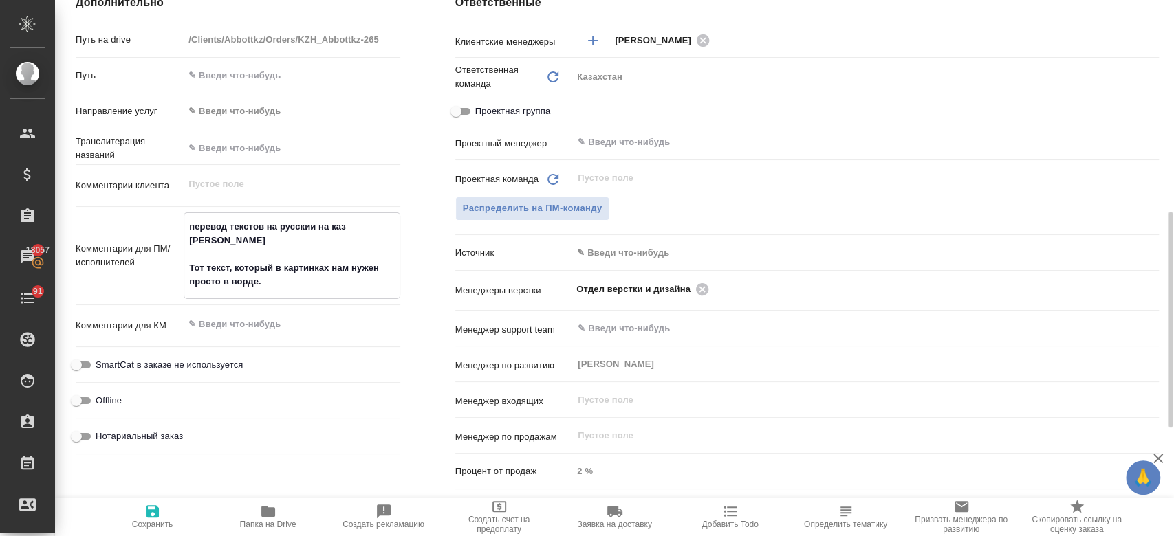
type textarea "x"
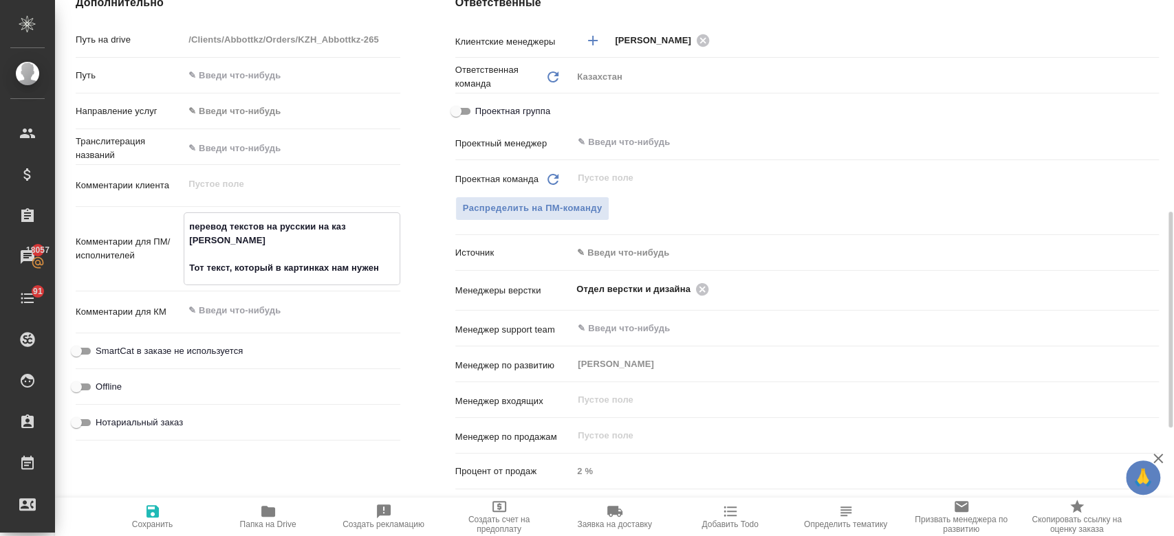
type textarea "перевод текстов на русски на каз яз согласн Тот текст, который в картинках нам …"
type textarea "x"
click at [385, 229] on textarea "перевод текстов на рус и на каз яз согласн Тот текст, который в картинках нам н…" at bounding box center [291, 247] width 215 height 65
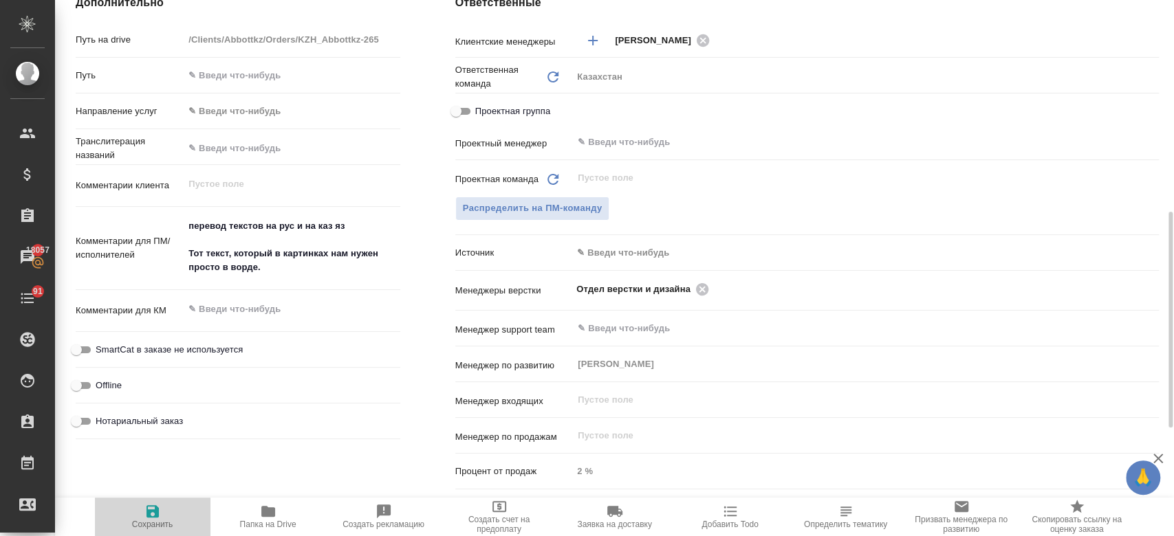
click at [161, 522] on span "Сохранить" at bounding box center [152, 525] width 41 height 10
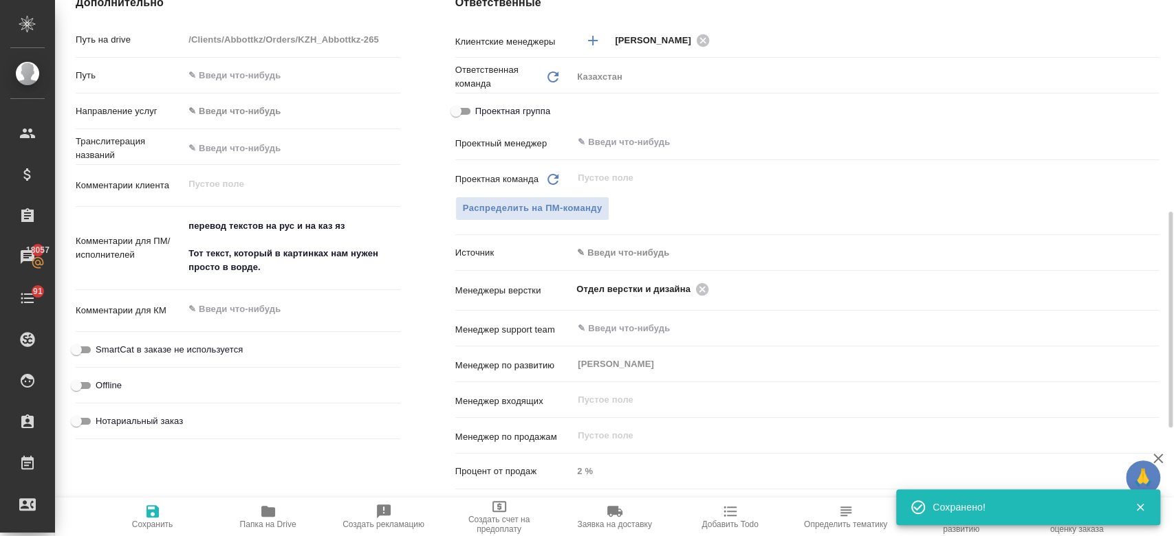
scroll to position [0, 0]
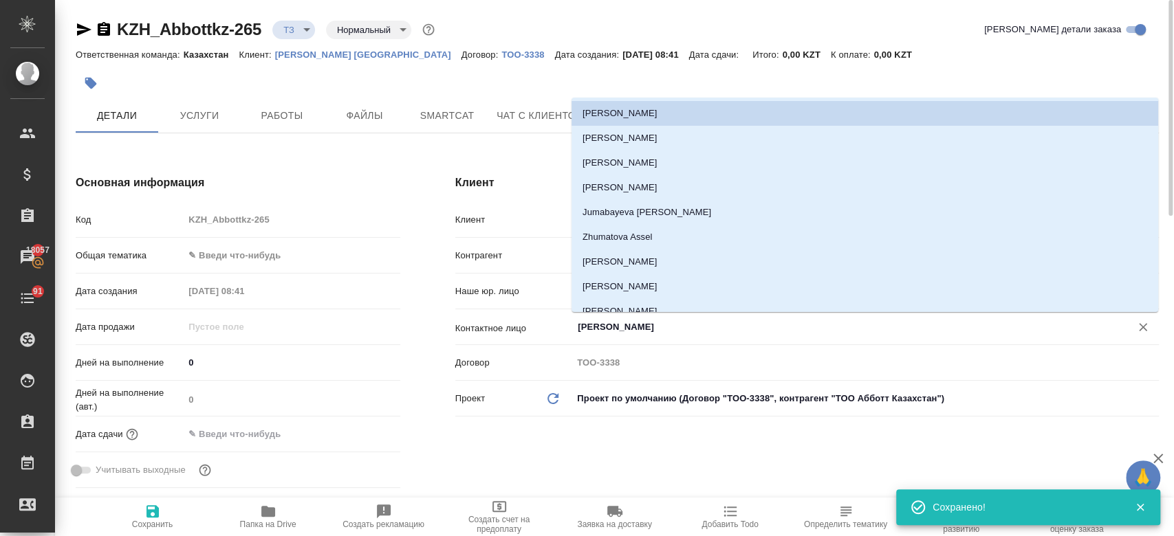
click at [636, 327] on input "[PERSON_NAME]" at bounding box center [842, 327] width 532 height 17
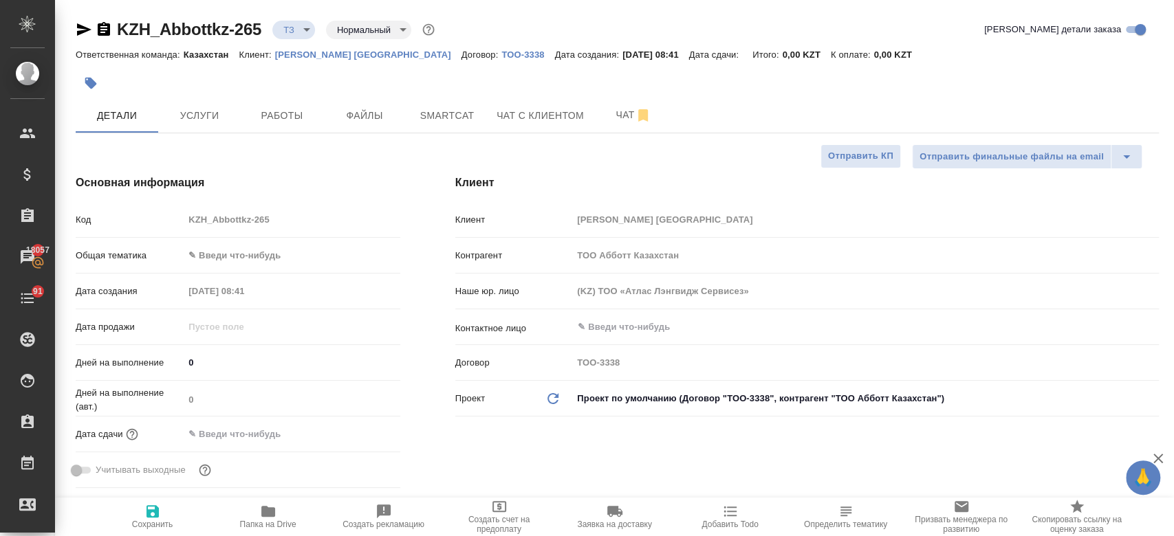
click at [285, 56] on p "[PERSON_NAME] [GEOGRAPHIC_DATA]" at bounding box center [368, 55] width 186 height 10
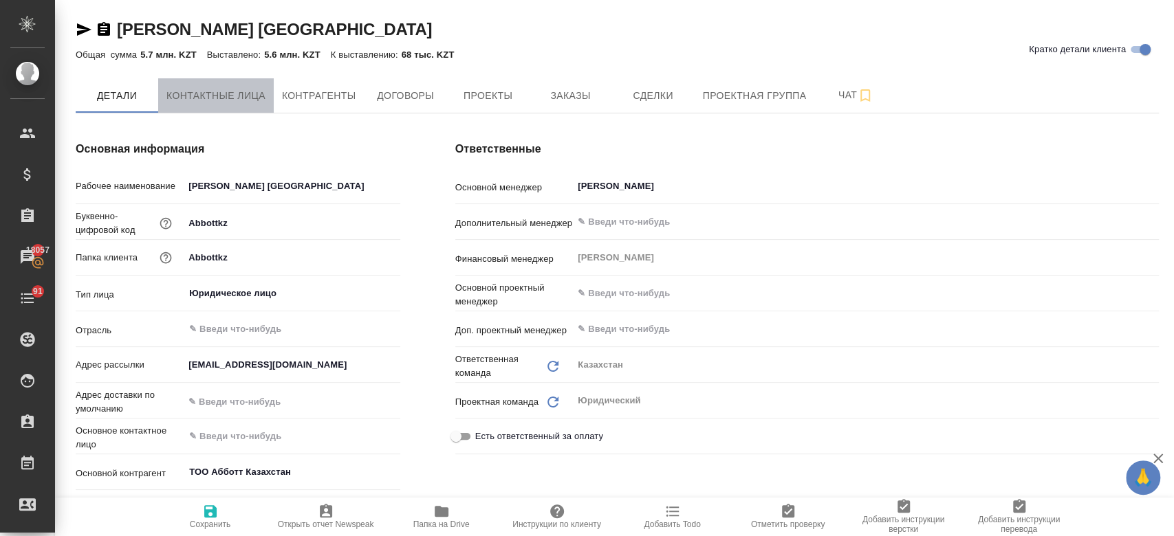
click at [236, 105] on button "Контактные лица" at bounding box center [216, 95] width 116 height 34
select select "RU"
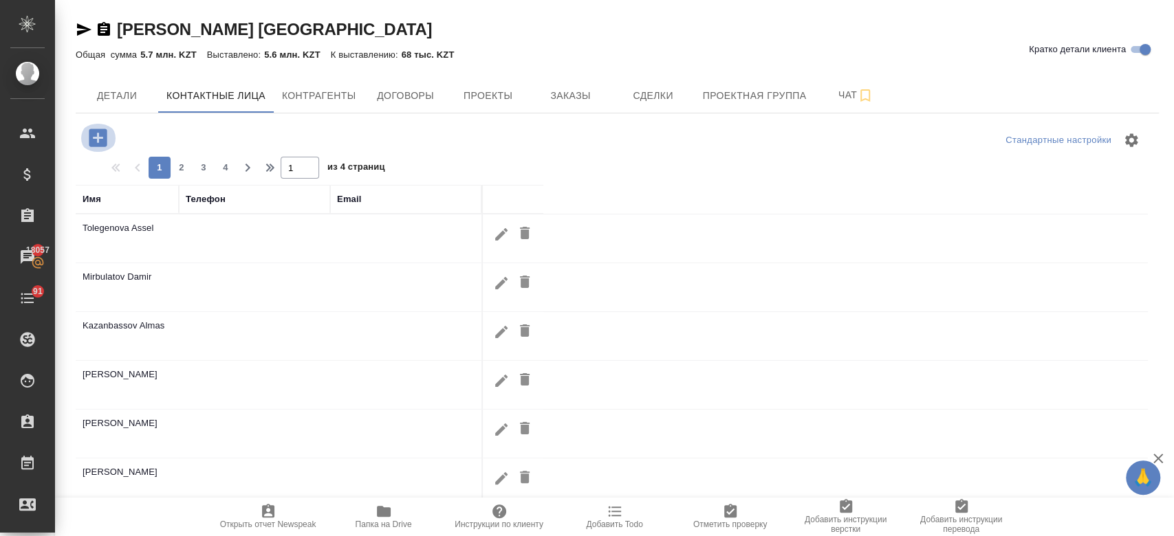
click at [91, 134] on icon "button" at bounding box center [98, 138] width 18 height 18
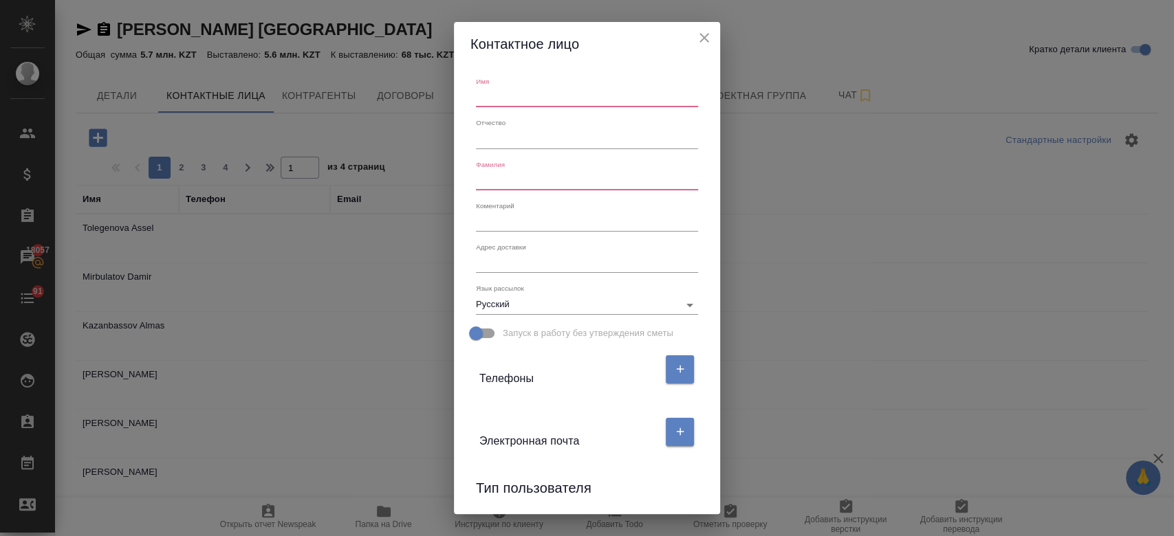
click at [513, 105] on input "text" at bounding box center [587, 97] width 222 height 19
paste input "[PERSON_NAME]"
type input "Anel"
click at [517, 169] on div "Фамилия" at bounding box center [587, 175] width 222 height 30
click at [508, 180] on input "text" at bounding box center [587, 180] width 222 height 19
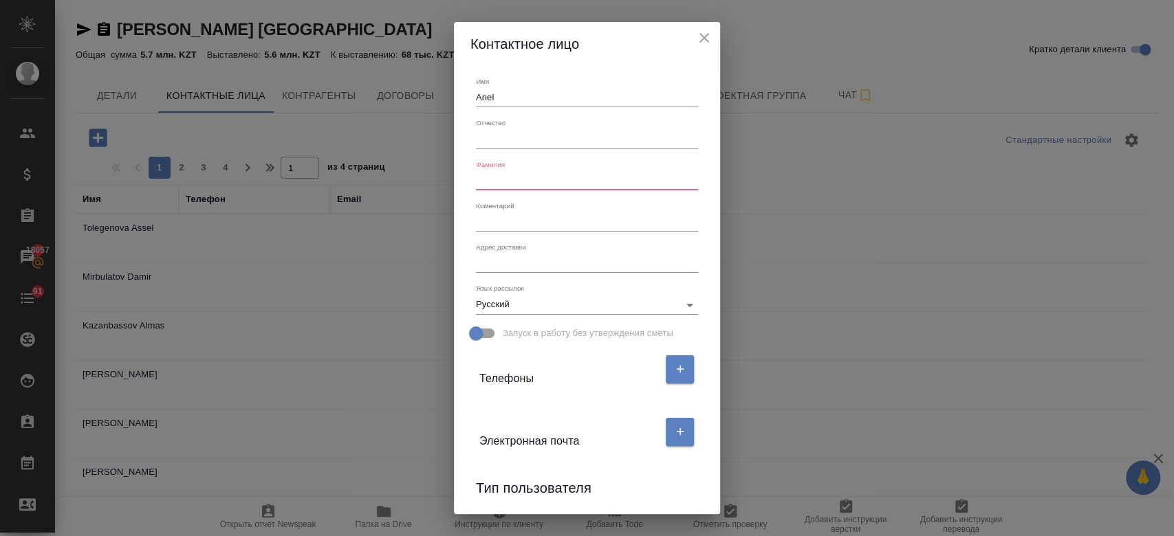
paste input "[PERSON_NAME]"
click at [490, 182] on input "[PERSON_NAME]" at bounding box center [587, 180] width 222 height 19
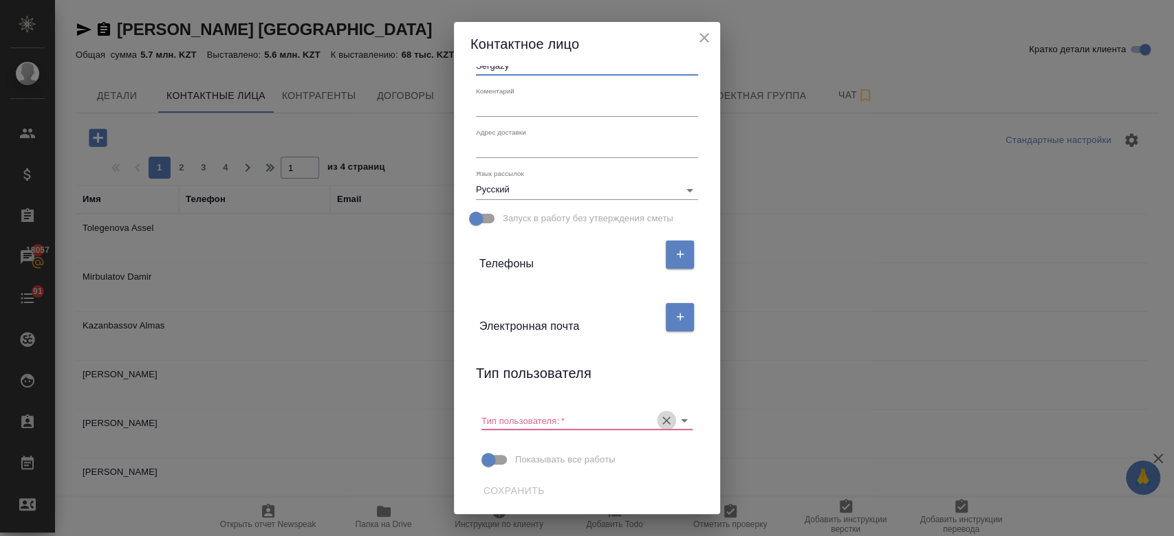
click at [660, 421] on icon "Очистить" at bounding box center [667, 421] width 14 height 14
type input "Sergazy"
click at [510, 492] on span "Сохранить" at bounding box center [514, 491] width 61 height 17
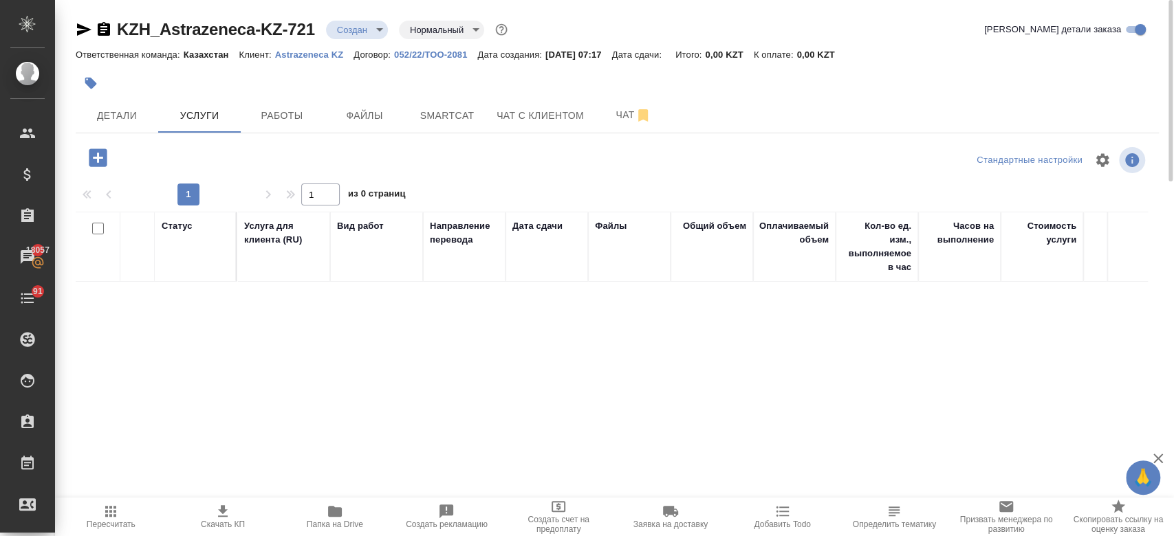
click at [384, 86] on div at bounding box center [437, 83] width 722 height 30
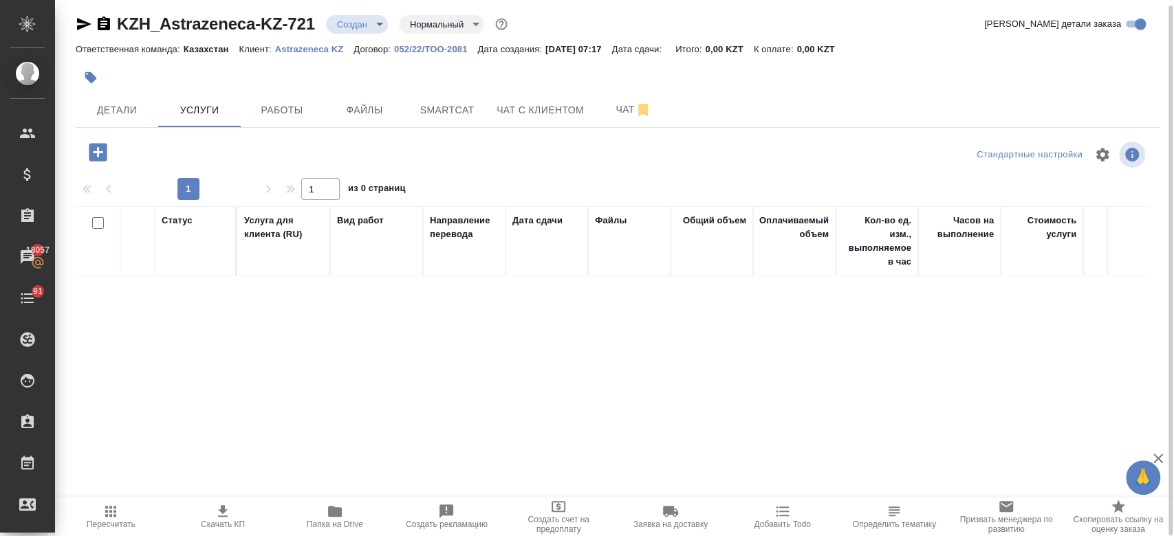
click at [384, 88] on div at bounding box center [437, 78] width 722 height 30
click at [611, 118] on button "Чат" at bounding box center [633, 110] width 83 height 34
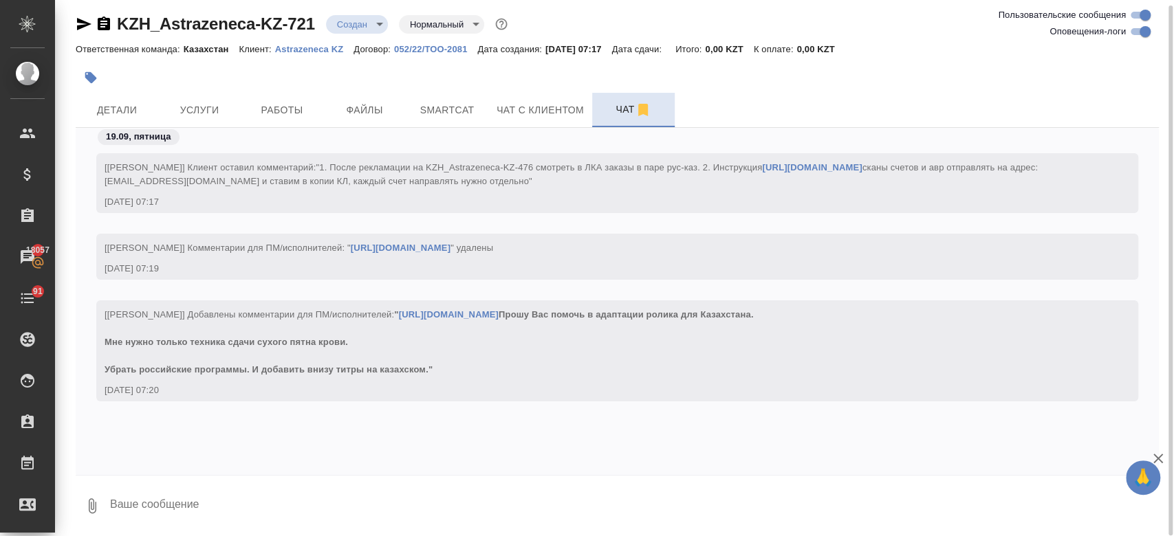
scroll to position [132, 0]
click at [399, 310] on link "[URL][DOMAIN_NAME]" at bounding box center [449, 315] width 100 height 10
click at [315, 77] on div at bounding box center [437, 78] width 722 height 30
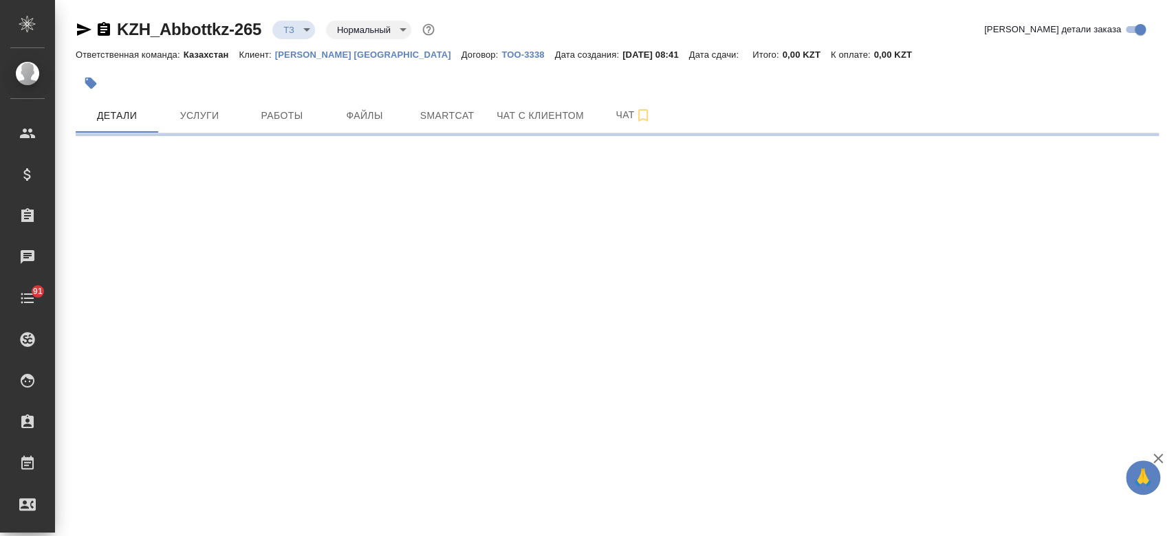
select select "RU"
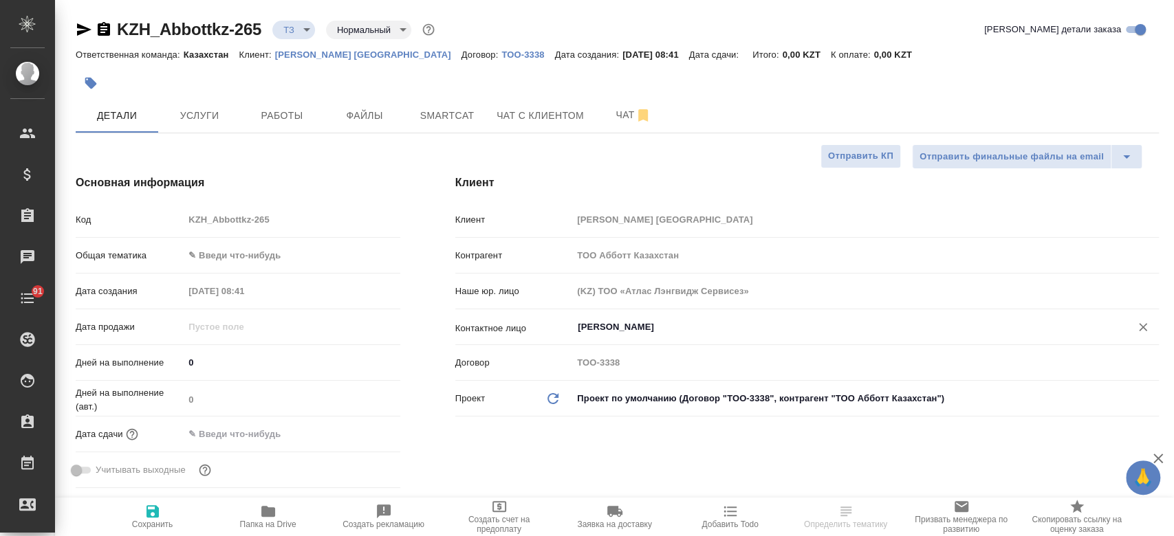
type textarea "x"
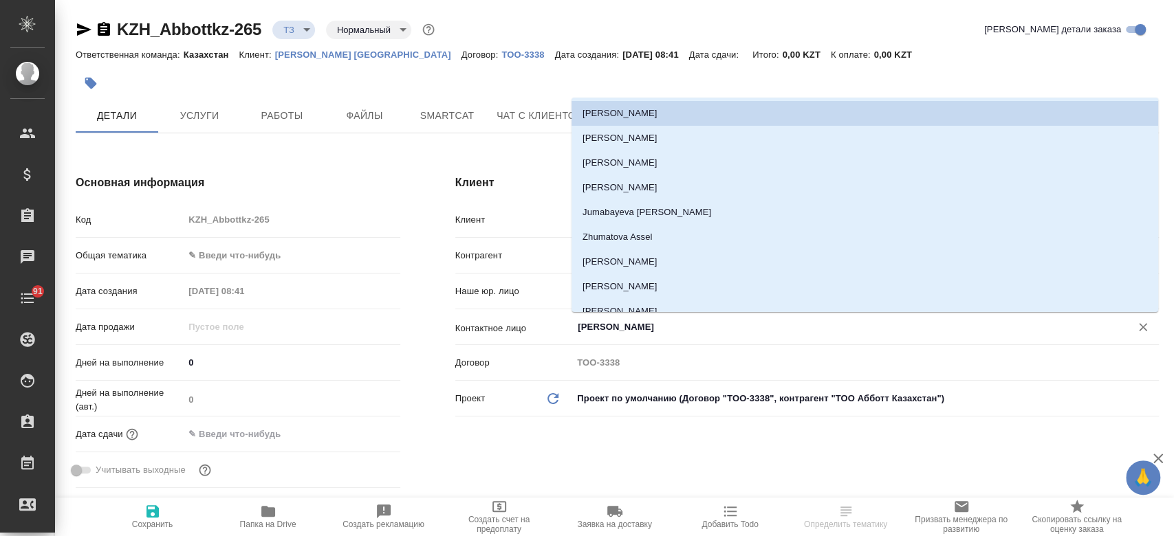
click at [643, 333] on input "[PERSON_NAME]" at bounding box center [842, 327] width 532 height 17
type textarea "x"
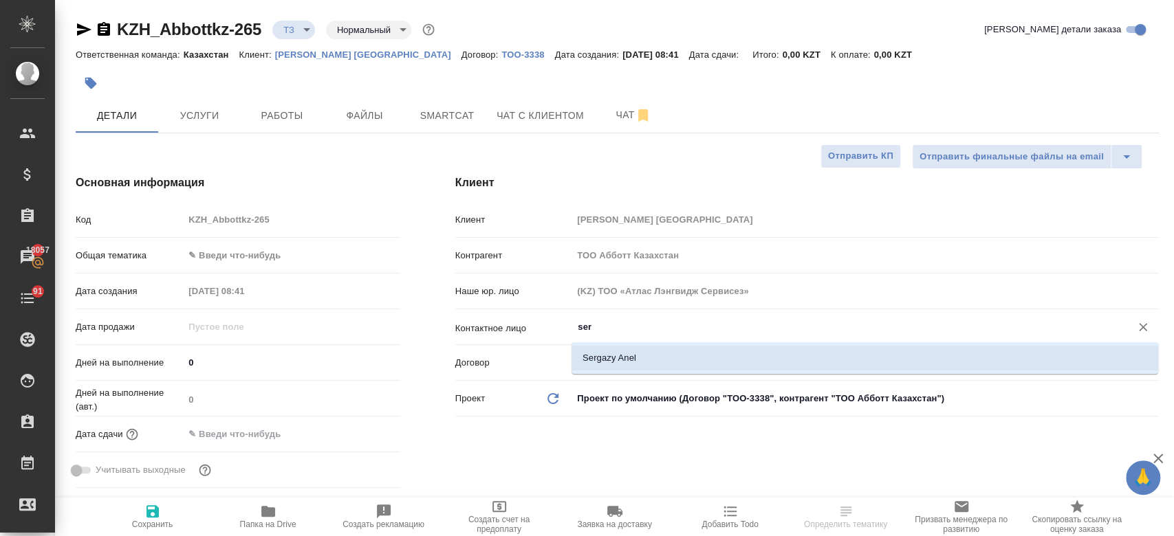
click at [613, 358] on li "Sergazy Anel" at bounding box center [865, 358] width 587 height 25
type input "Sergazy Anel"
type textarea "x"
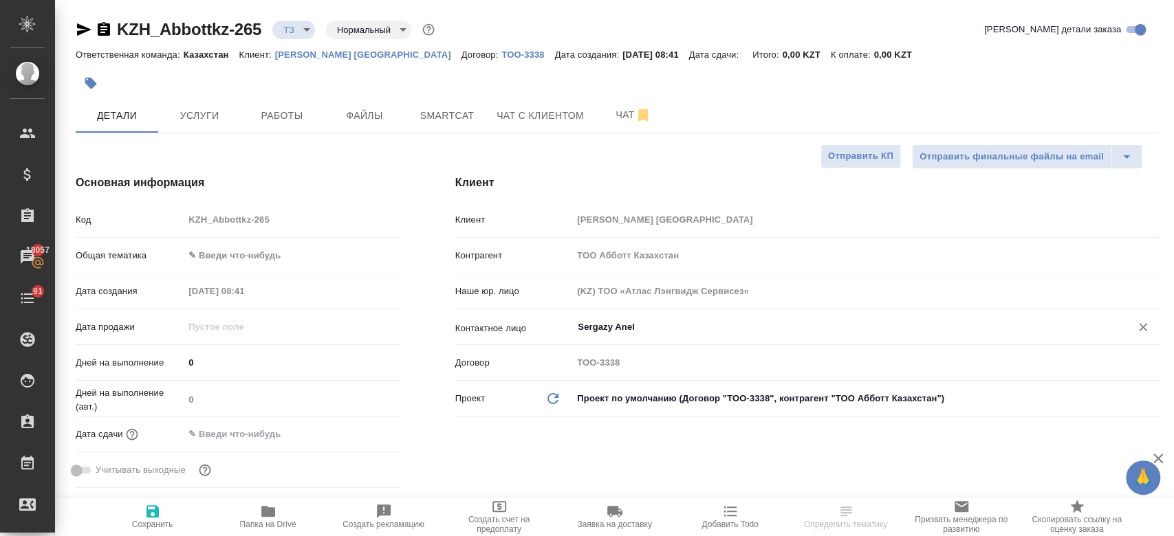
type input "Sergazy Anel"
click at [167, 511] on span "Сохранить" at bounding box center [152, 516] width 99 height 26
type textarea "x"
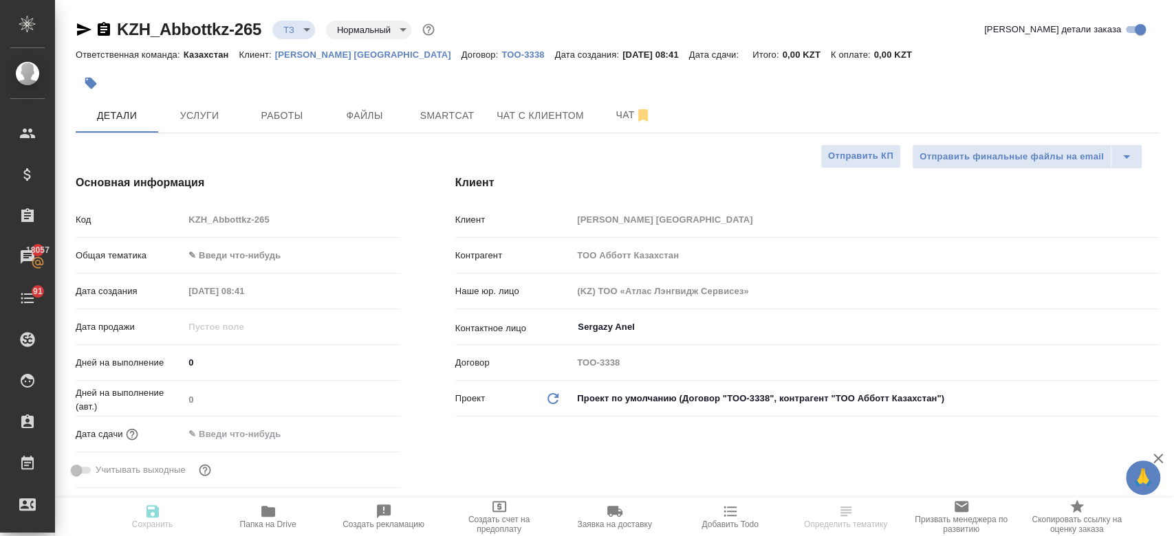
type textarea "x"
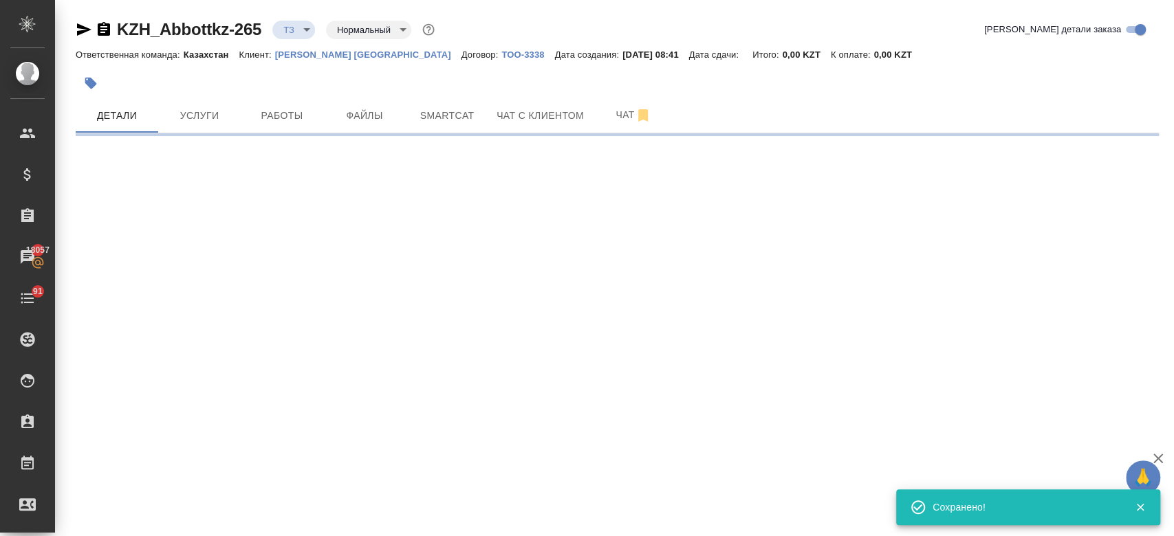
type input "holyTrinity"
select select "RU"
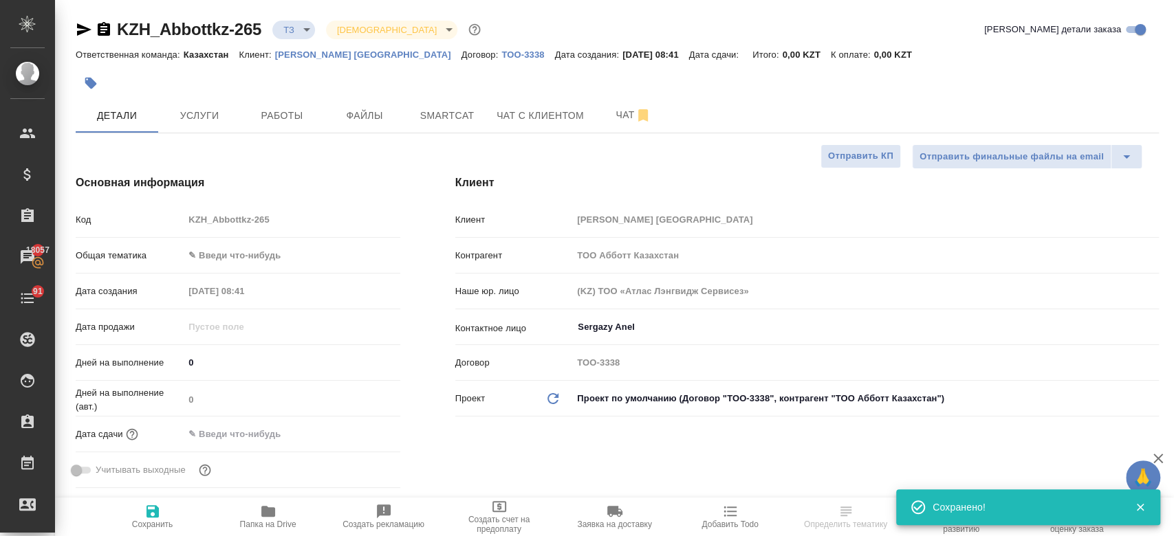
type textarea "x"
click at [363, 67] on div at bounding box center [617, 66] width 1083 height 3
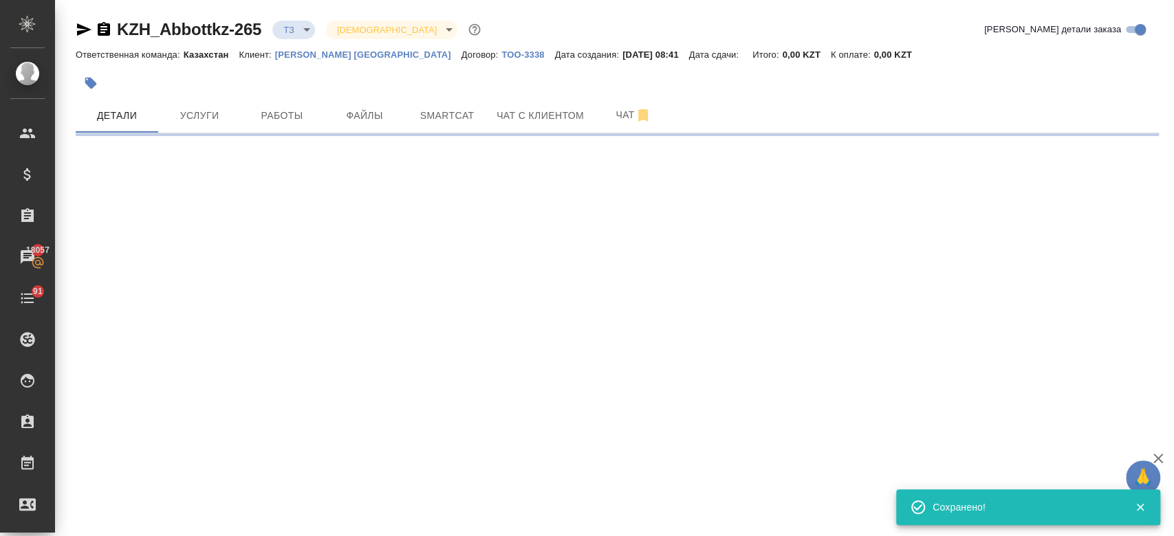
select select "RU"
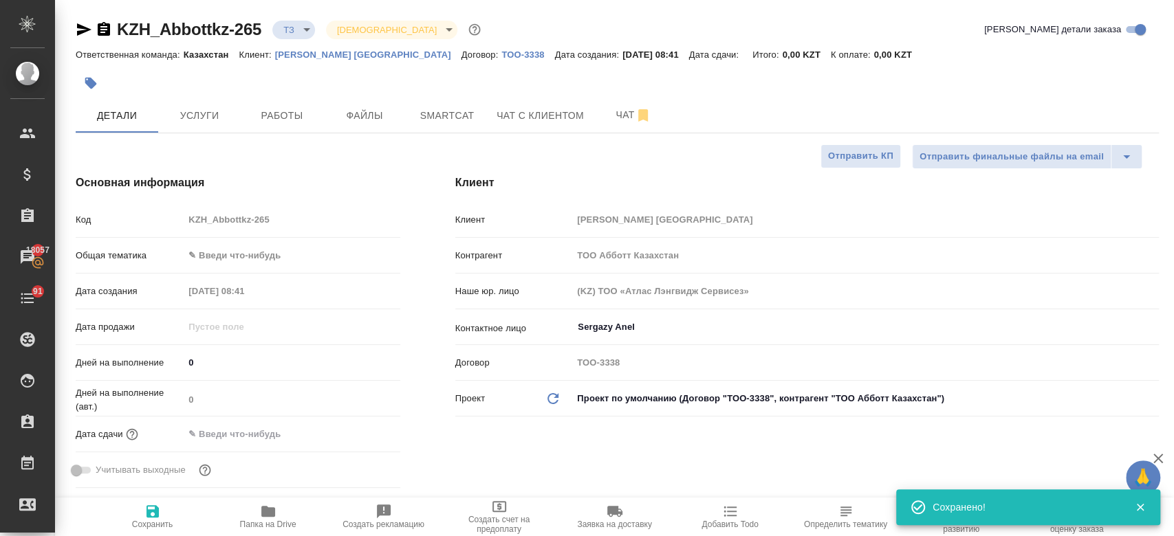
type textarea "x"
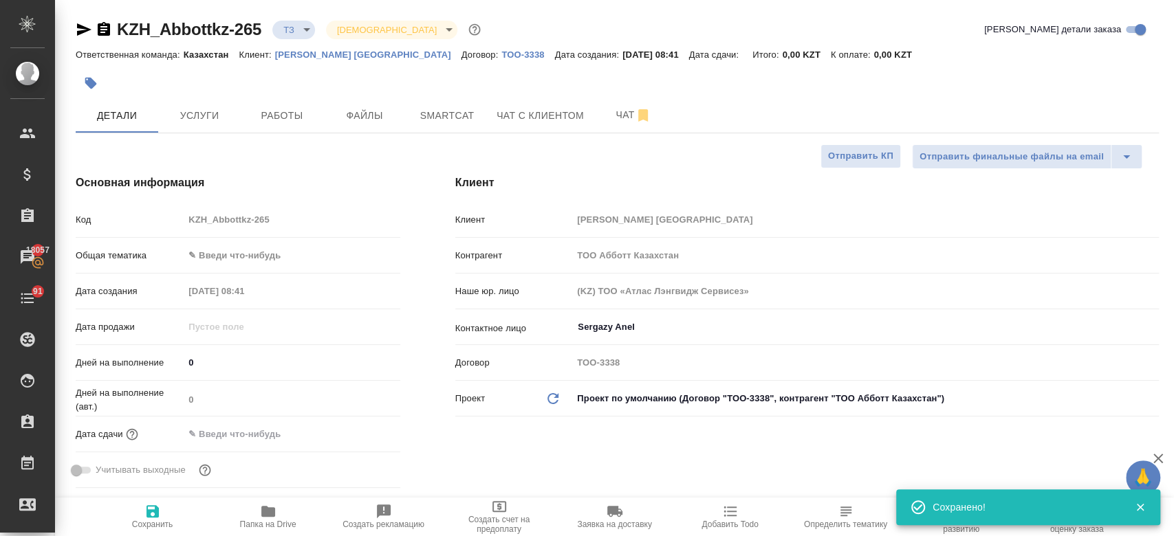
type textarea "x"
